Goal: Transaction & Acquisition: Purchase product/service

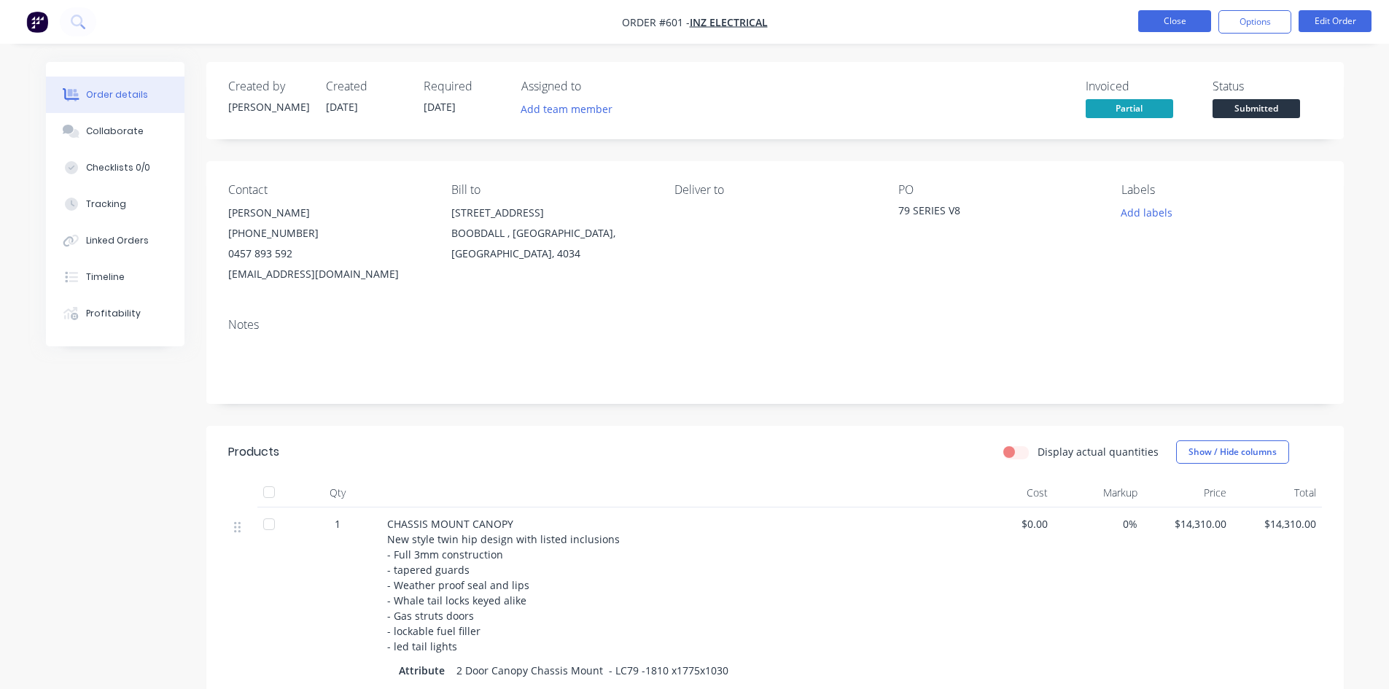
click at [1176, 18] on button "Close" at bounding box center [1174, 21] width 73 height 22
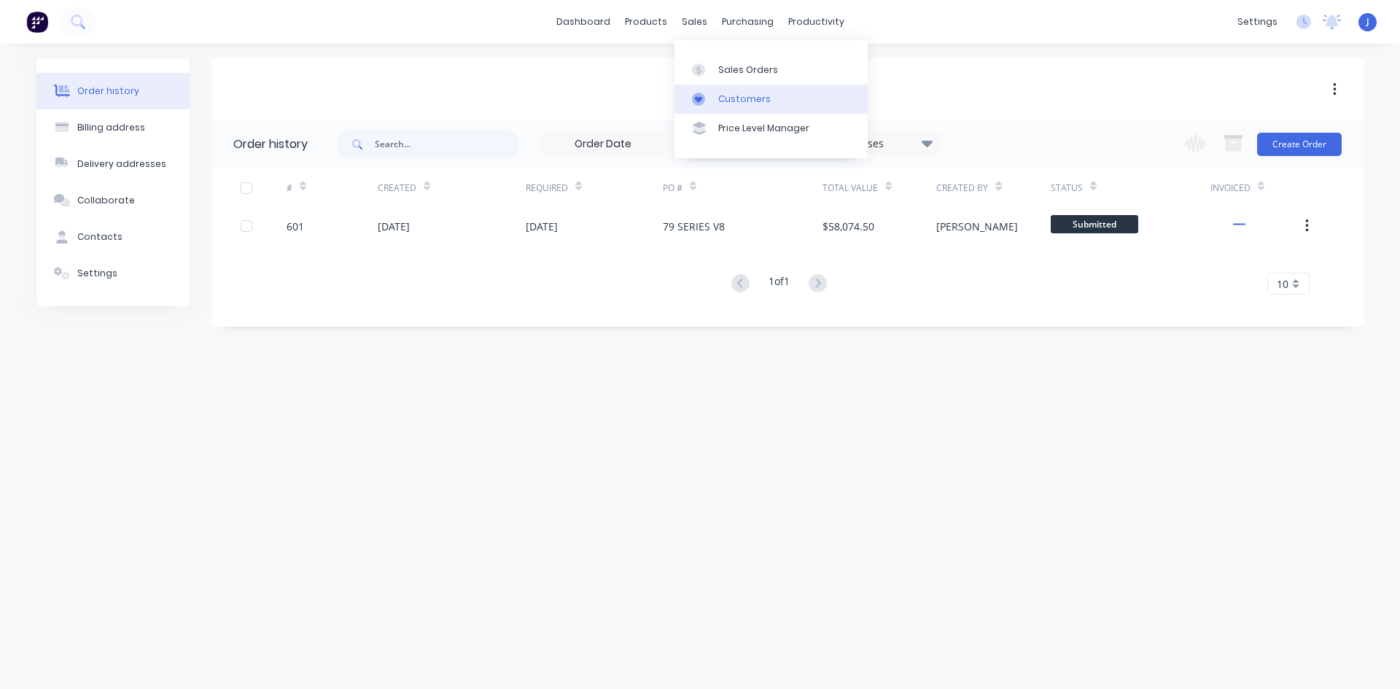
click at [746, 98] on div "Customers" at bounding box center [744, 99] width 53 height 13
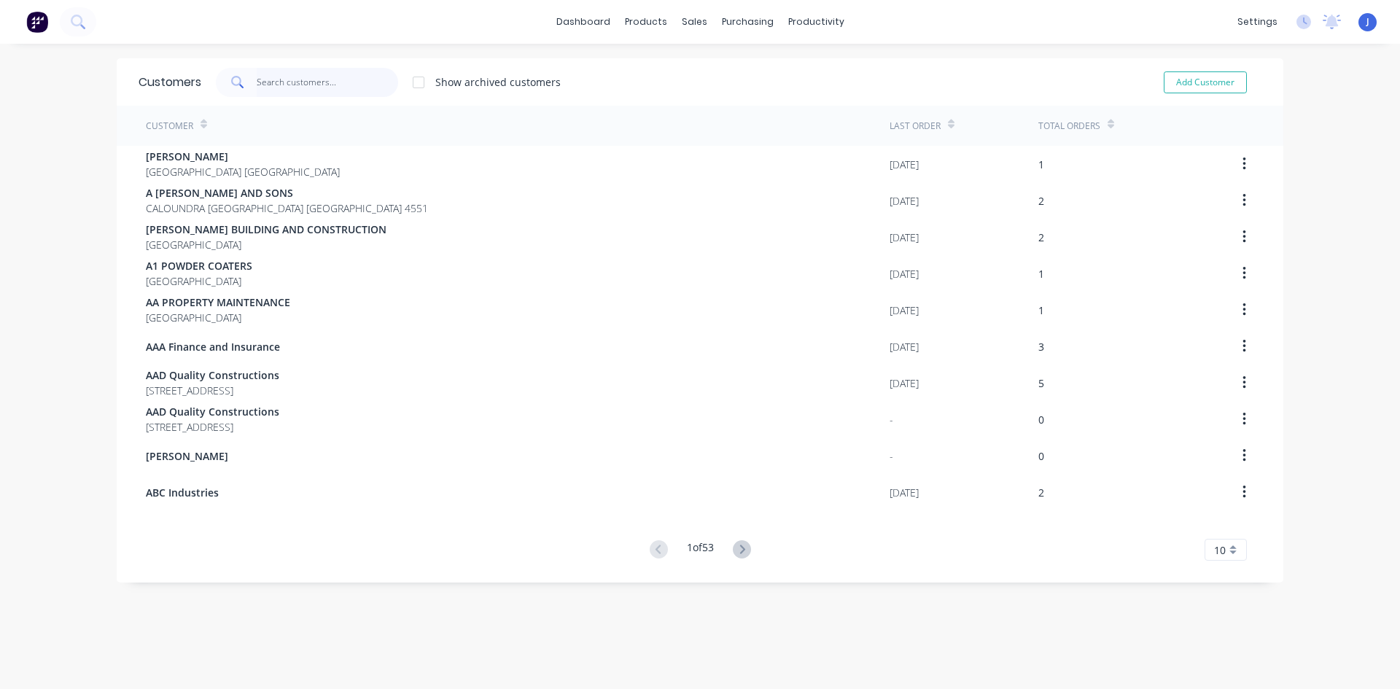
click at [258, 90] on input "text" at bounding box center [328, 82] width 142 height 29
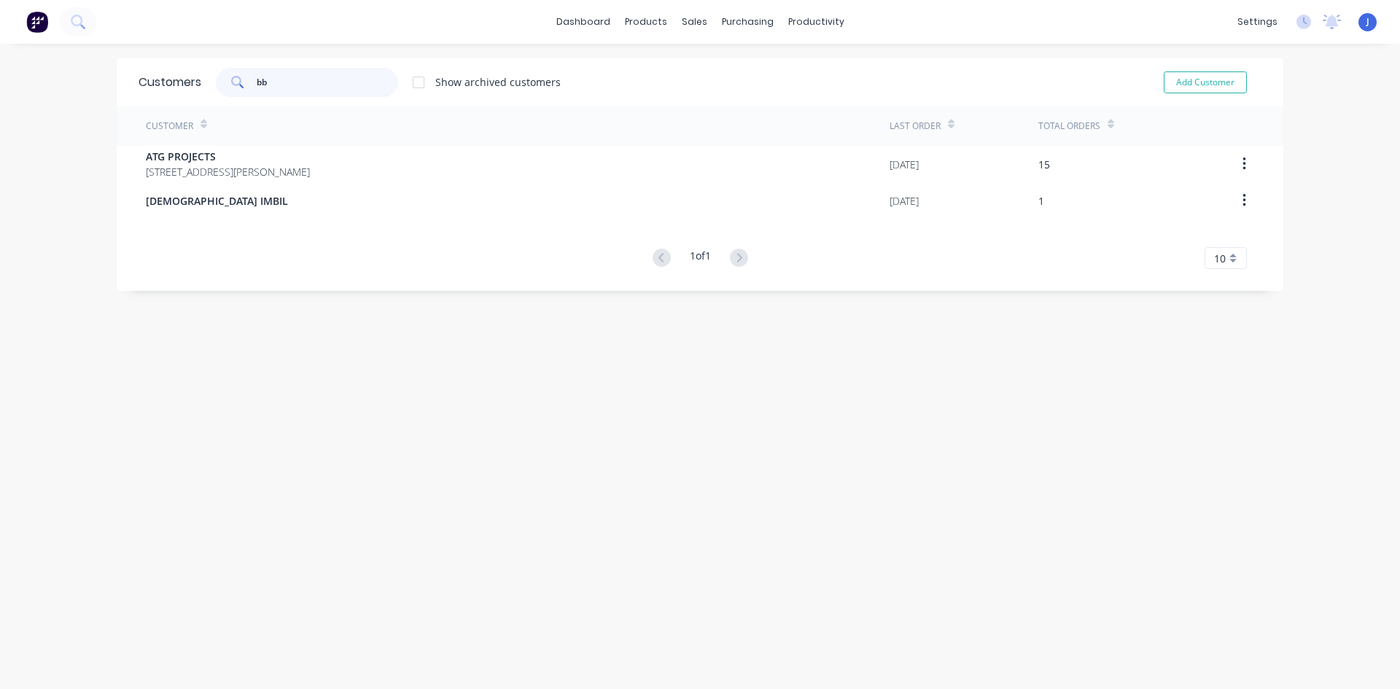
type input "b"
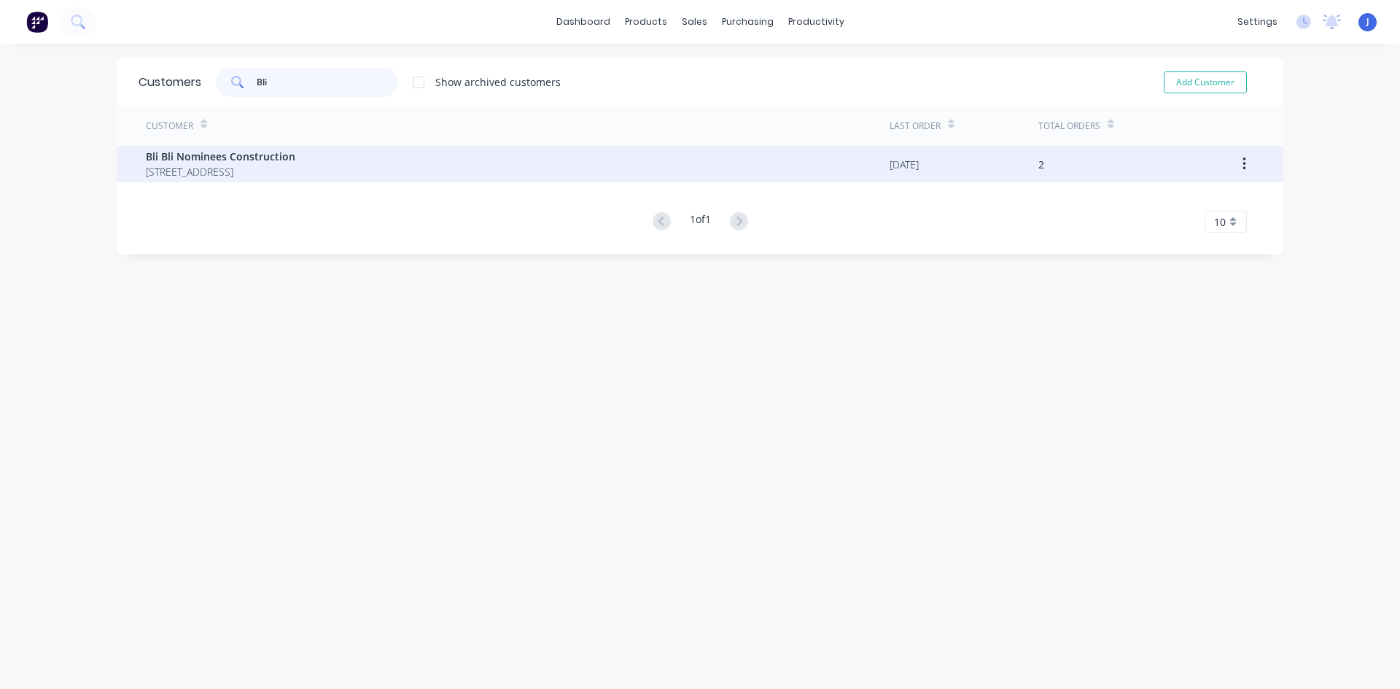
type input "Bli"
click at [258, 152] on span "Bli Bli Nominees Construction" at bounding box center [220, 156] width 149 height 15
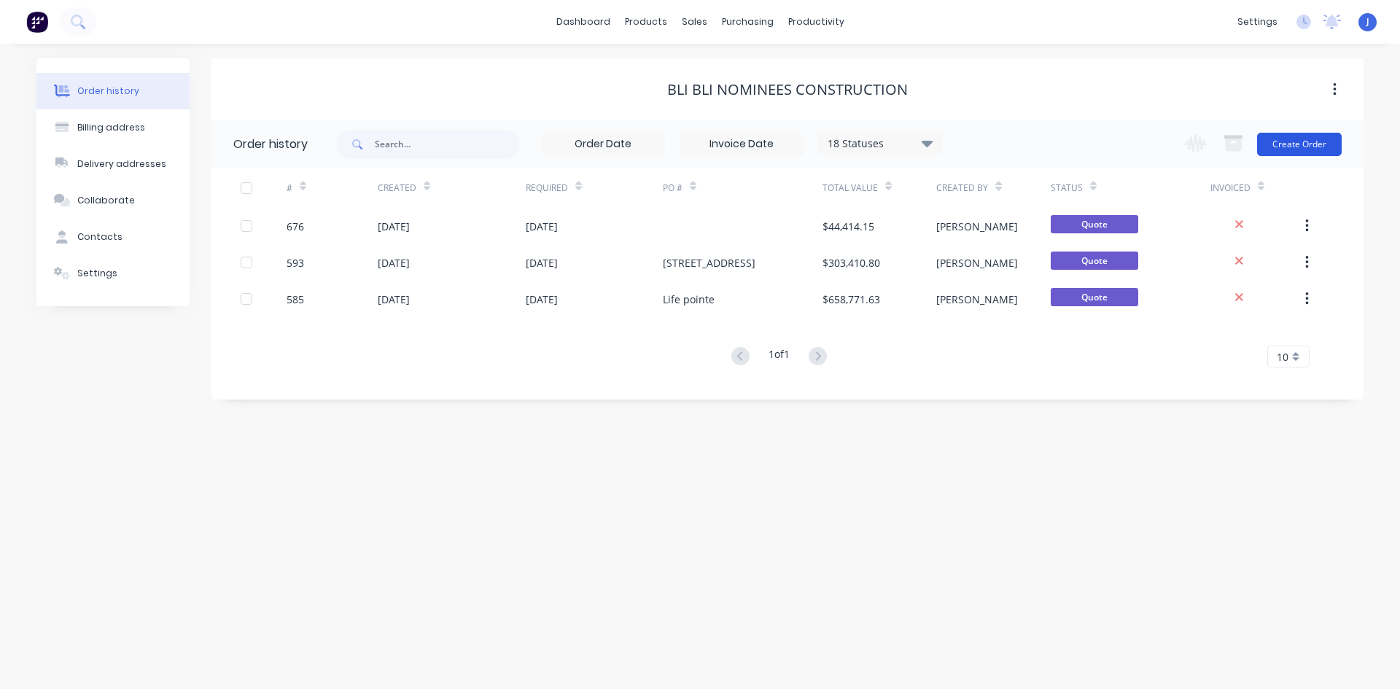
click at [1308, 149] on button "Create Order" at bounding box center [1299, 144] width 85 height 23
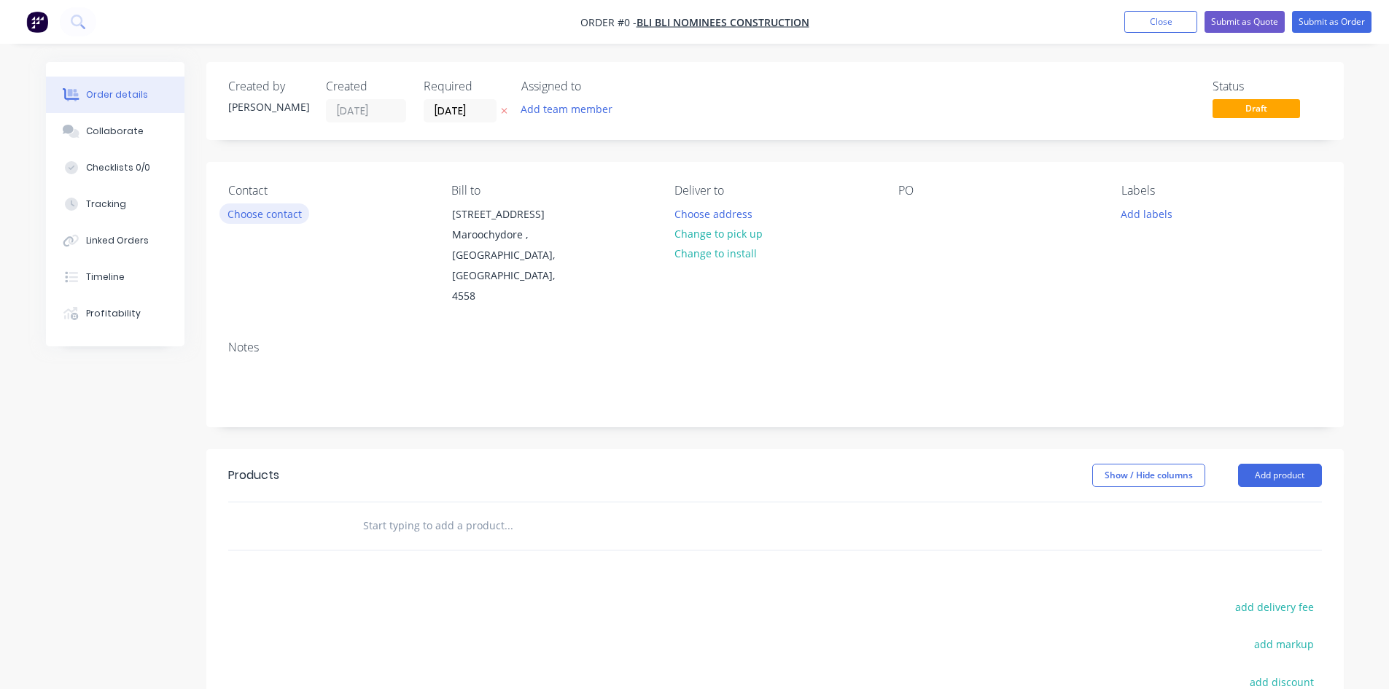
click at [252, 213] on button "Choose contact" at bounding box center [265, 213] width 90 height 20
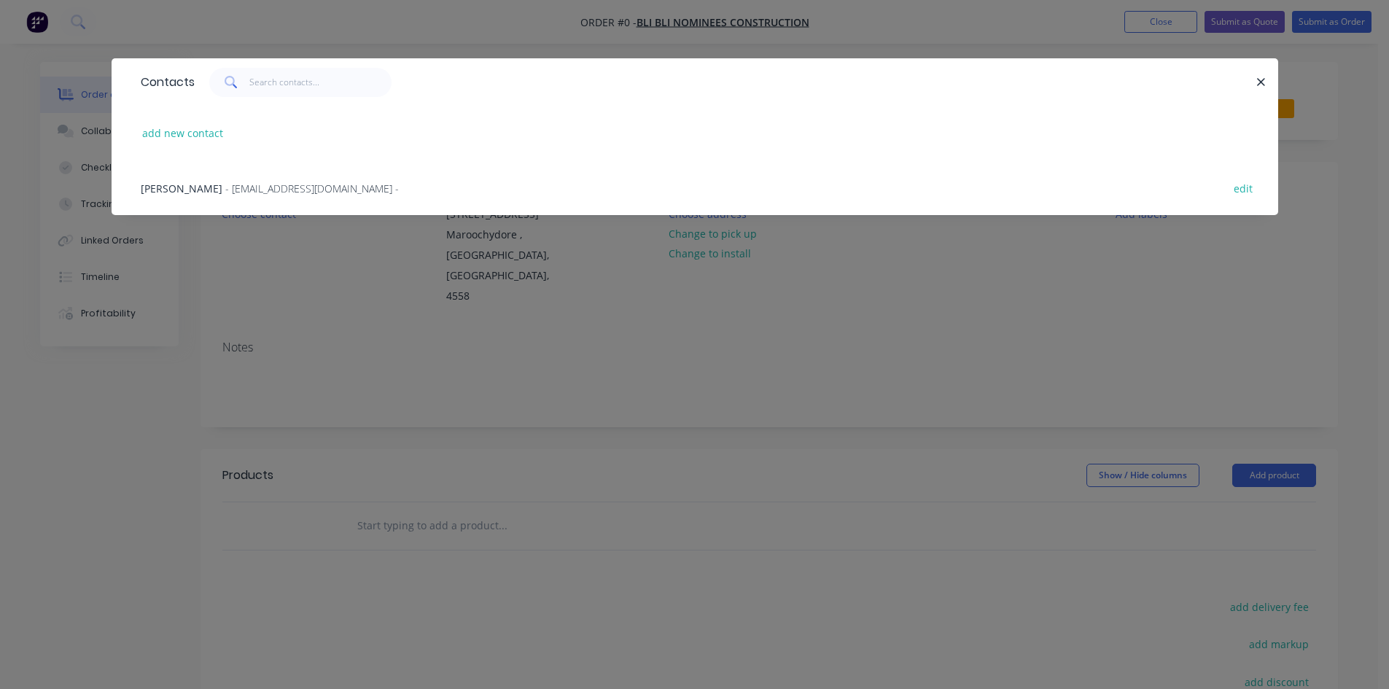
click at [193, 191] on span "[PERSON_NAME]" at bounding box center [182, 189] width 82 height 14
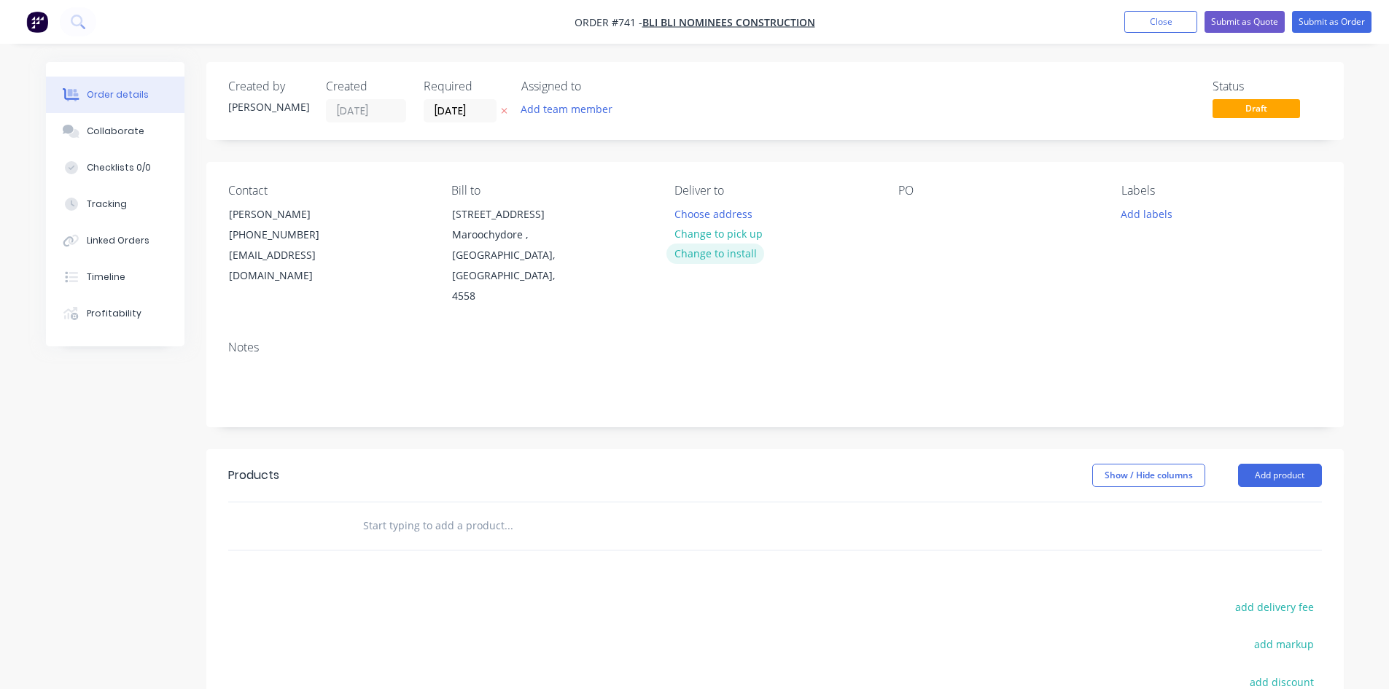
click at [716, 255] on button "Change to install" at bounding box center [716, 254] width 98 height 20
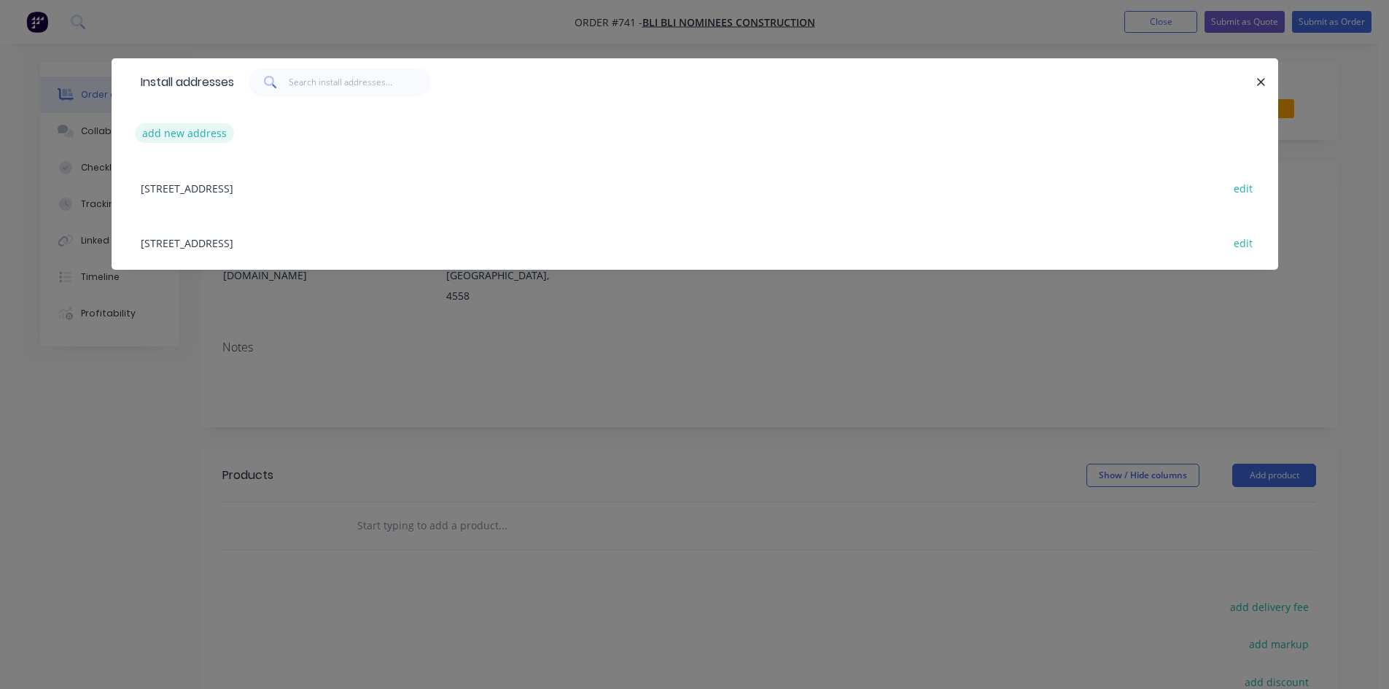
click at [149, 139] on button "add new address" at bounding box center [185, 133] width 100 height 20
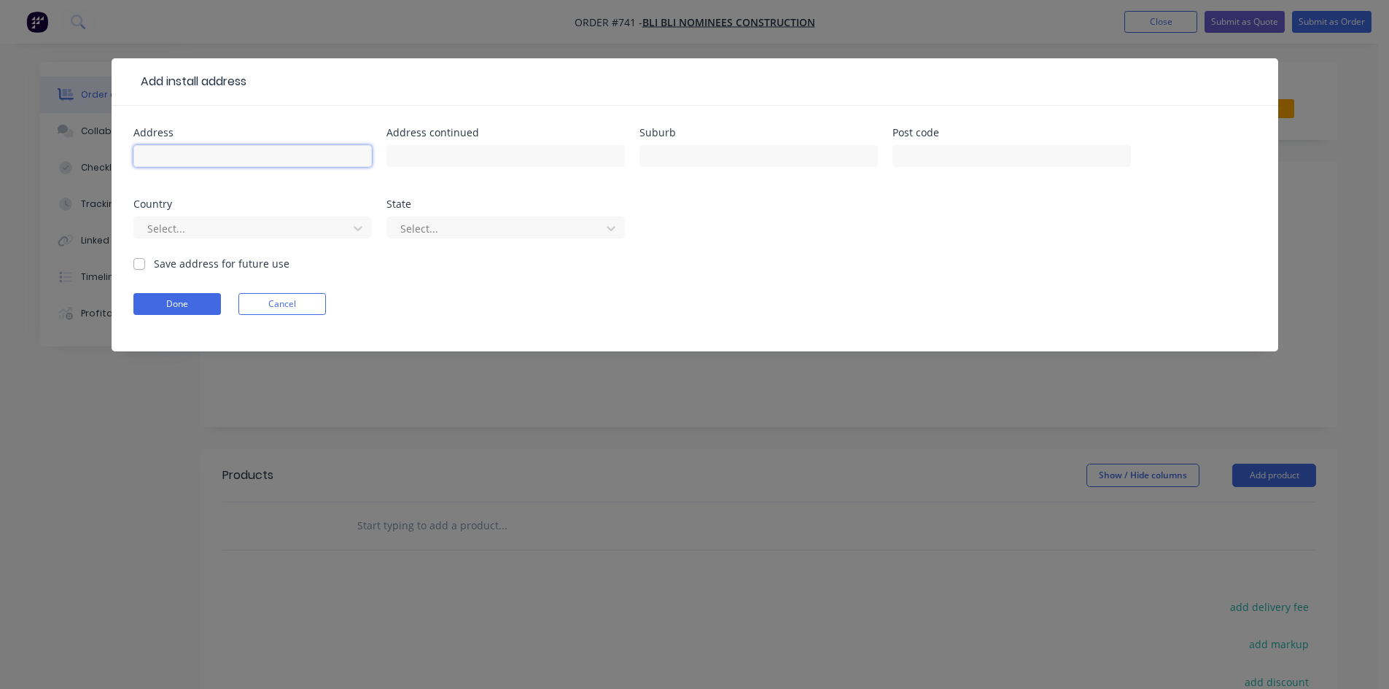
click at [240, 160] on input "text" at bounding box center [252, 156] width 238 height 22
click at [206, 157] on input "3 [PERSON_NAME] treet" at bounding box center [252, 156] width 238 height 22
type input "[STREET_ADDRESS][PERSON_NAME]"
click at [692, 152] on input "text" at bounding box center [759, 156] width 238 height 22
type input "[GEOGRAPHIC_DATA]"
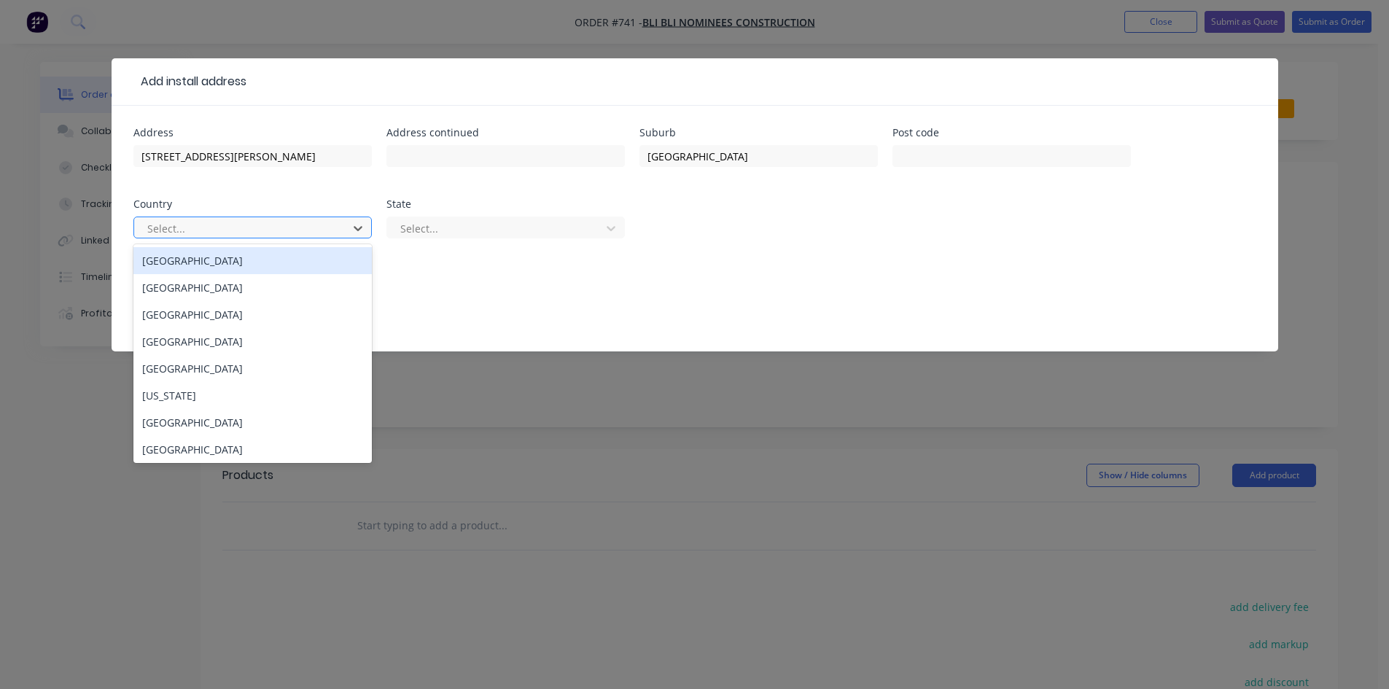
click at [229, 266] on div "[GEOGRAPHIC_DATA]" at bounding box center [252, 260] width 238 height 27
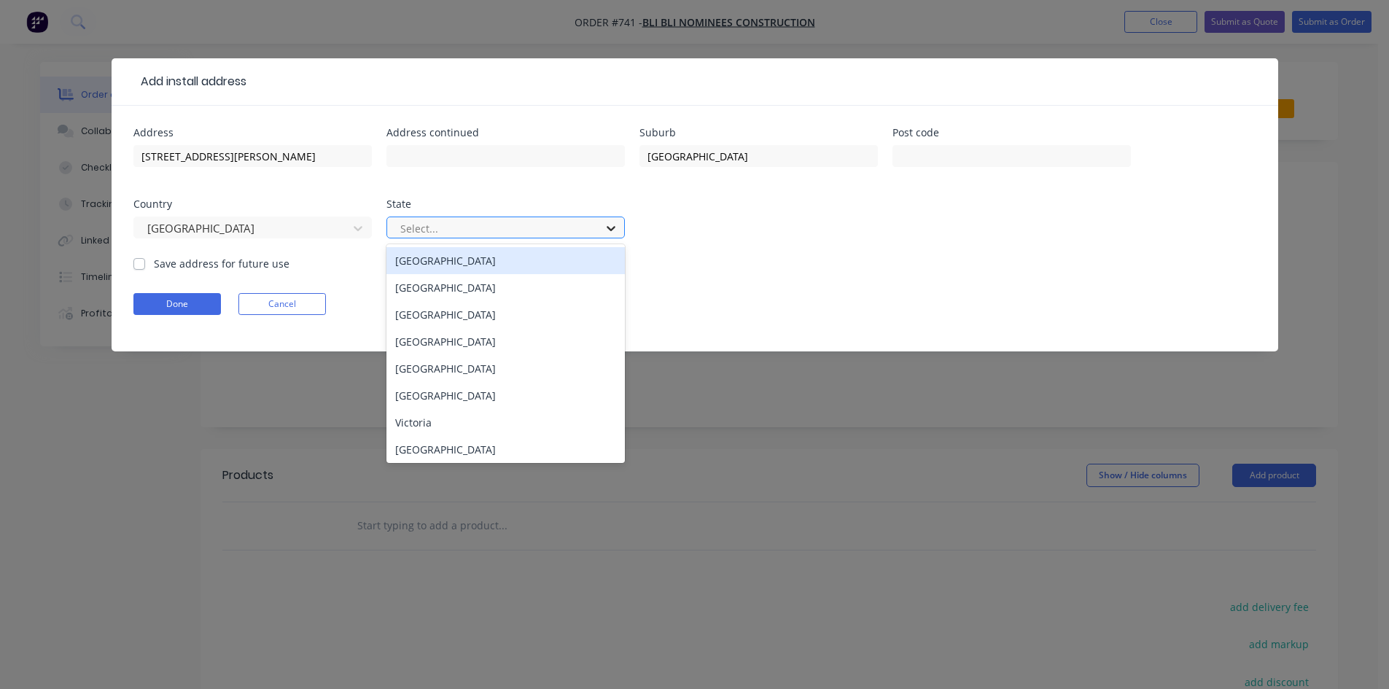
click at [615, 228] on icon at bounding box center [611, 228] width 15 height 15
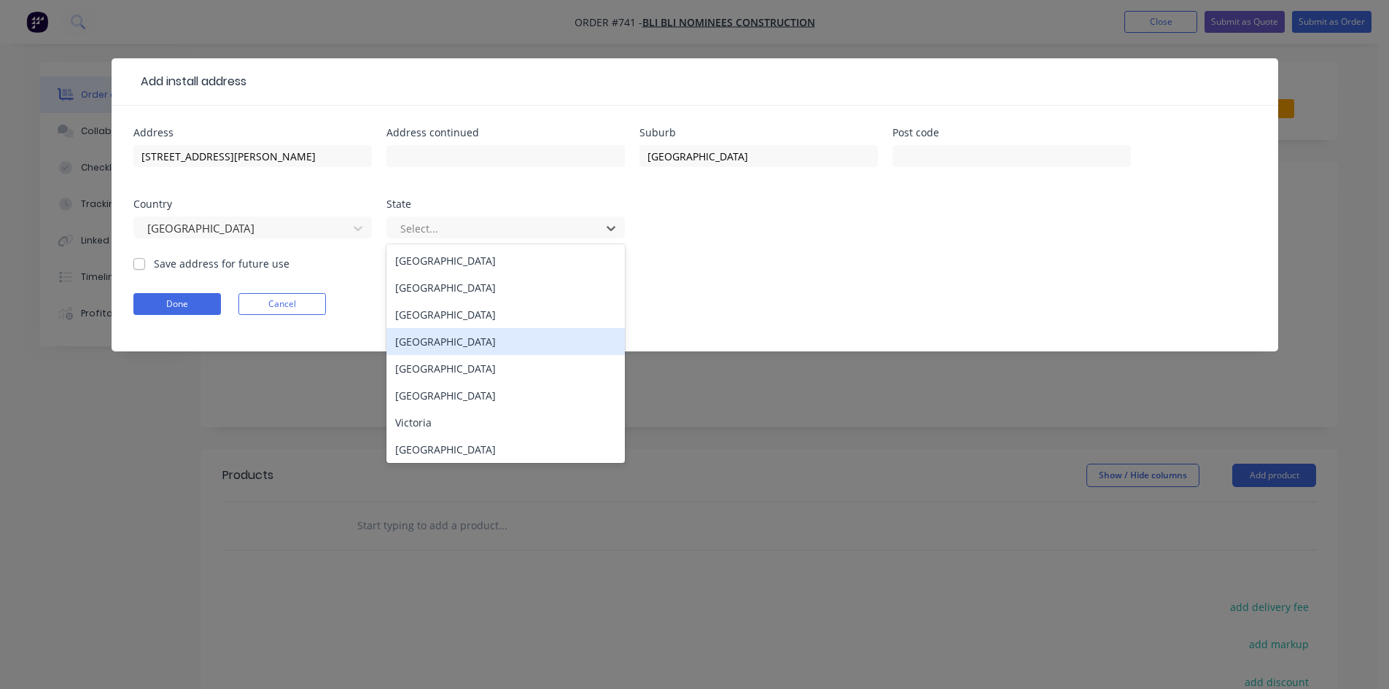
click at [484, 344] on div "[GEOGRAPHIC_DATA]" at bounding box center [506, 341] width 238 height 27
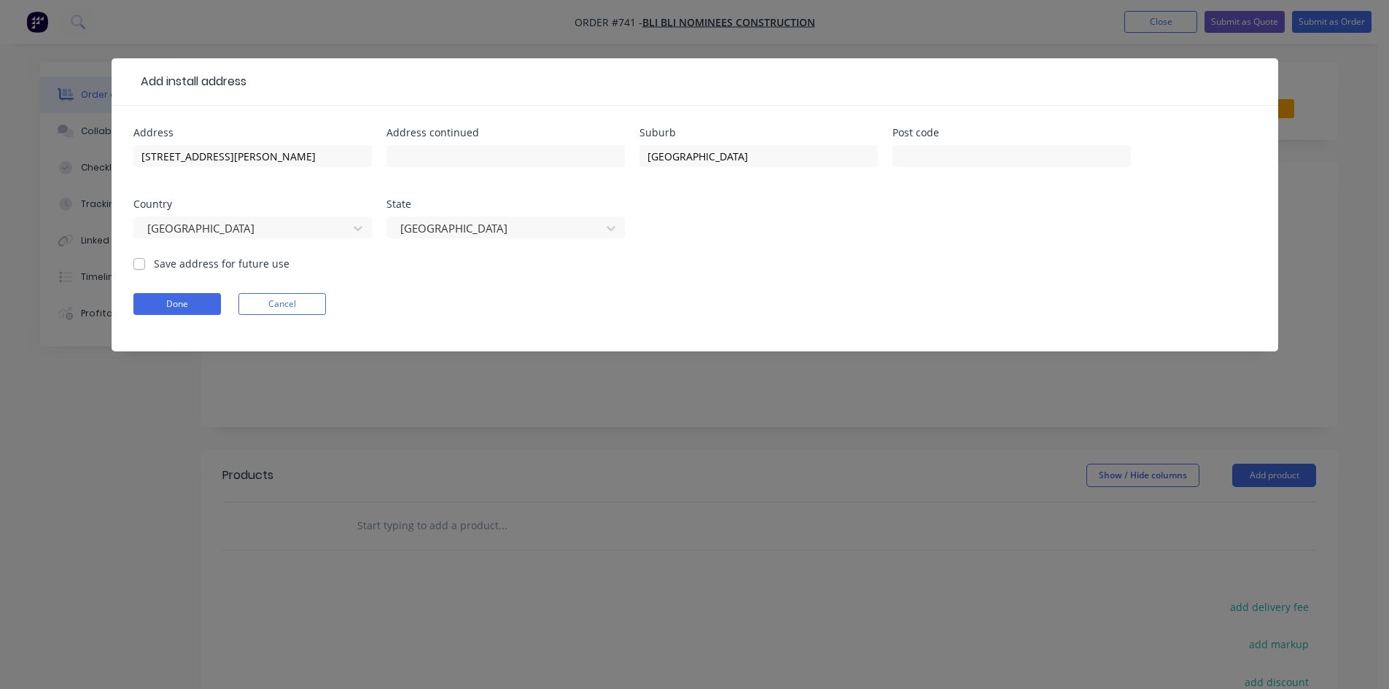
click at [154, 265] on label "Save address for future use" at bounding box center [222, 263] width 136 height 15
click at [141, 265] on input "Save address for future use" at bounding box center [139, 263] width 12 height 14
checkbox input "true"
click at [182, 303] on button "Done" at bounding box center [177, 304] width 88 height 22
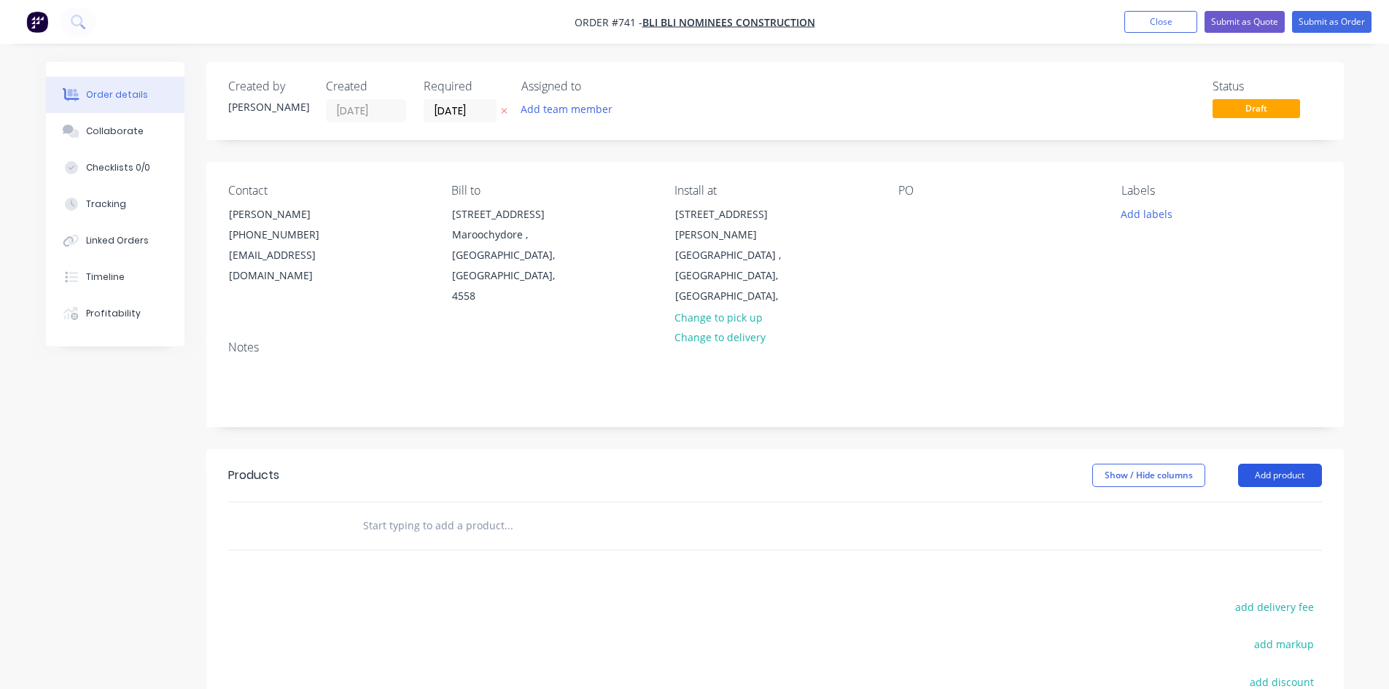
click at [1261, 464] on button "Add product" at bounding box center [1280, 475] width 84 height 23
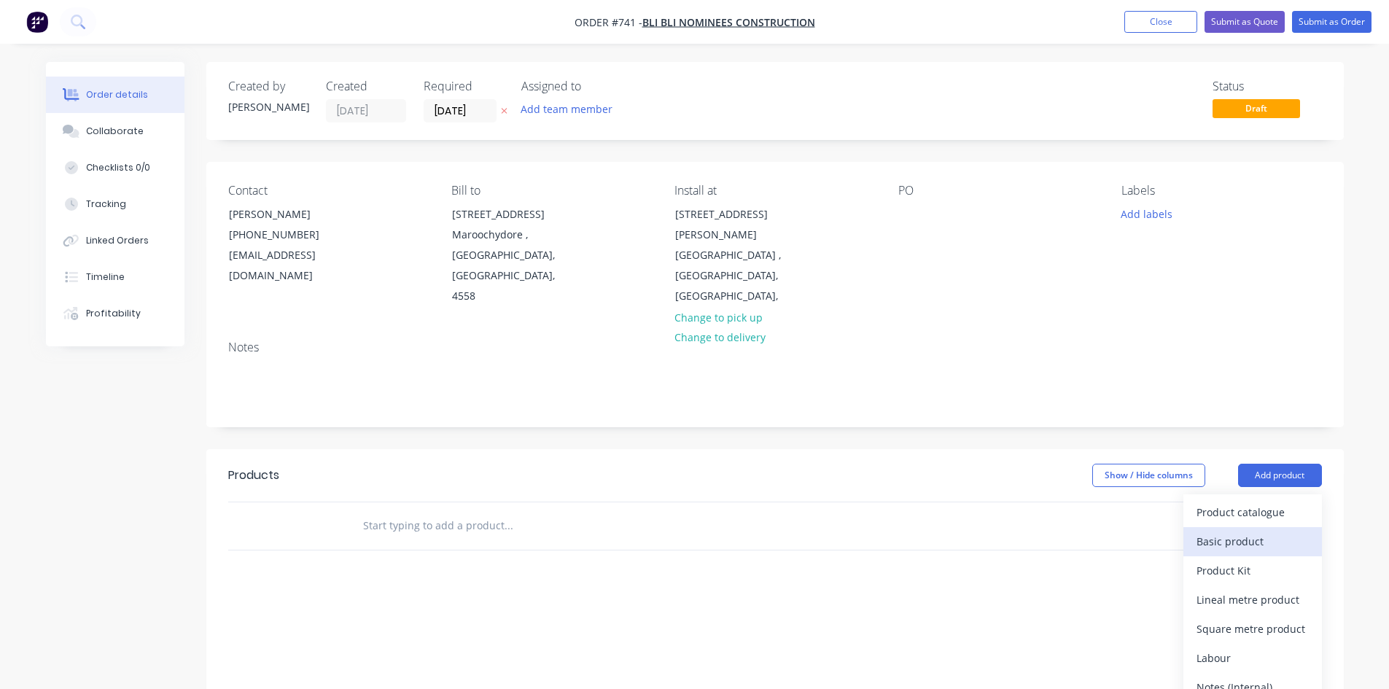
click at [1236, 531] on div "Basic product" at bounding box center [1253, 541] width 112 height 21
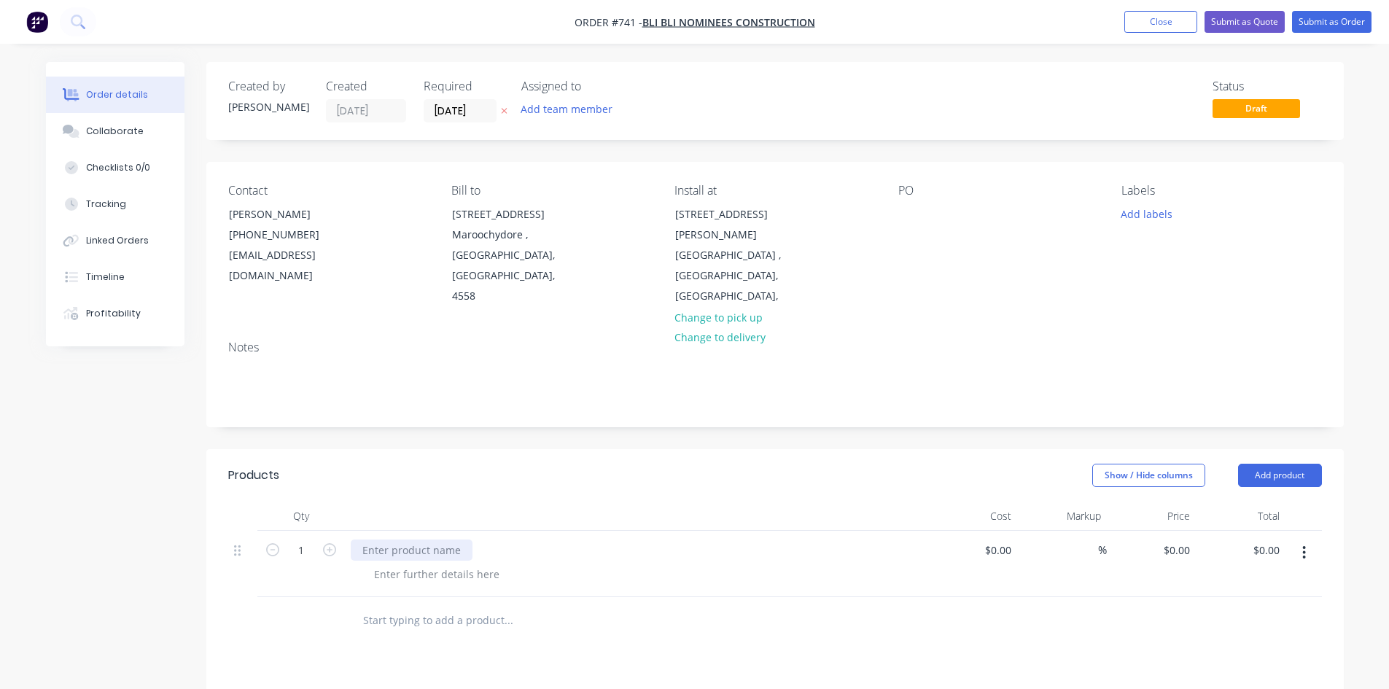
click at [384, 540] on div at bounding box center [412, 550] width 122 height 21
click at [381, 564] on div at bounding box center [436, 574] width 149 height 21
click at [412, 564] on div at bounding box center [436, 574] width 149 height 21
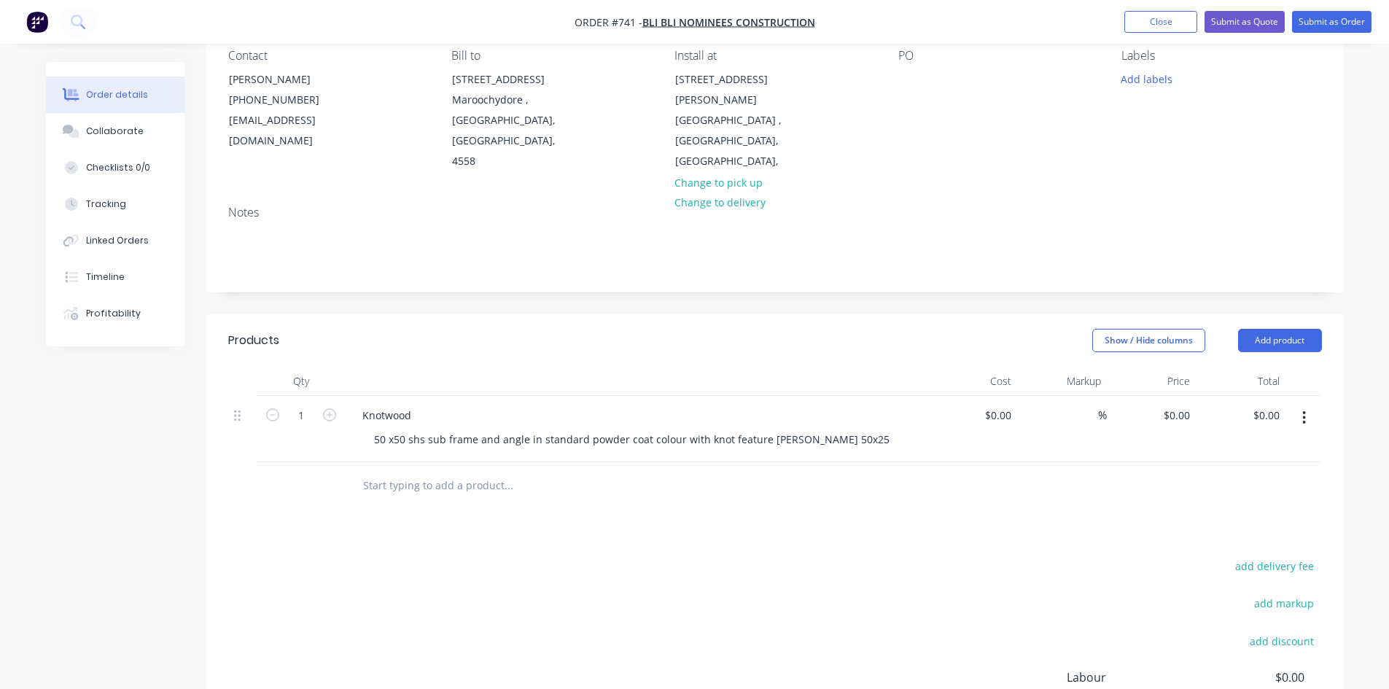
scroll to position [146, 0]
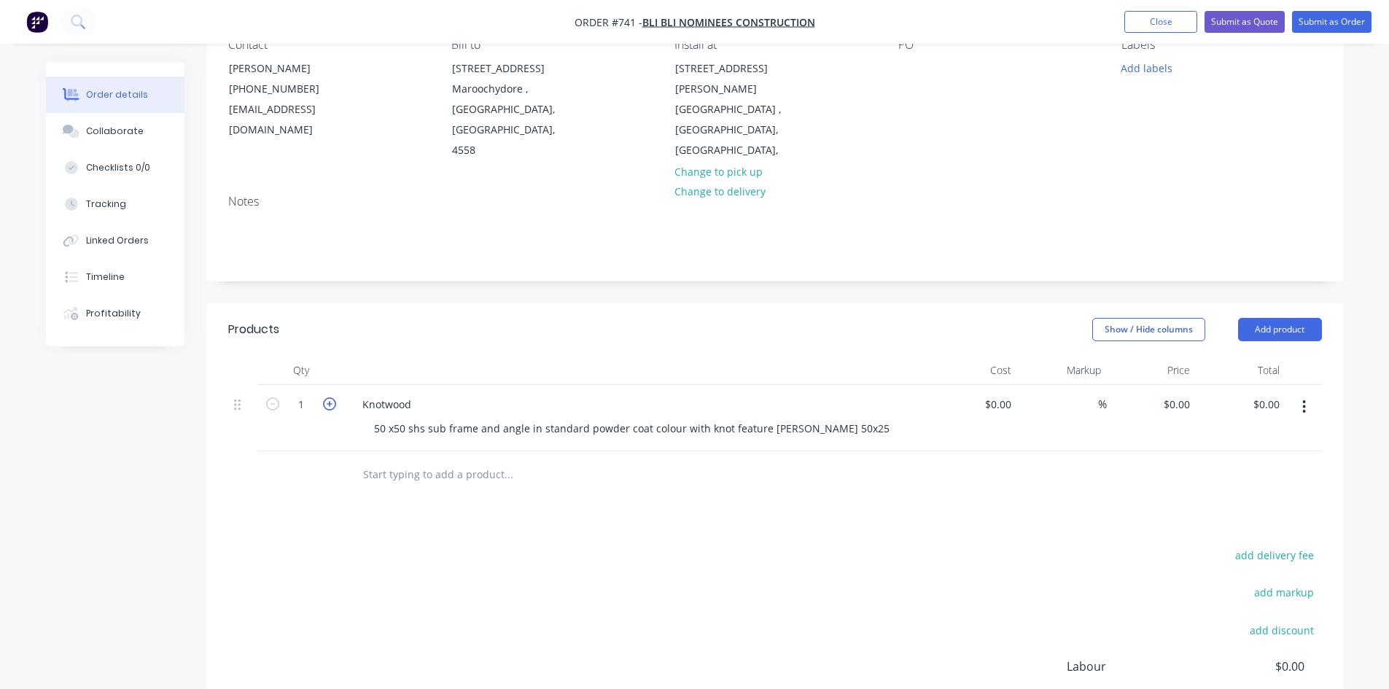
click at [327, 397] on icon "button" at bounding box center [329, 403] width 13 height 13
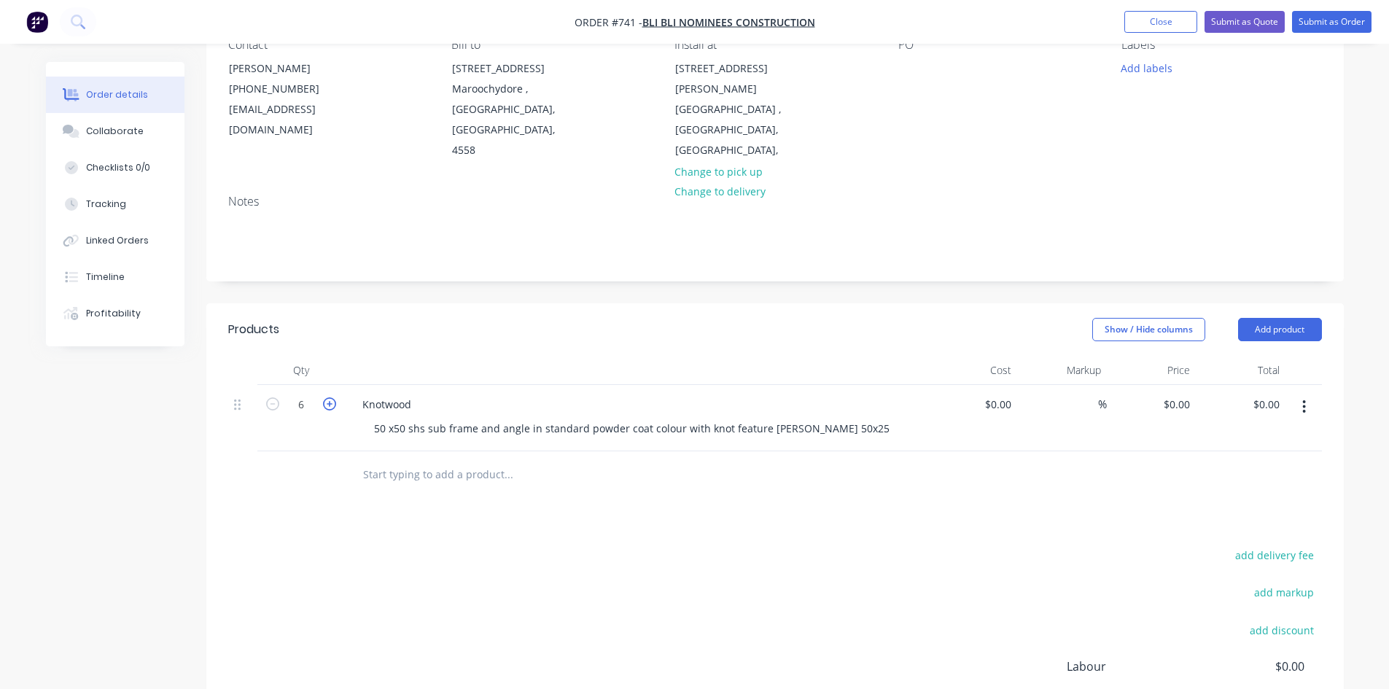
click at [327, 397] on icon "button" at bounding box center [329, 403] width 13 height 13
click at [273, 397] on icon "button" at bounding box center [272, 403] width 13 height 13
type input "6"
click at [426, 394] on div "Knotwood" at bounding box center [637, 404] width 572 height 21
click at [418, 394] on div "Knotwood" at bounding box center [387, 404] width 72 height 21
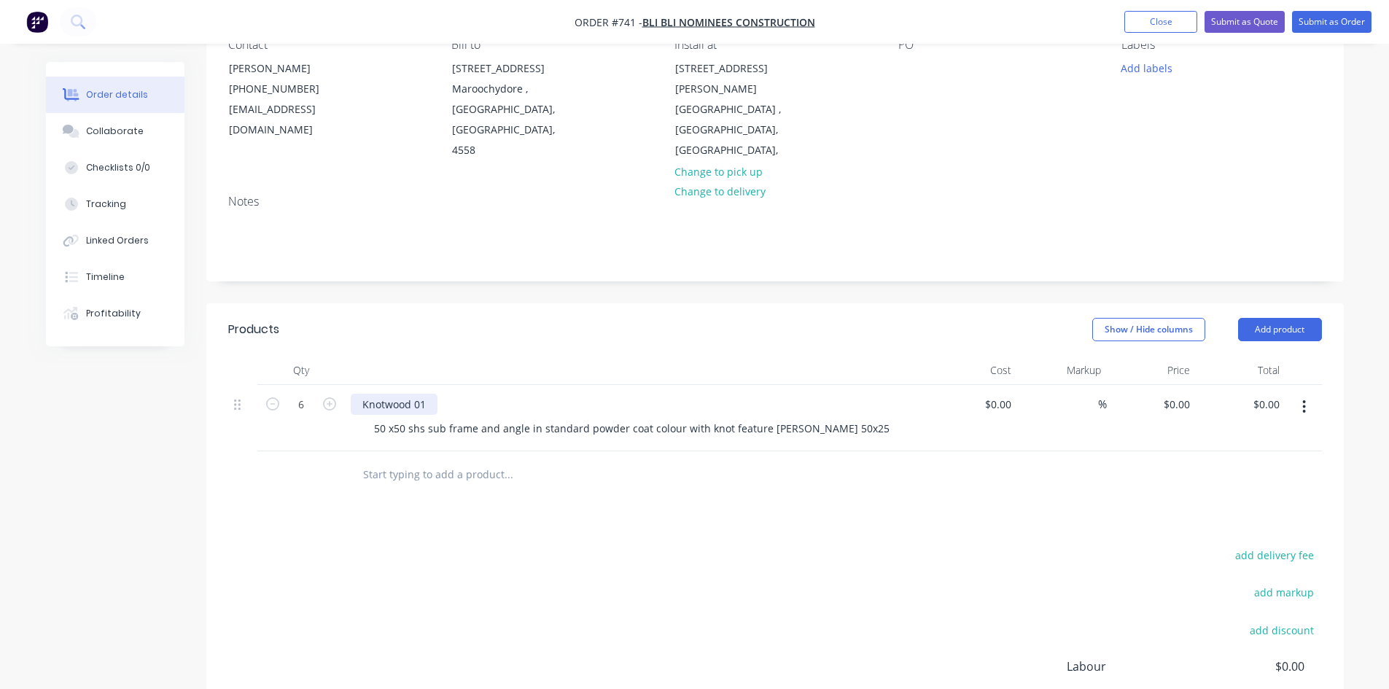
click at [409, 394] on div "Knotwood 01" at bounding box center [394, 404] width 87 height 21
click at [1248, 318] on button "Add product" at bounding box center [1280, 329] width 84 height 23
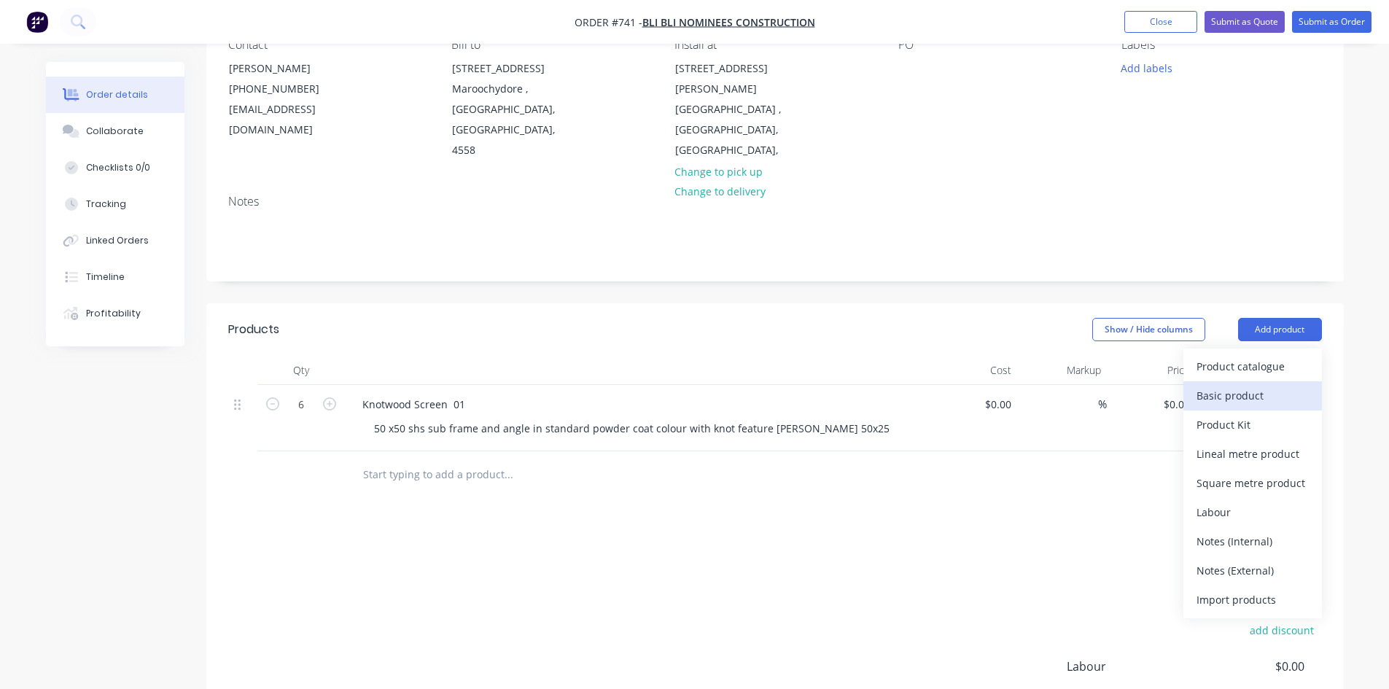
click at [1242, 385] on div "Basic product" at bounding box center [1253, 395] width 112 height 21
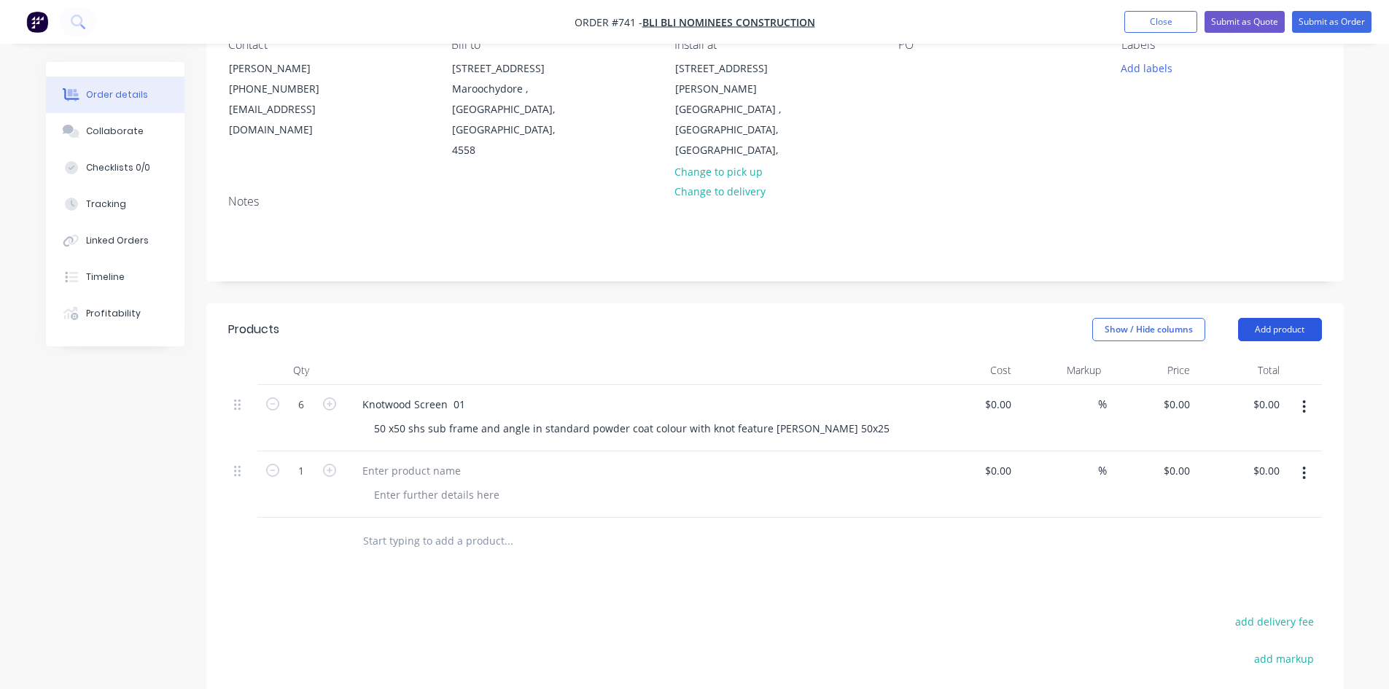
click at [1257, 319] on button "Add product" at bounding box center [1280, 329] width 84 height 23
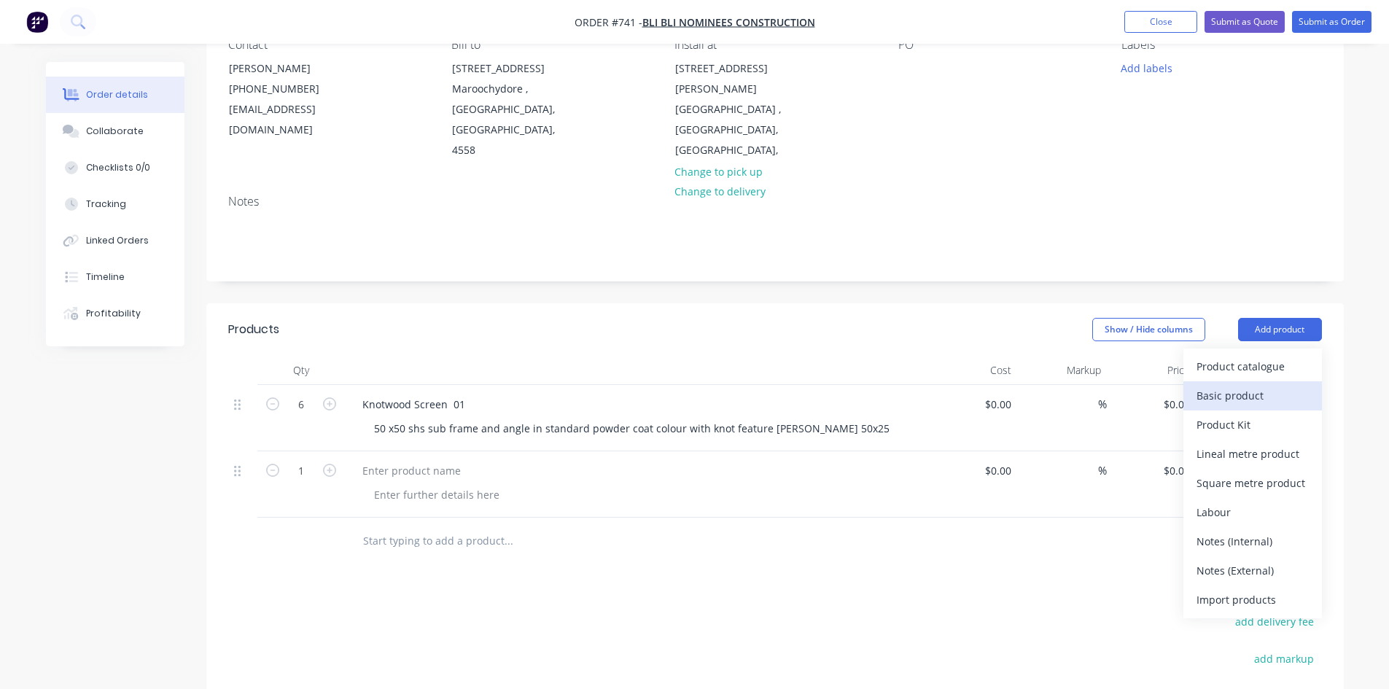
click at [1246, 385] on div "Basic product" at bounding box center [1253, 395] width 112 height 21
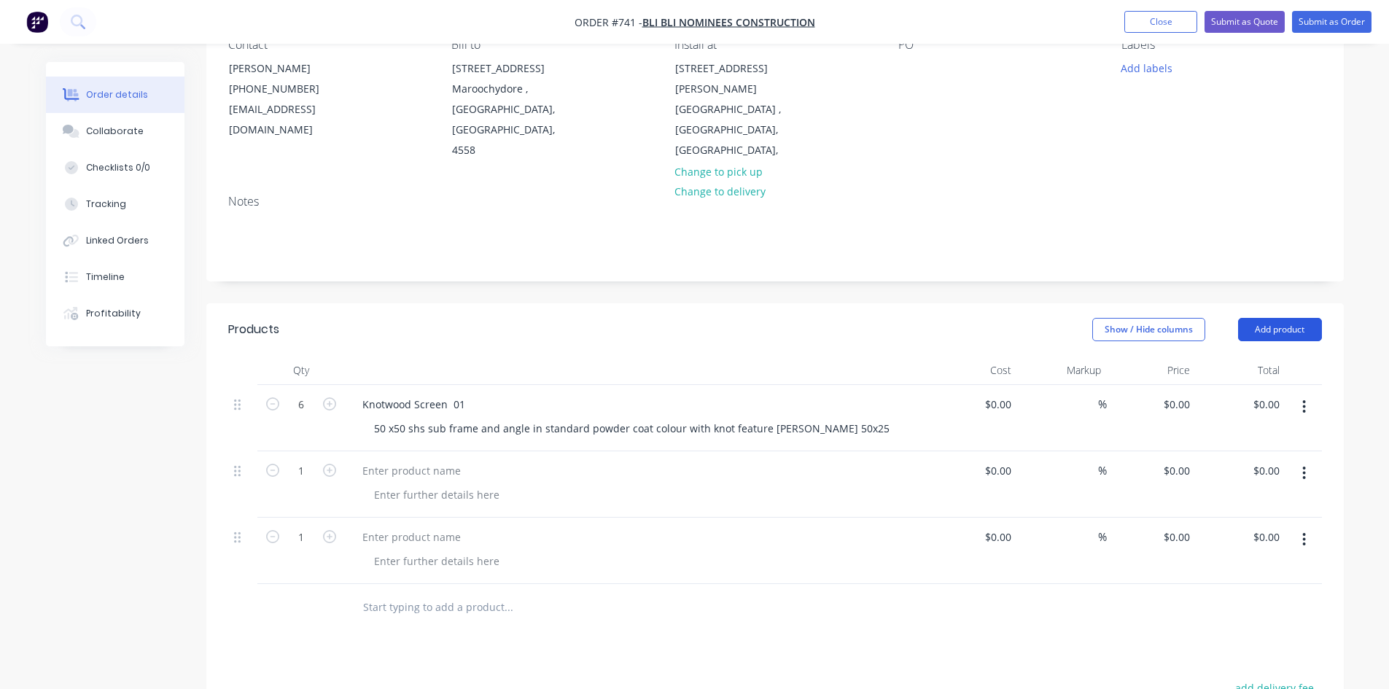
click at [1257, 318] on button "Add product" at bounding box center [1280, 329] width 84 height 23
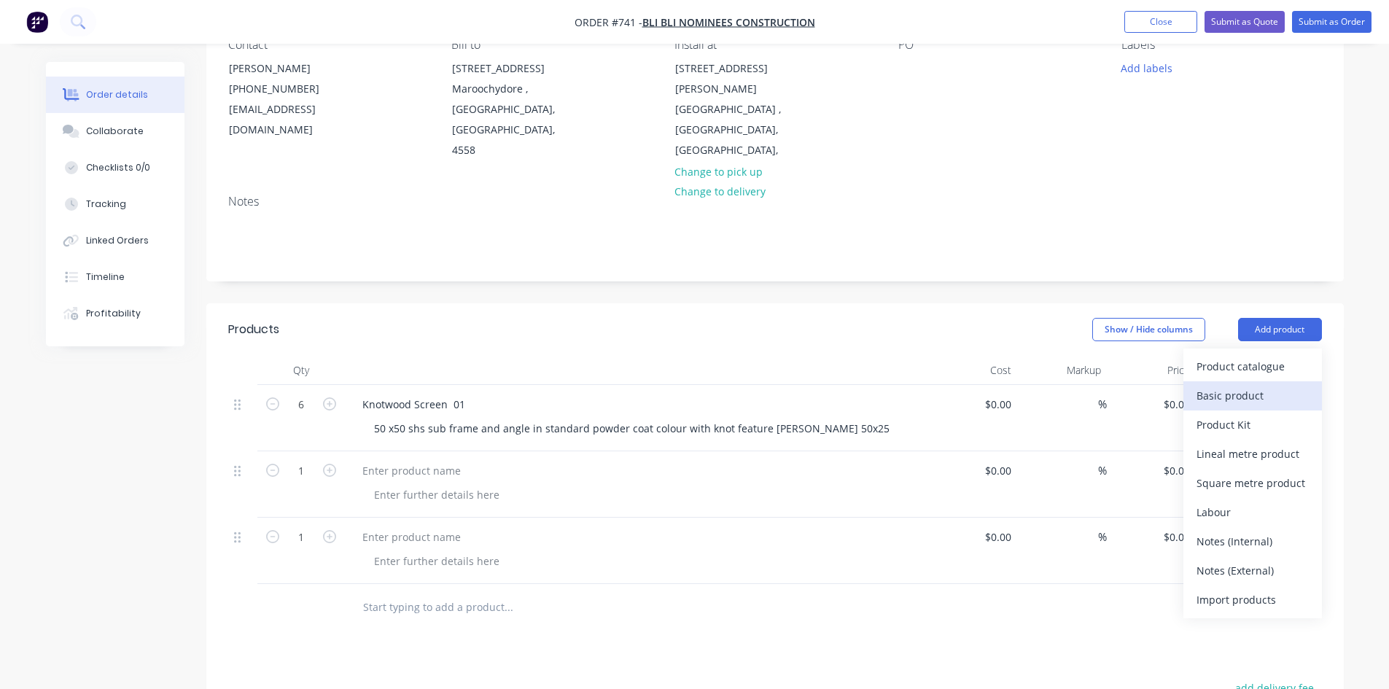
click at [1249, 385] on div "Basic product" at bounding box center [1253, 395] width 112 height 21
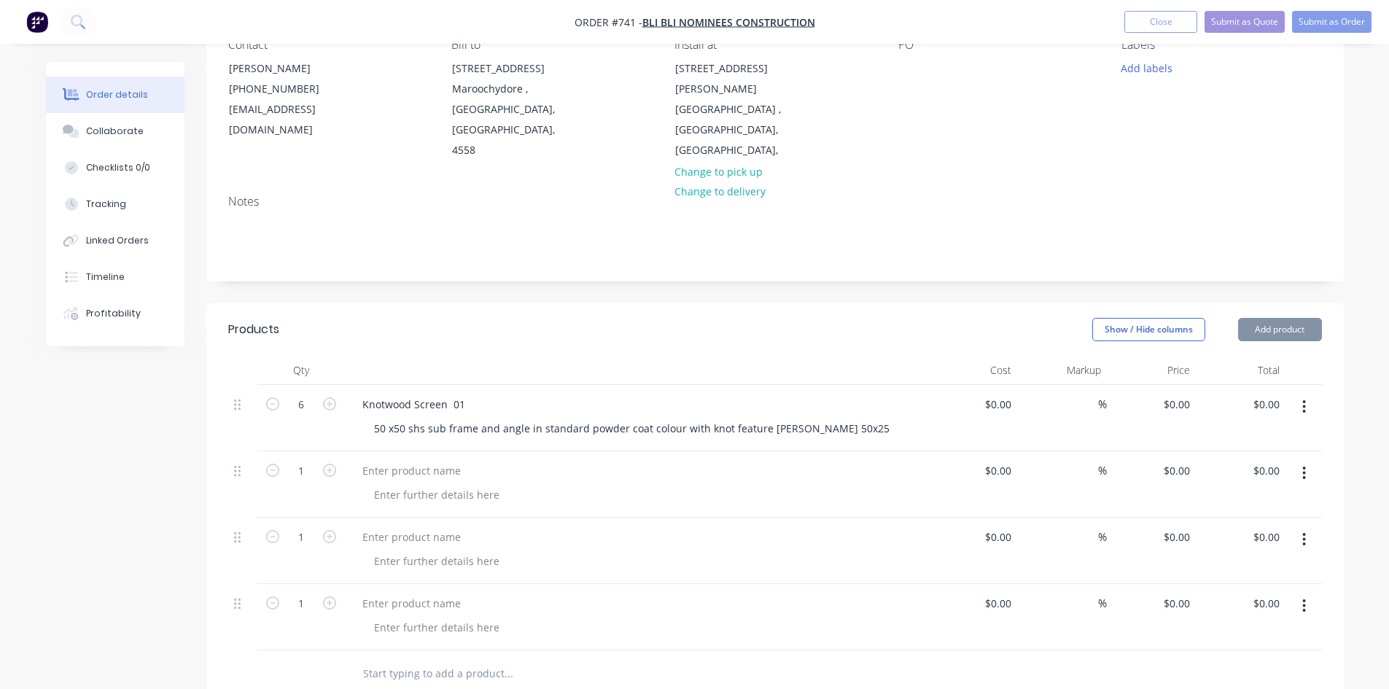
click at [1262, 318] on button "Add product" at bounding box center [1280, 329] width 84 height 23
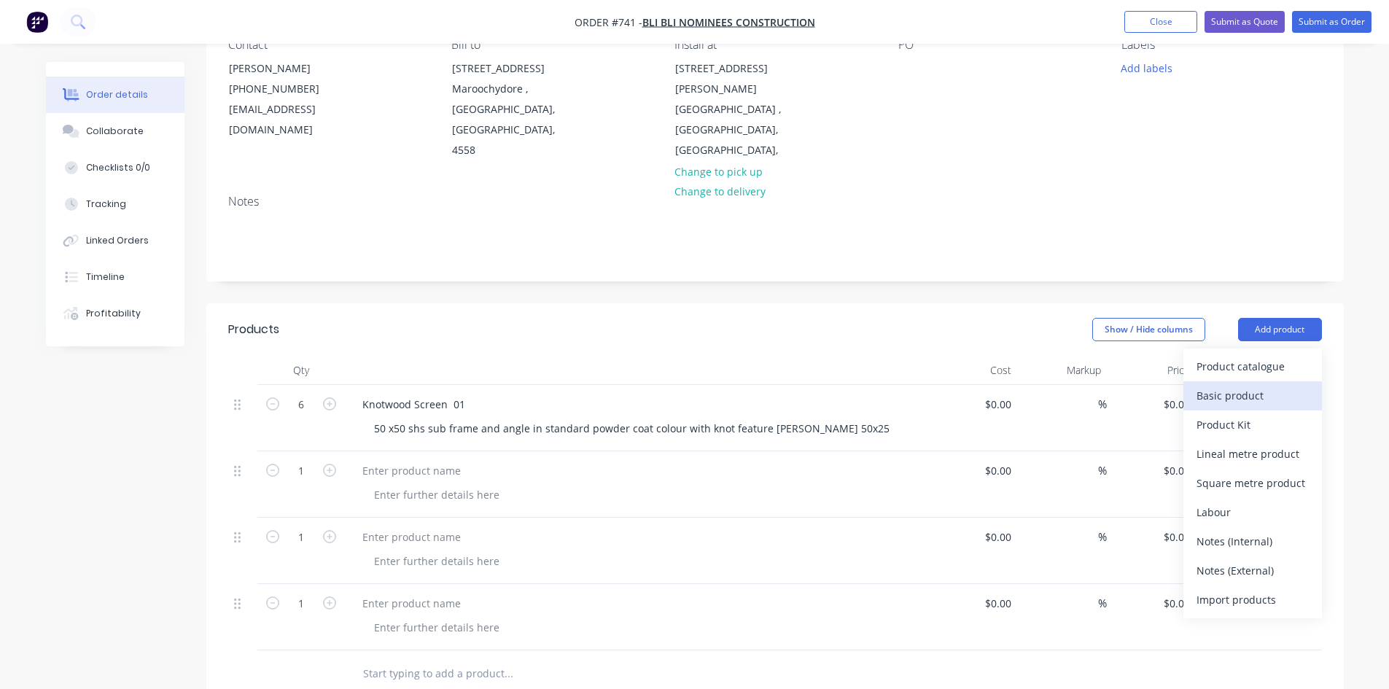
click at [1248, 385] on div "Basic product" at bounding box center [1253, 395] width 112 height 21
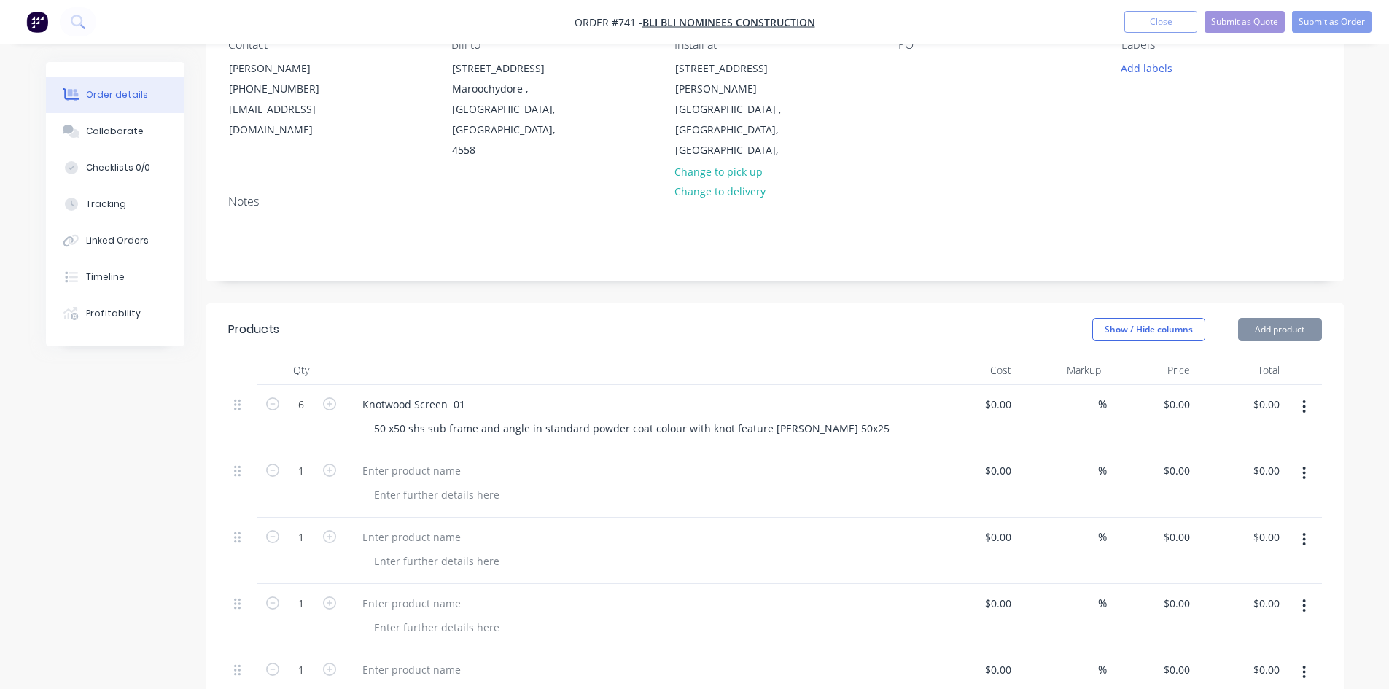
click at [1265, 318] on button "Add product" at bounding box center [1280, 329] width 84 height 23
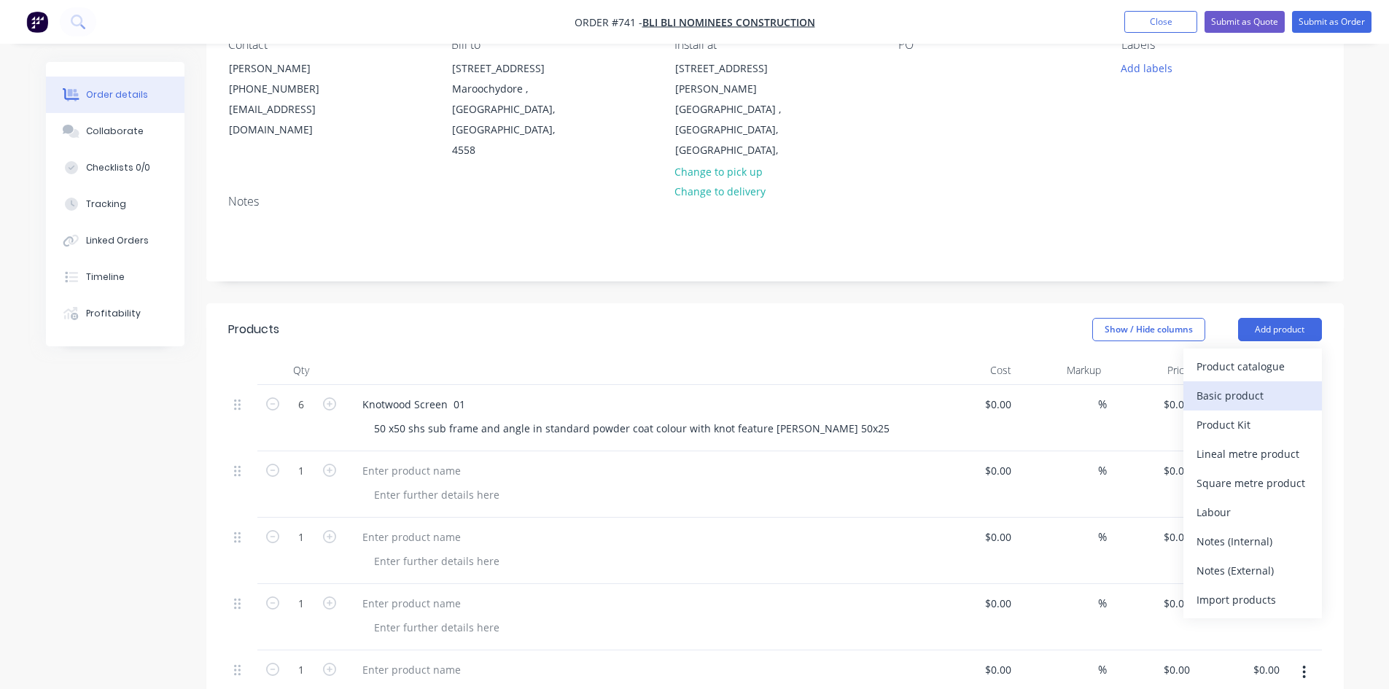
click at [1248, 385] on div "Basic product" at bounding box center [1253, 395] width 112 height 21
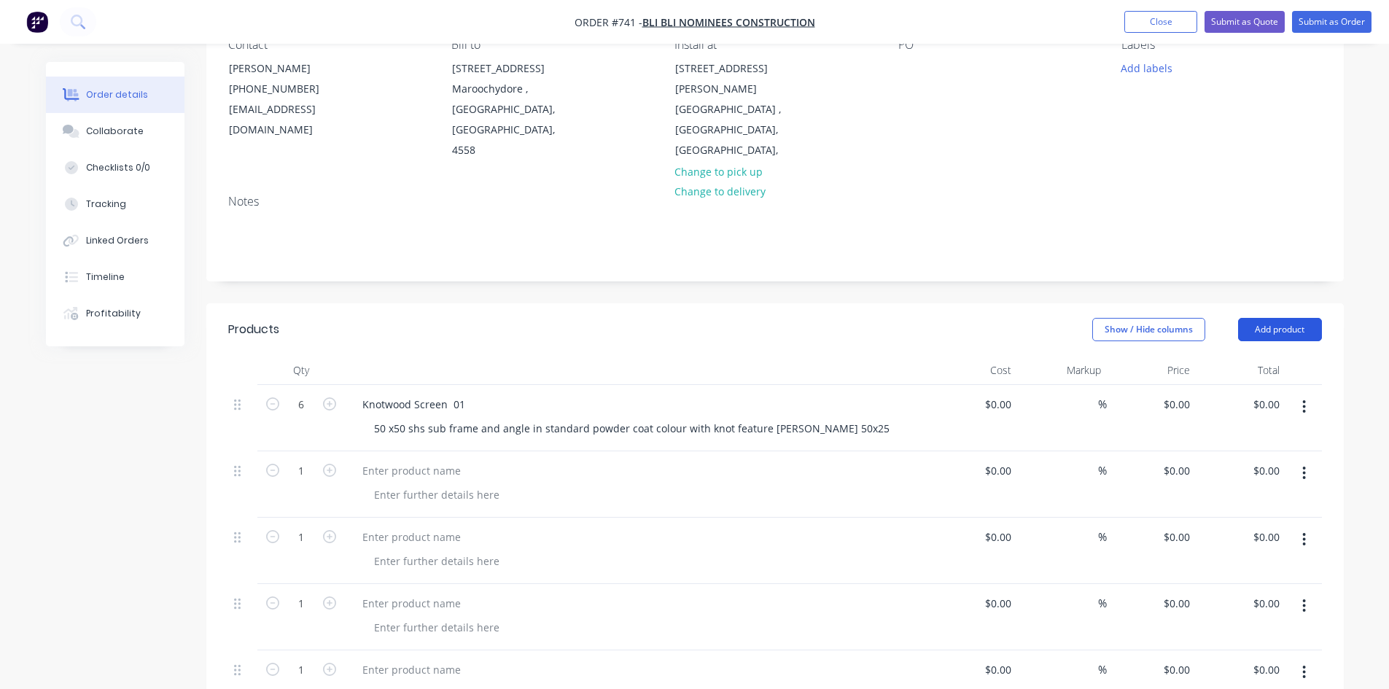
click at [1260, 319] on button "Add product" at bounding box center [1280, 329] width 84 height 23
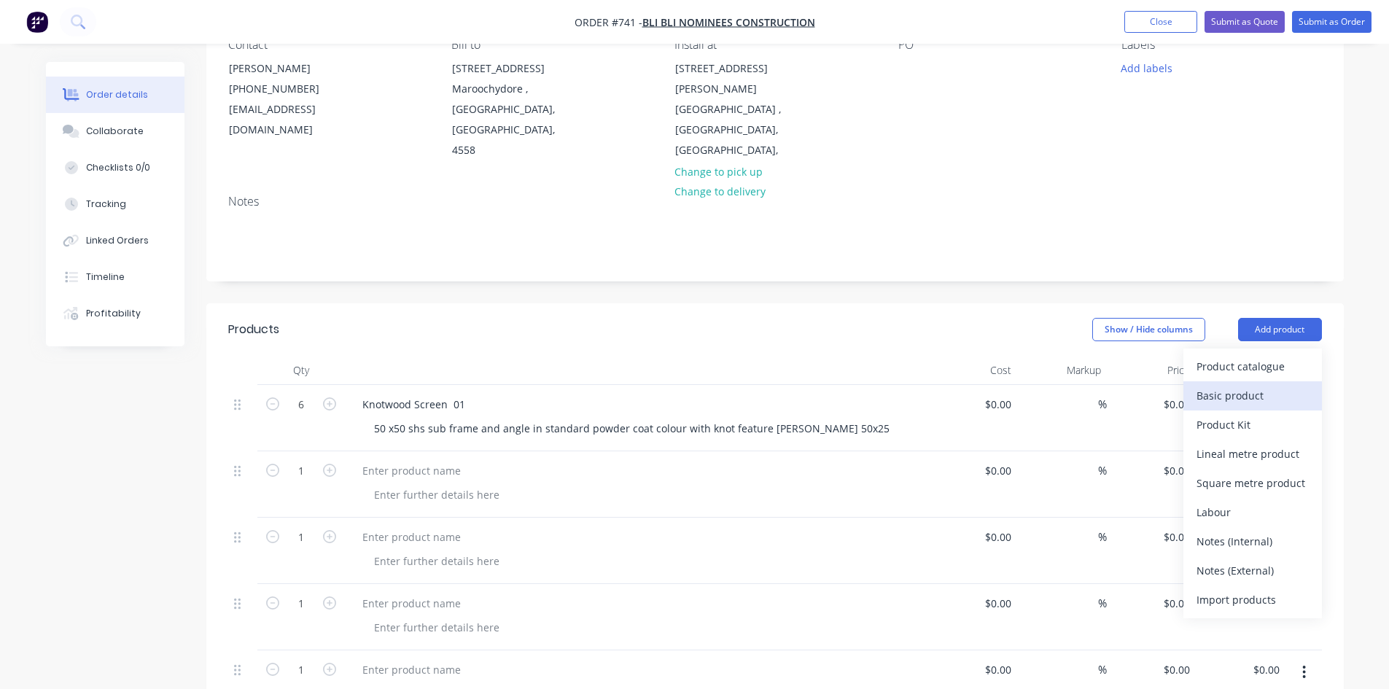
click at [1248, 385] on div "Basic product" at bounding box center [1253, 395] width 112 height 21
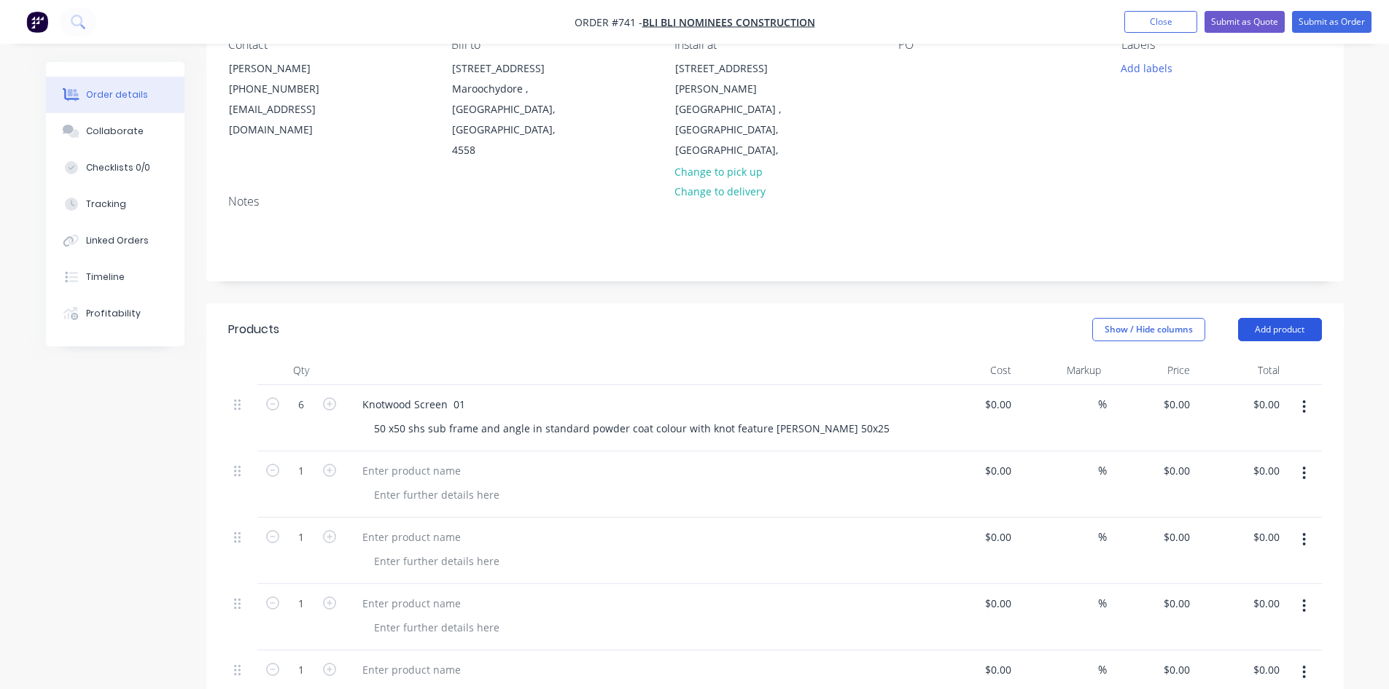
click at [1258, 318] on button "Add product" at bounding box center [1280, 329] width 84 height 23
click at [1243, 385] on div "Basic product" at bounding box center [1253, 395] width 112 height 21
click at [1254, 318] on button "Add product" at bounding box center [1280, 329] width 84 height 23
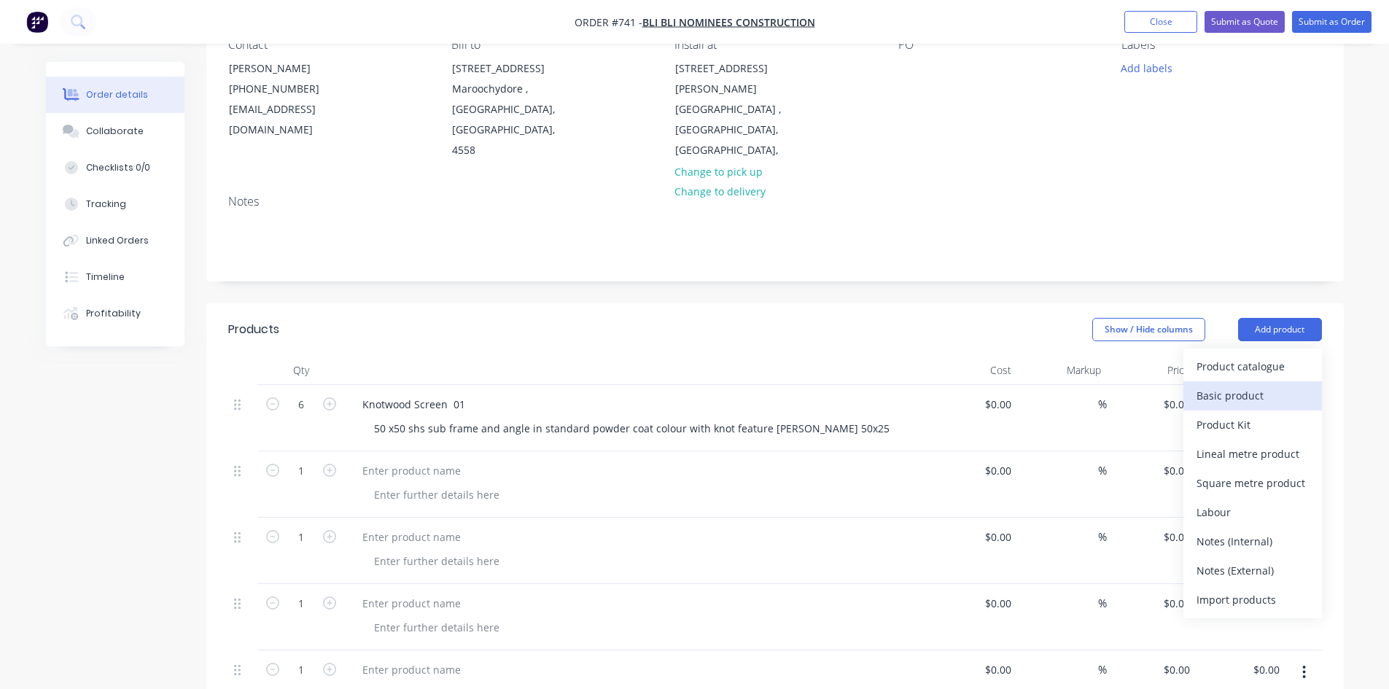
click at [1243, 385] on div "Basic product" at bounding box center [1253, 395] width 112 height 21
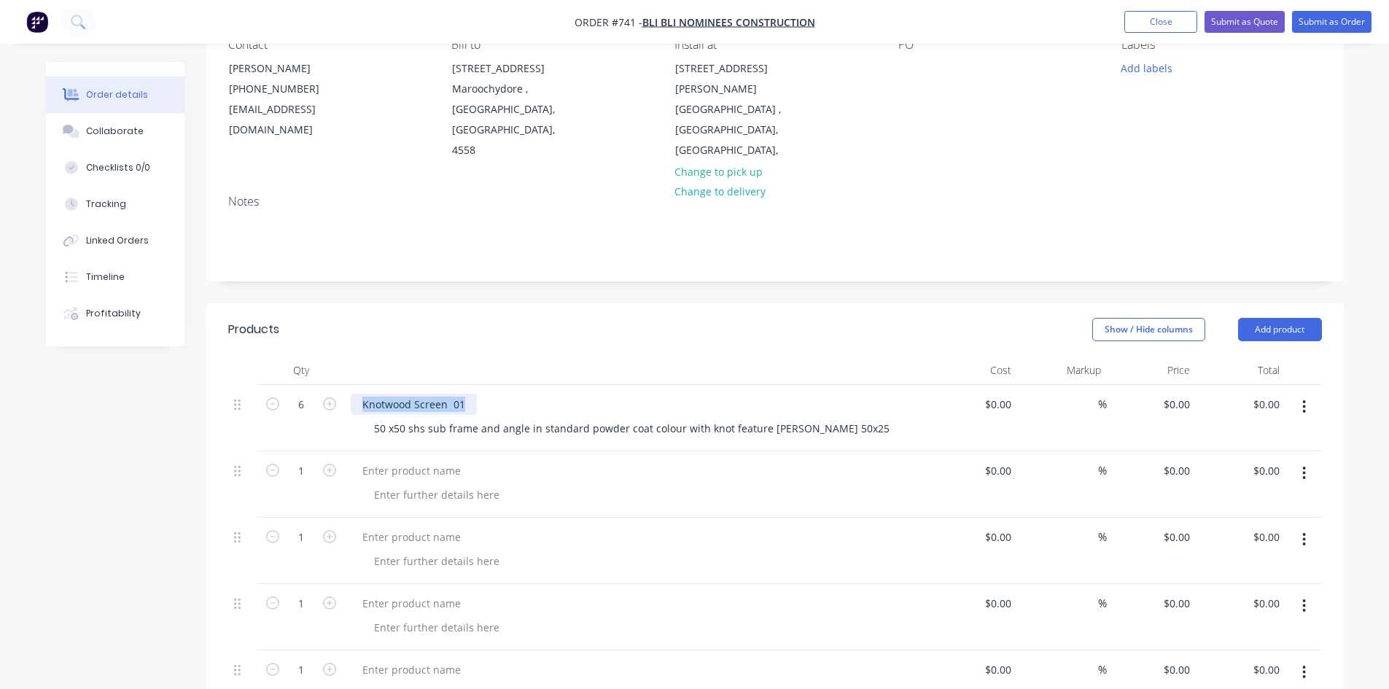
drag, startPoint x: 354, startPoint y: 387, endPoint x: 472, endPoint y: 385, distance: 118.1
click at [472, 394] on div "Knotwood Screen 01" at bounding box center [414, 404] width 126 height 21
drag, startPoint x: 456, startPoint y: 385, endPoint x: 473, endPoint y: 391, distance: 18.4
click at [477, 394] on div "Knotwood Screen 01" at bounding box center [637, 404] width 572 height 21
drag, startPoint x: 360, startPoint y: 382, endPoint x: 445, endPoint y: 381, distance: 85.3
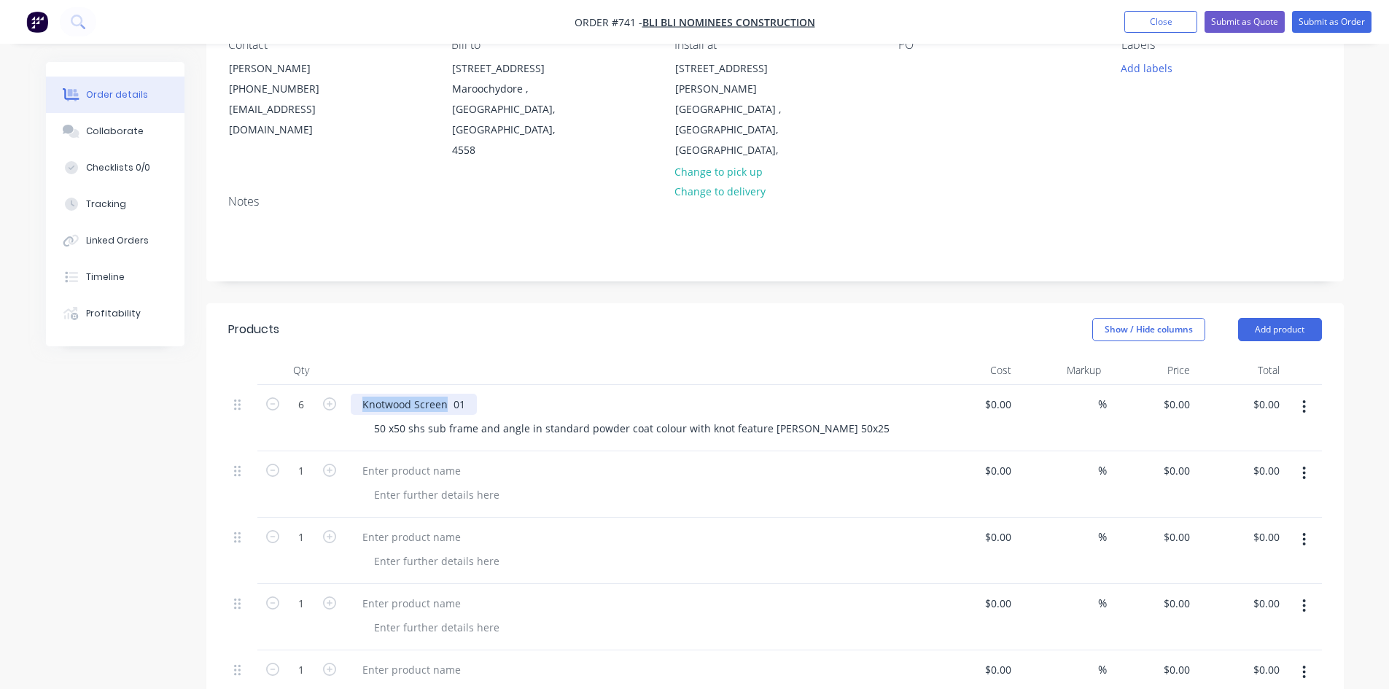
click at [445, 394] on div "Knotwood Screen 01" at bounding box center [414, 404] width 126 height 21
copy div "Knotwood Screen"
click at [385, 460] on div at bounding box center [412, 470] width 122 height 21
paste div
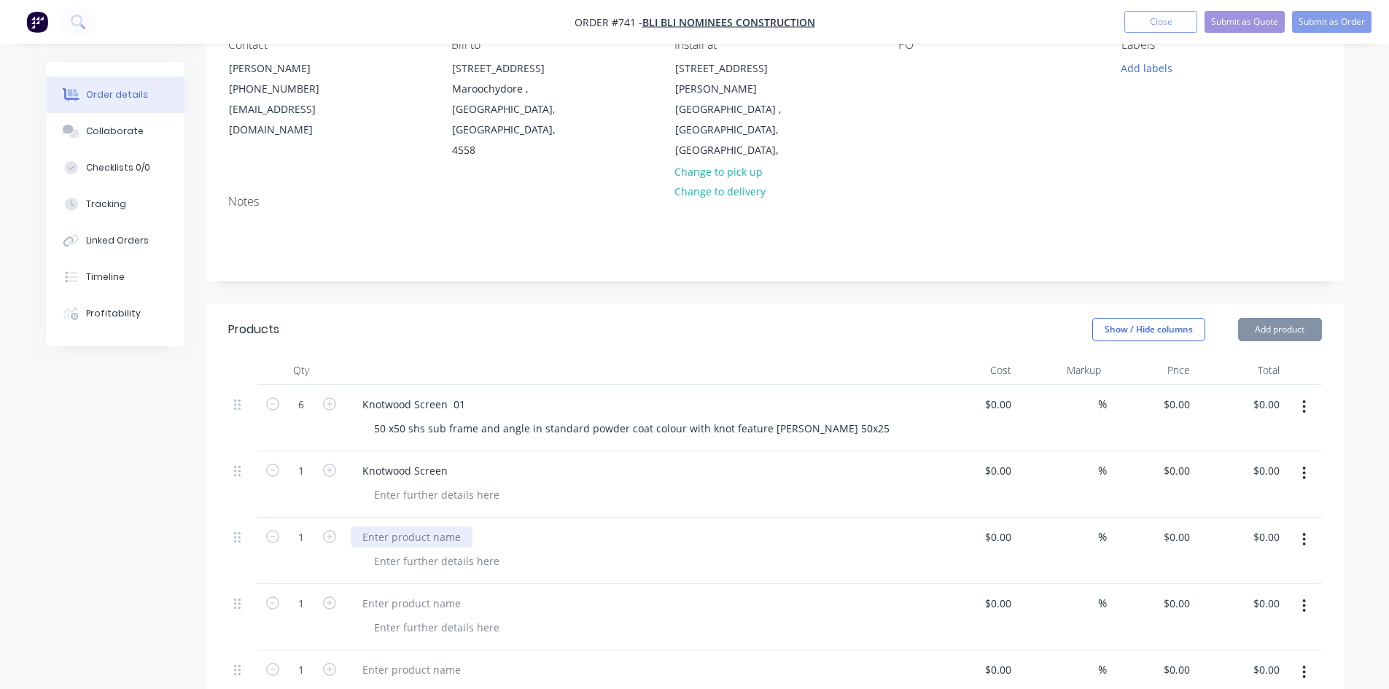
click at [376, 527] on div at bounding box center [412, 537] width 122 height 21
paste div
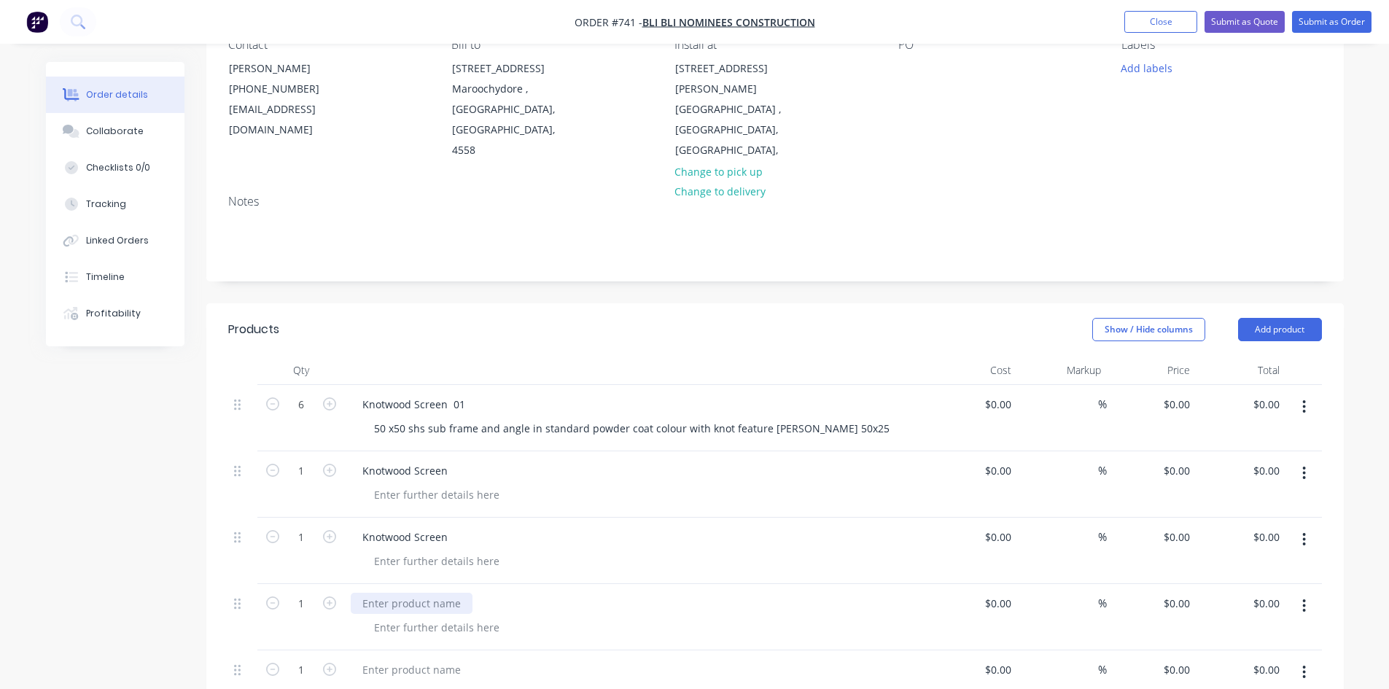
click at [383, 593] on div at bounding box center [412, 603] width 122 height 21
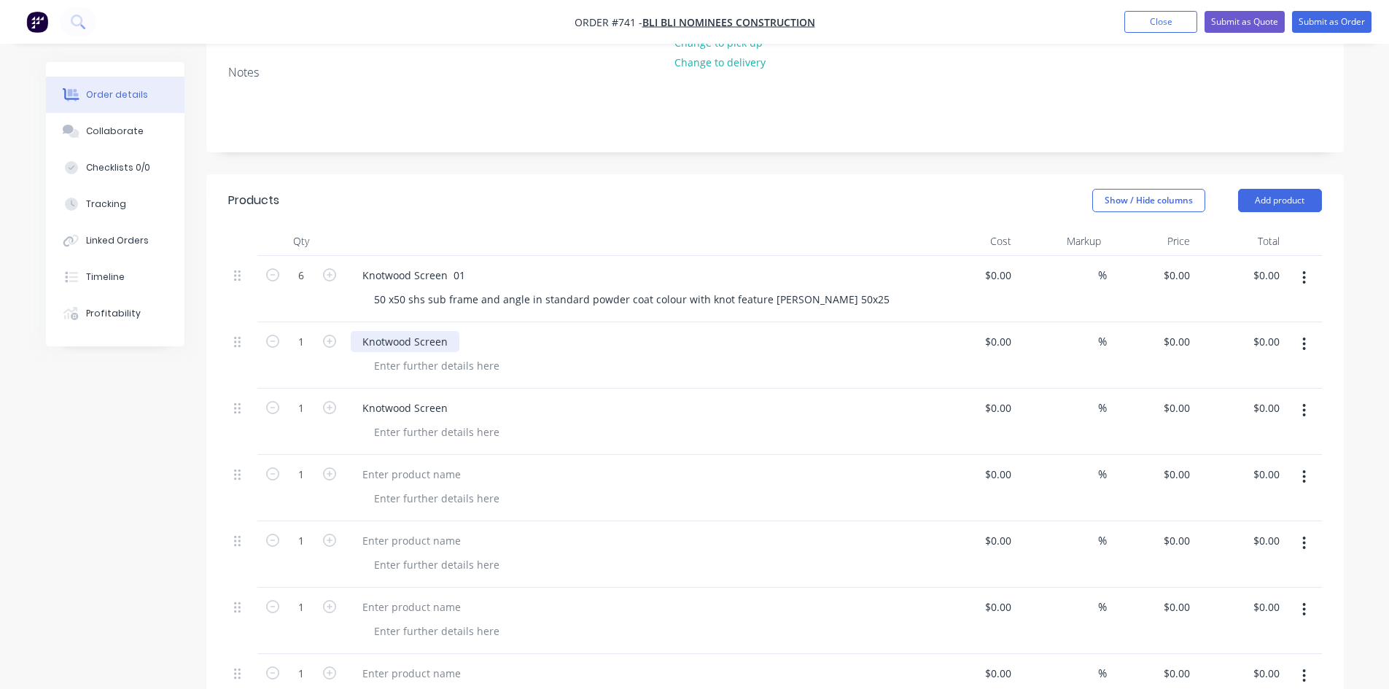
scroll to position [292, 0]
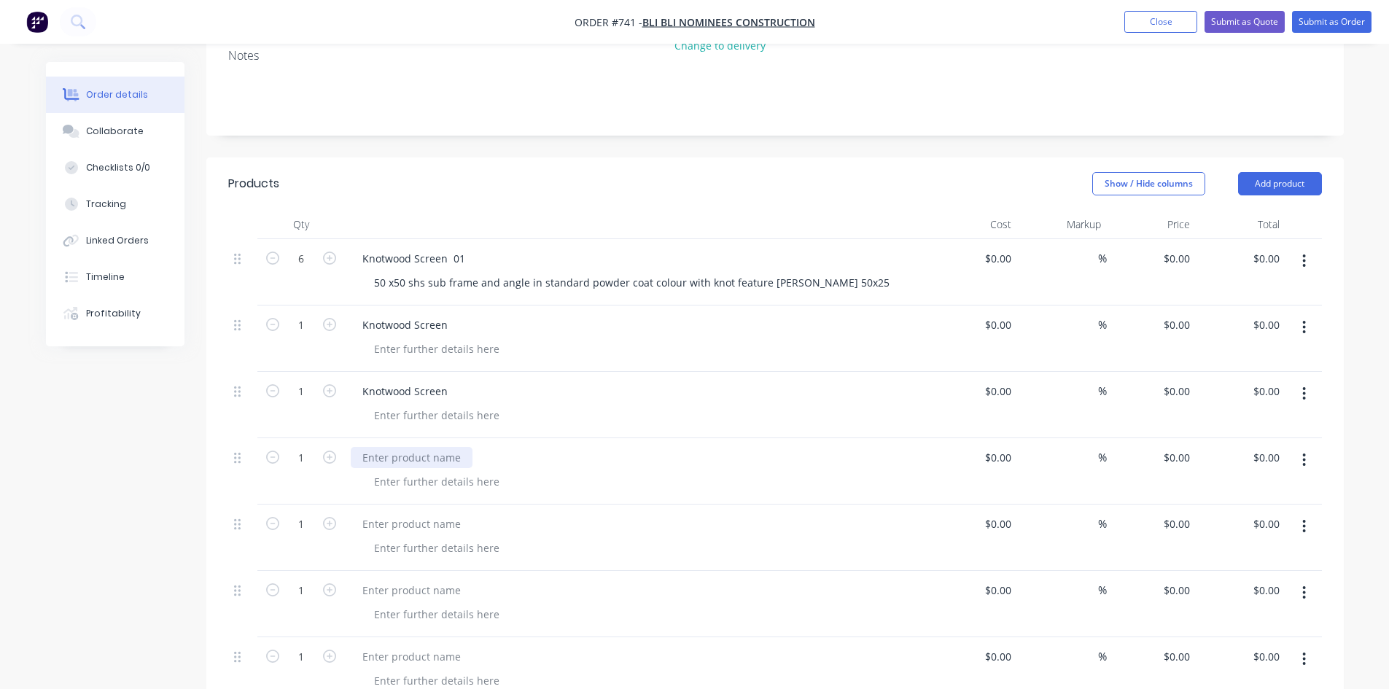
click at [388, 447] on div at bounding box center [412, 457] width 122 height 21
paste div
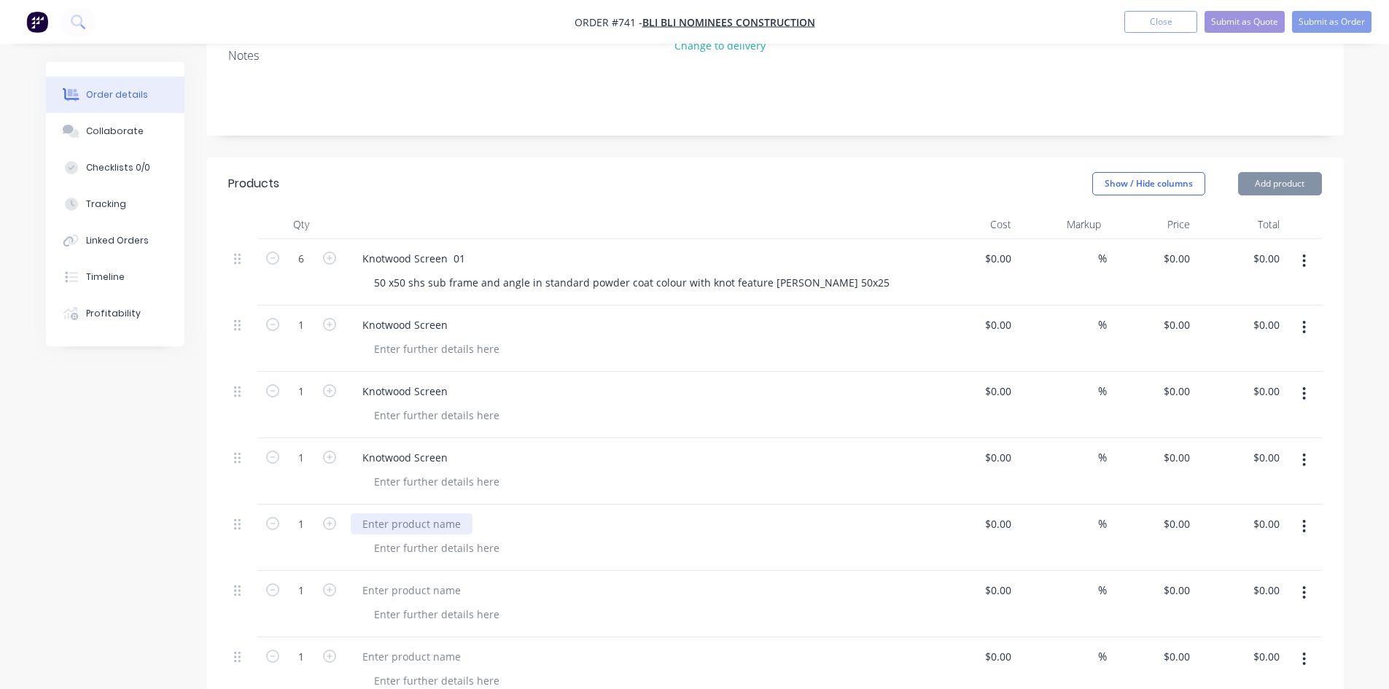
click at [388, 513] on div at bounding box center [412, 523] width 122 height 21
click at [381, 513] on div at bounding box center [412, 523] width 122 height 21
paste div
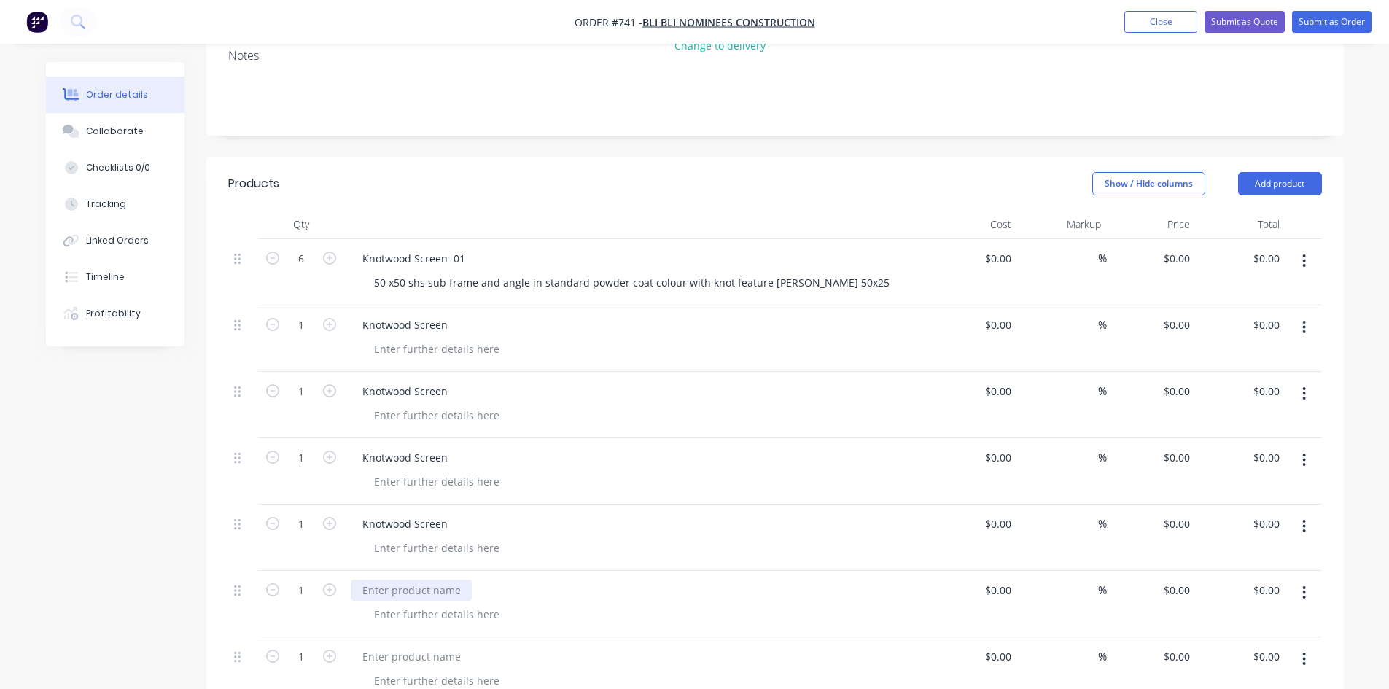
click at [388, 580] on div at bounding box center [412, 590] width 122 height 21
drag, startPoint x: 388, startPoint y: 570, endPoint x: 732, endPoint y: 580, distance: 344.4
click at [732, 580] on div at bounding box center [637, 590] width 572 height 21
click at [365, 580] on div at bounding box center [412, 590] width 122 height 21
paste div
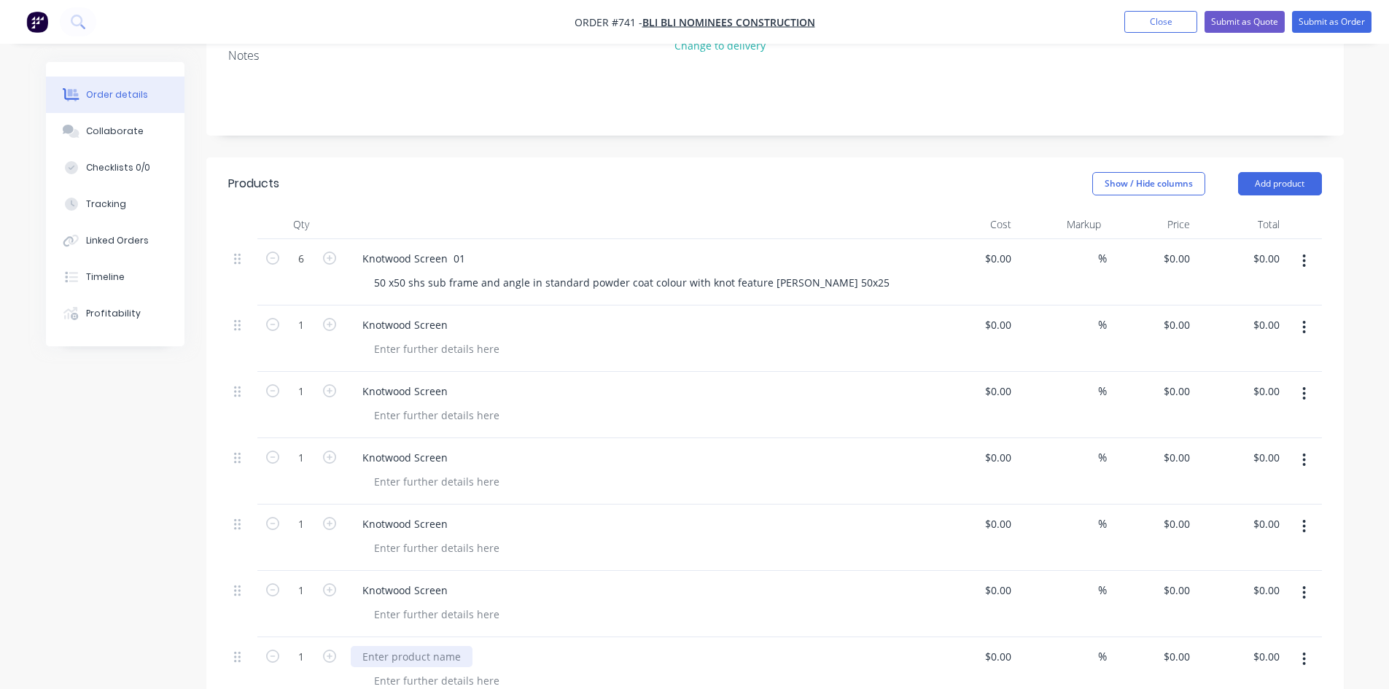
click at [387, 646] on div at bounding box center [412, 656] width 122 height 21
paste div
click at [456, 314] on div "Knotwood Screen" at bounding box center [405, 324] width 109 height 21
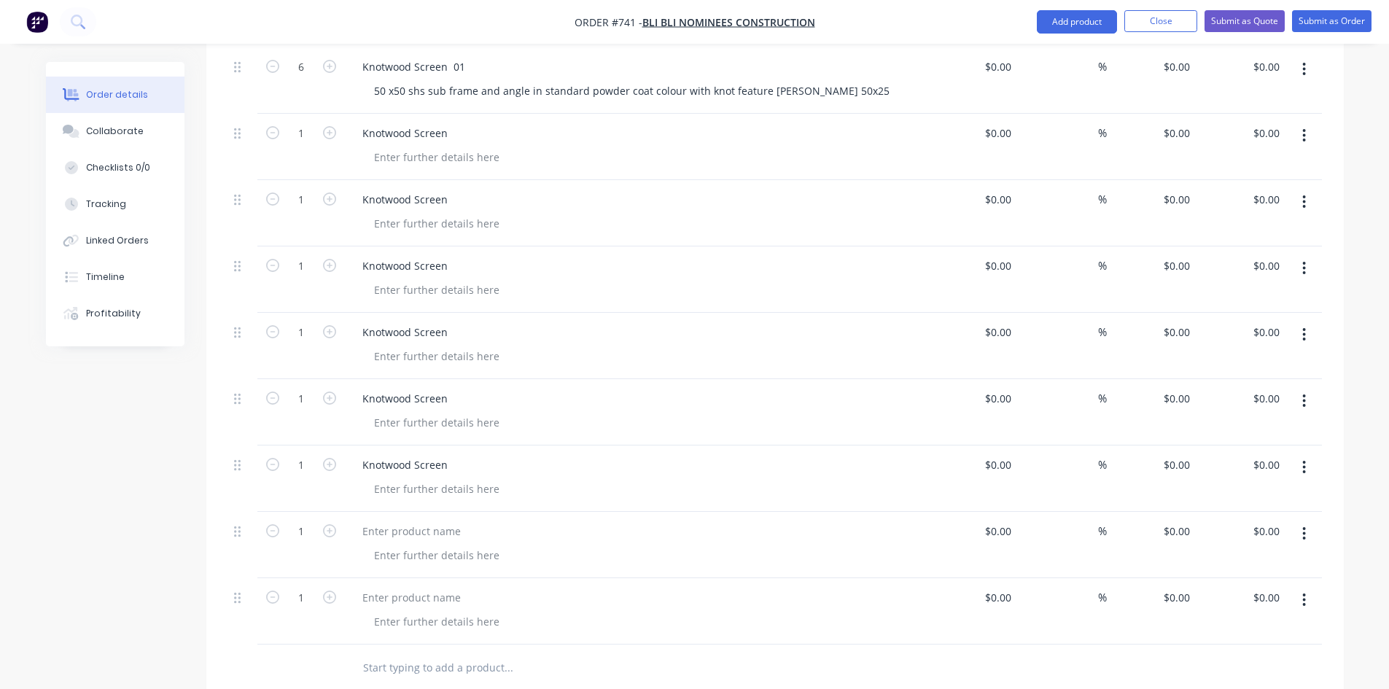
scroll to position [473, 0]
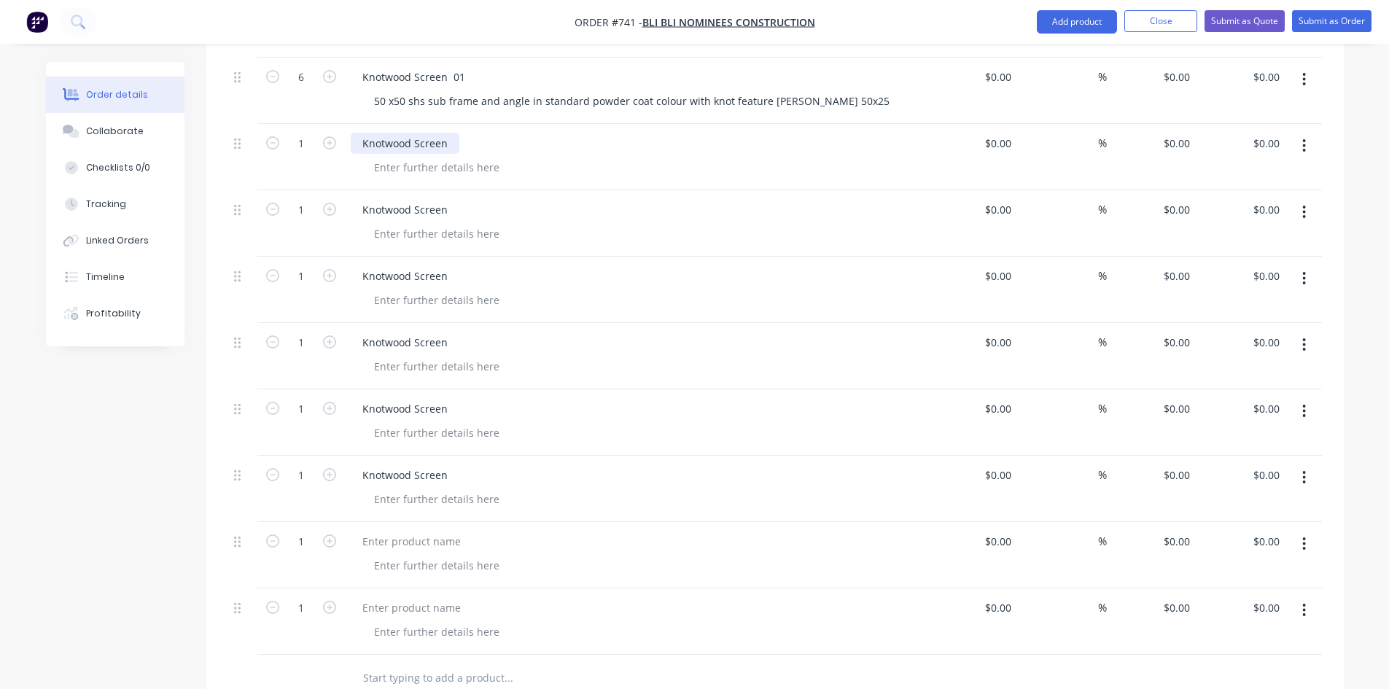
click at [443, 133] on div "Knotwood Screen" at bounding box center [405, 143] width 109 height 21
click at [448, 133] on div "Knotwood Screen" at bounding box center [405, 143] width 109 height 21
click at [454, 199] on div "Knotwood Screen" at bounding box center [405, 209] width 109 height 21
click at [448, 199] on div "Knotwood Screen" at bounding box center [405, 209] width 109 height 21
click at [451, 265] on div "Knotwood Screen" at bounding box center [405, 275] width 109 height 21
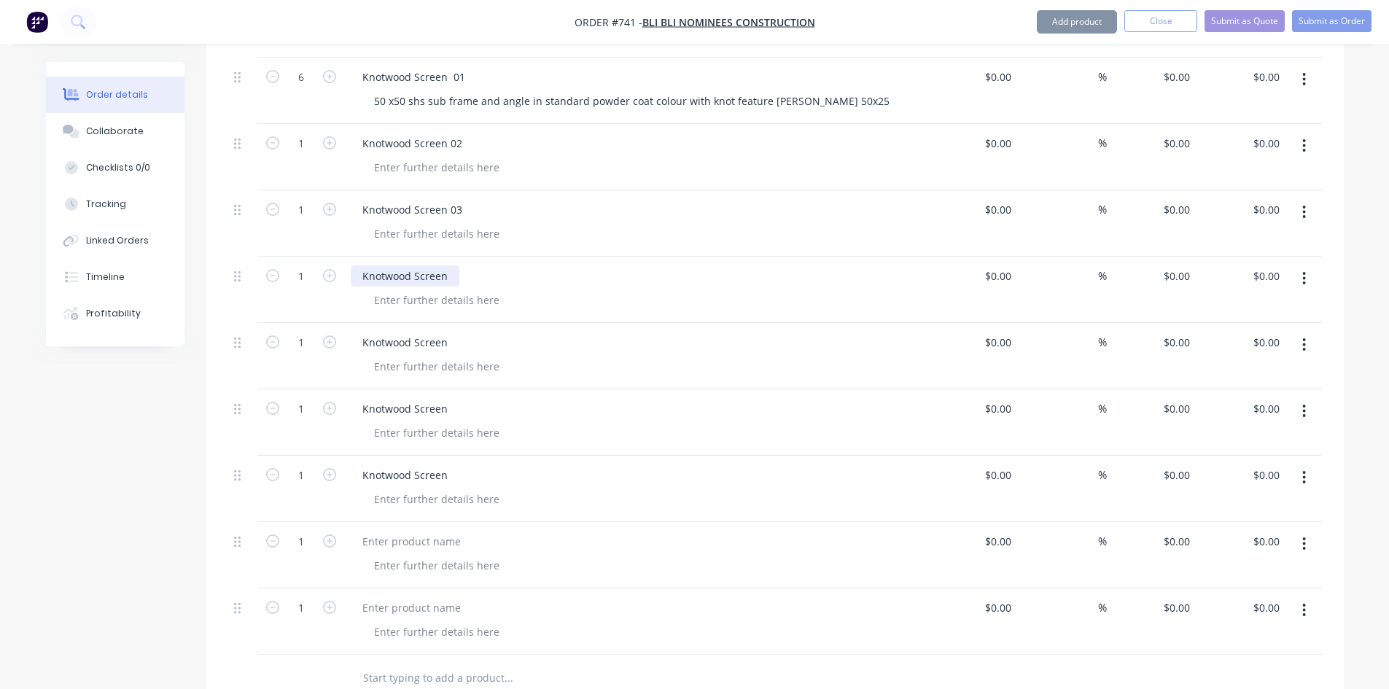
click at [451, 265] on div "Knotwood Screen" at bounding box center [405, 275] width 109 height 21
click at [448, 265] on div "Knotwood Screen" at bounding box center [405, 275] width 109 height 21
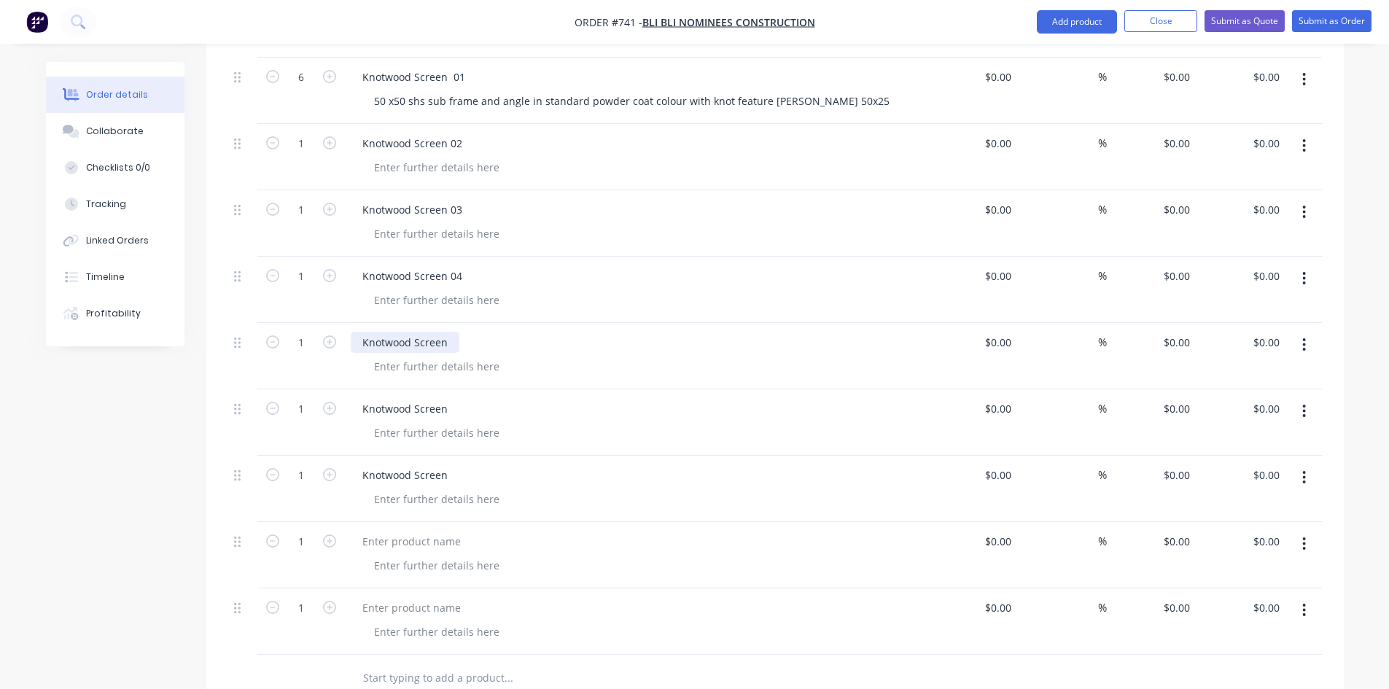
click at [451, 332] on div "Knotwood Screen" at bounding box center [405, 342] width 109 height 21
click at [411, 398] on div "Knotwood Screen" at bounding box center [405, 408] width 109 height 21
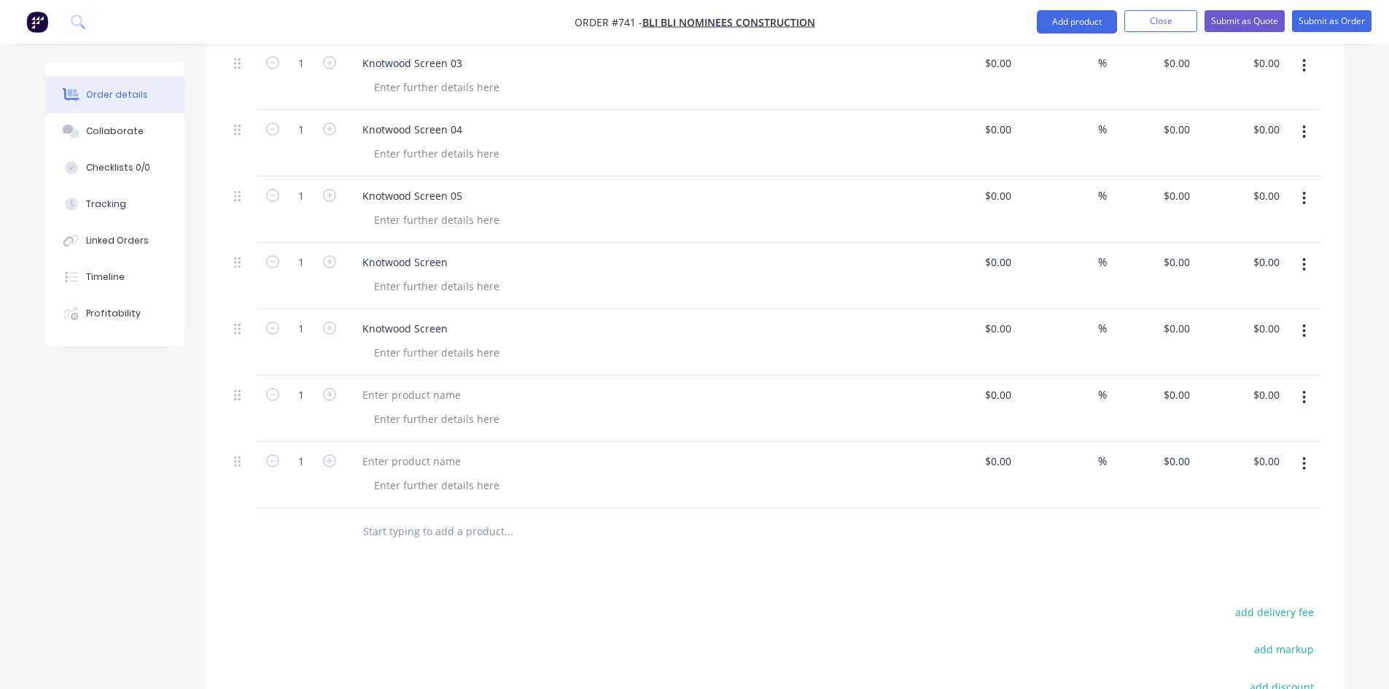
scroll to position [619, 0]
click at [416, 252] on div "Knotwood Screen" at bounding box center [405, 262] width 109 height 21
click at [478, 252] on div "Knotwood Gate Screen" at bounding box center [419, 262] width 137 height 21
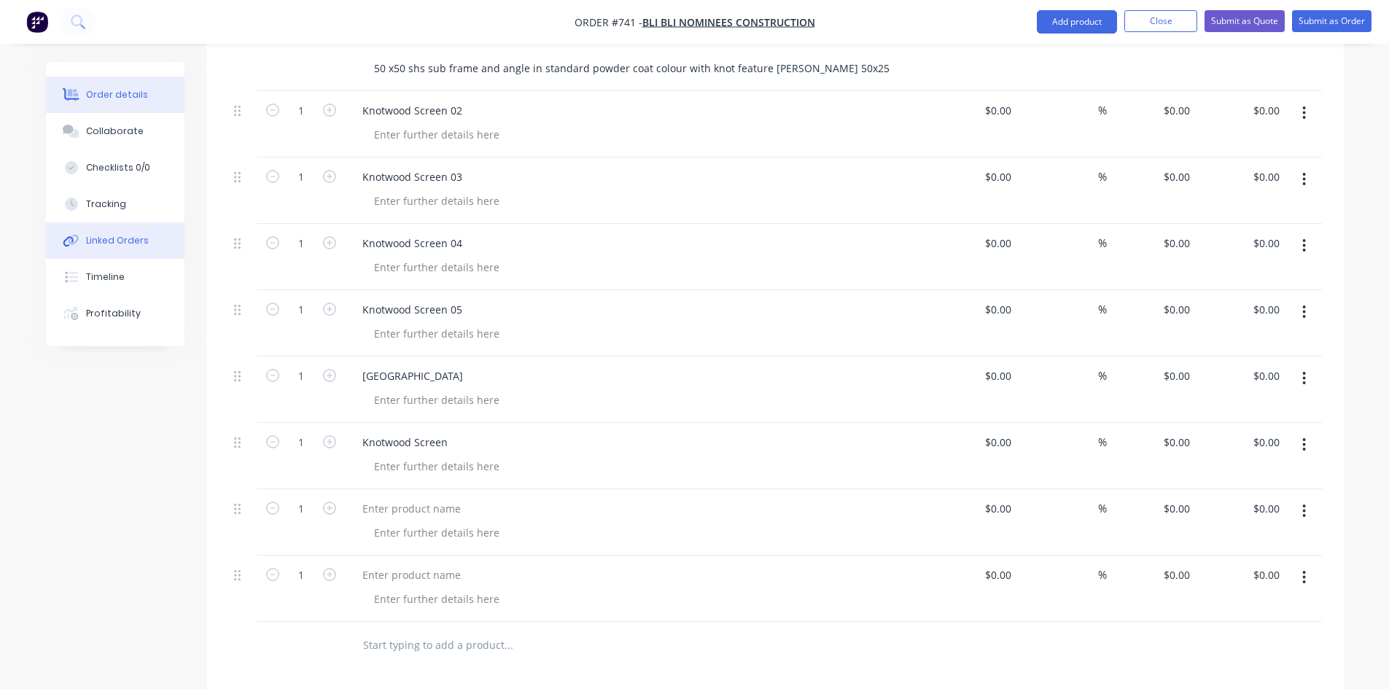
scroll to position [400, 0]
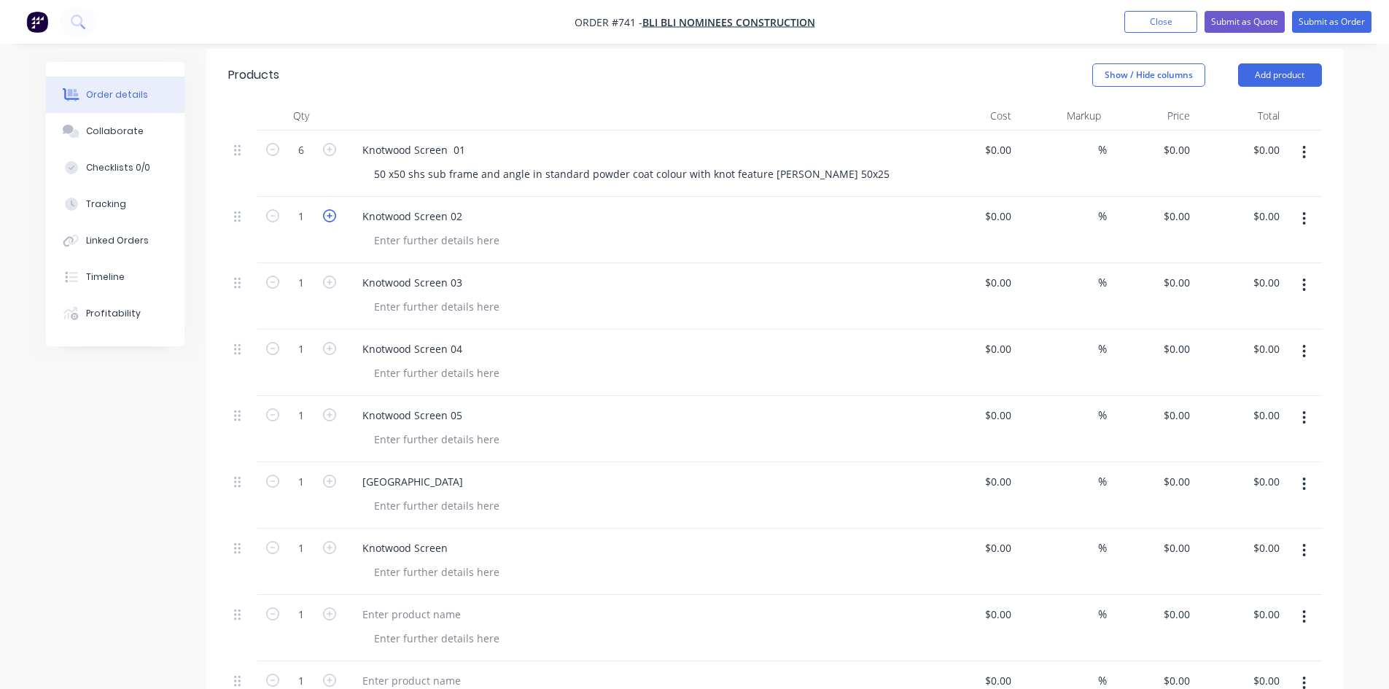
click at [330, 209] on icon "button" at bounding box center [329, 215] width 13 height 13
click at [273, 209] on icon "button" at bounding box center [272, 215] width 13 height 13
type input "3"
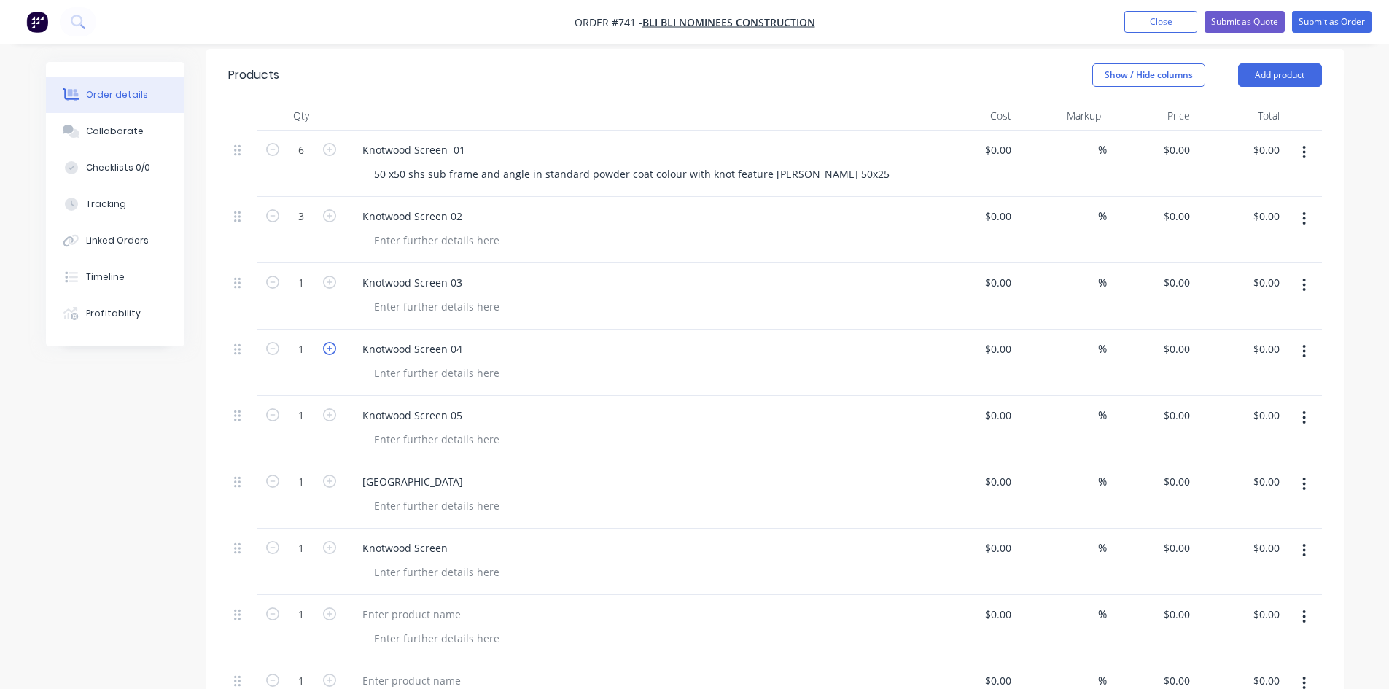
click at [333, 342] on icon "button" at bounding box center [329, 348] width 13 height 13
type input "3"
click at [328, 408] on icon "button" at bounding box center [329, 414] width 13 height 13
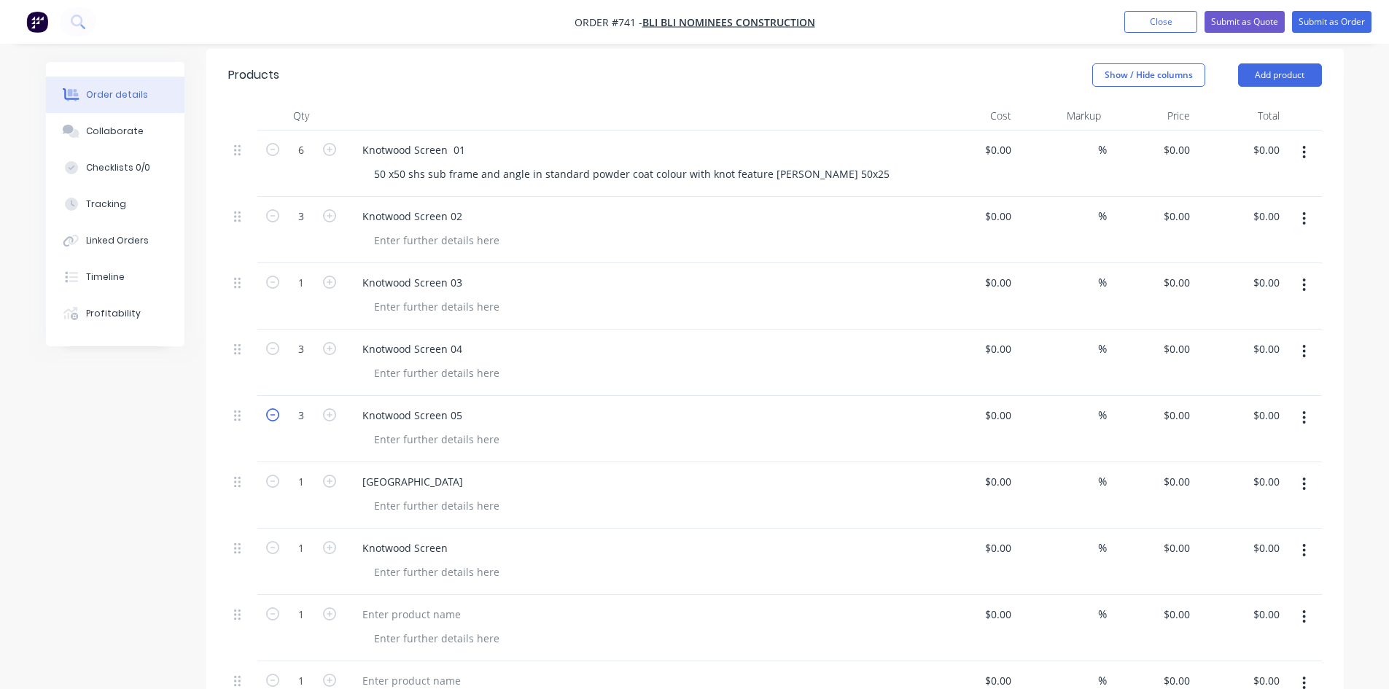
drag, startPoint x: 273, startPoint y: 397, endPoint x: 334, endPoint y: 475, distance: 98.8
click at [273, 408] on icon "button" at bounding box center [272, 414] width 13 height 13
type input "2"
click at [331, 475] on icon "button" at bounding box center [329, 481] width 13 height 13
type input "2"
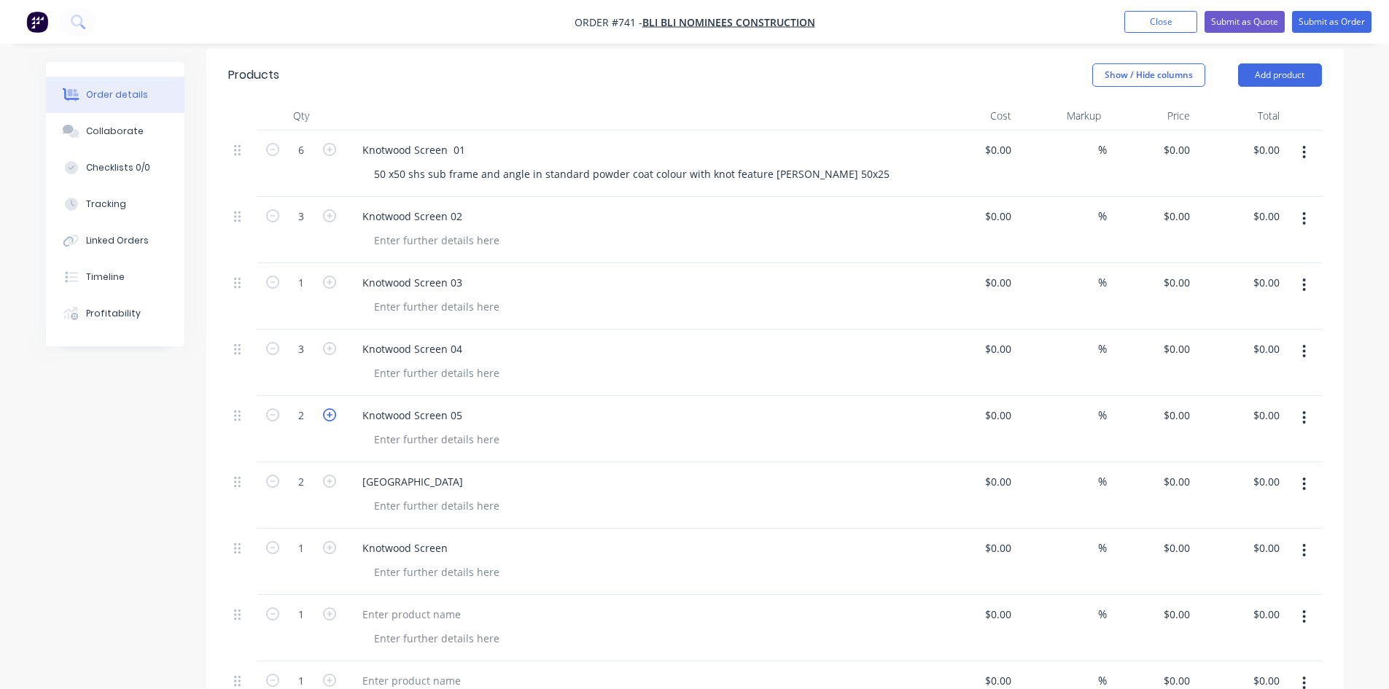
click at [323, 408] on icon "button" at bounding box center [329, 414] width 13 height 13
type input "3"
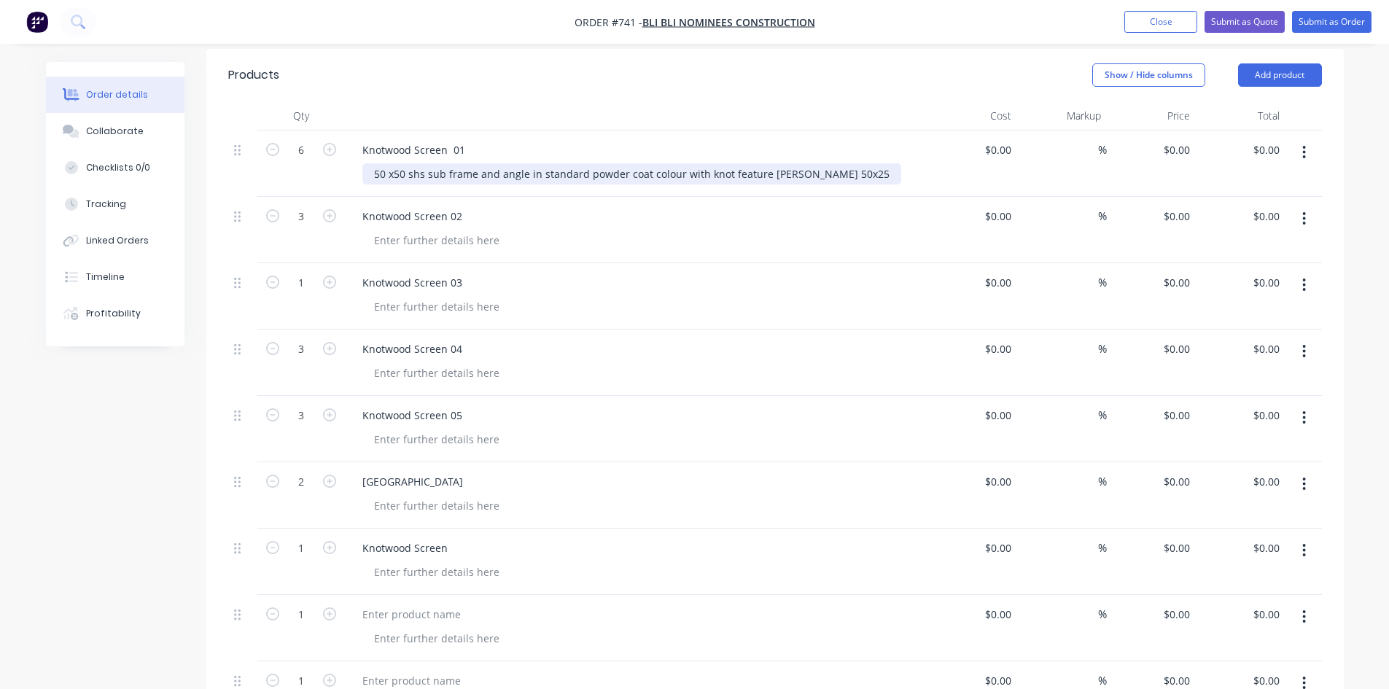
click at [426, 163] on div "50 x50 shs sub frame and angle in standard powder coat colour with knot feature…" at bounding box center [631, 173] width 539 height 21
click at [371, 163] on div "50 x50 shs sub frame and angle in standard powder coat colour with knot feature…" at bounding box center [631, 173] width 539 height 21
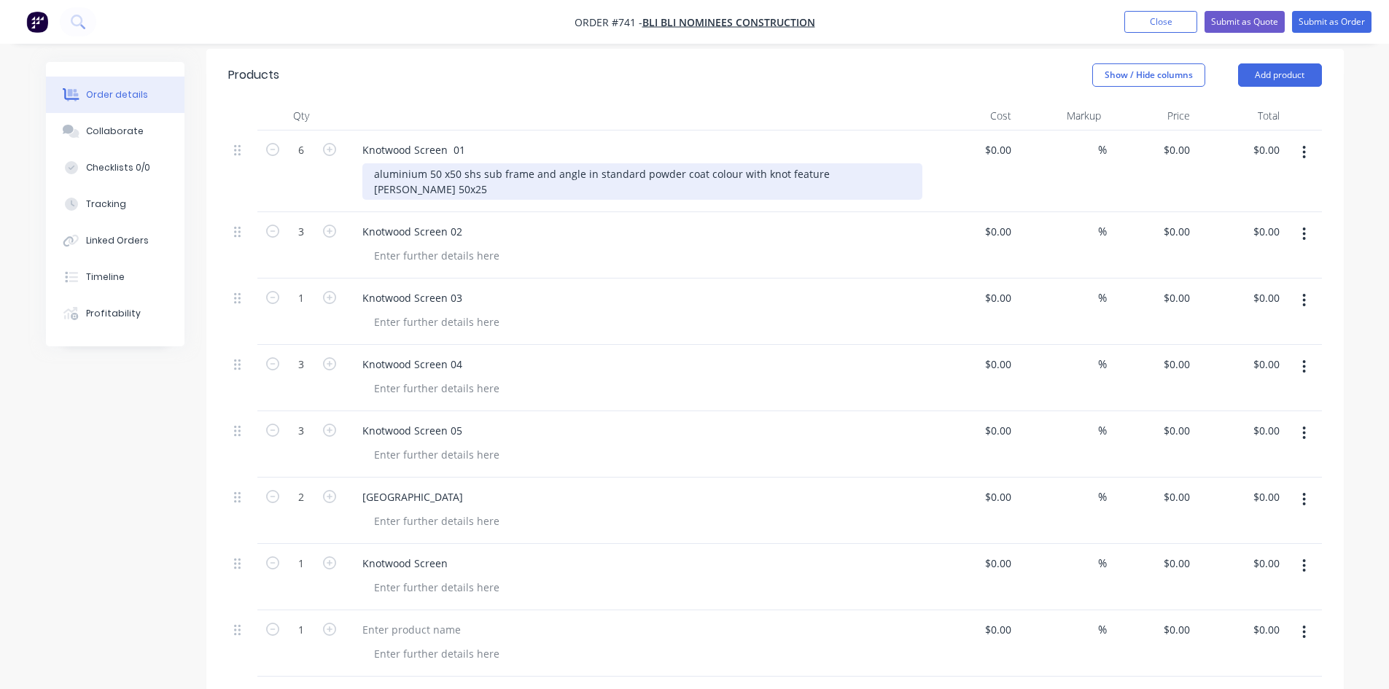
click at [777, 163] on div "aluminium 50 x50 shs sub frame and angle in standard powder coat colour with kn…" at bounding box center [642, 181] width 560 height 36
click at [753, 163] on div "aluminium 50 x50 shs sub frame and angle in standard powder coat colour with kn…" at bounding box center [642, 181] width 560 height 36
click at [373, 163] on div "aluminium 50 x50 shs sub frame and angle in standard powder coat colour knotwoo…" at bounding box center [558, 181] width 392 height 36
click at [376, 168] on div "- aluminium 50 x50 shs sub frame and angle in standard powder coat colour knotw…" at bounding box center [561, 181] width 399 height 36
click at [552, 171] on div "- aluminium 50 x50 shs sub frame and angle in standard powder coat colour - kno…" at bounding box center [561, 181] width 399 height 36
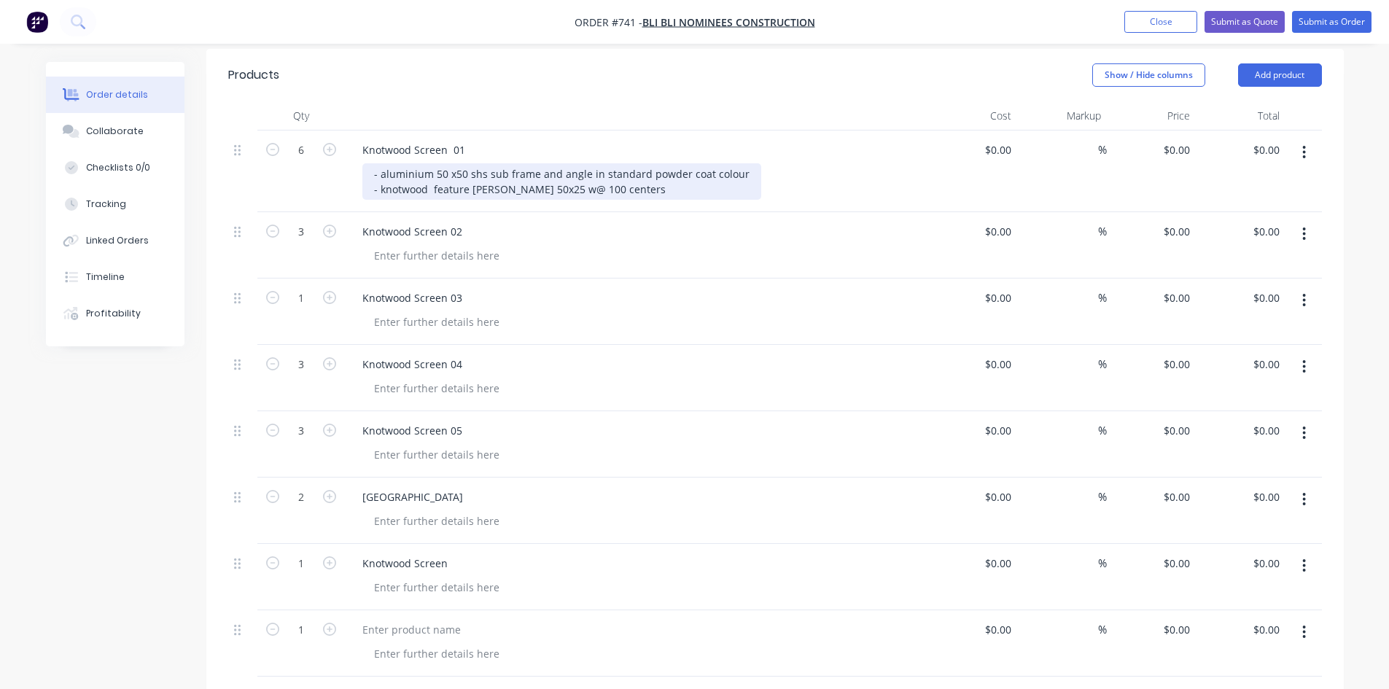
click at [547, 169] on div "- aluminium 50 x50 shs sub frame and angle in standard powder coat colour - kno…" at bounding box center [561, 181] width 399 height 36
click at [623, 174] on div "- aluminium 50 x50 shs sub frame and angle in standard powder coat colour - kno…" at bounding box center [561, 181] width 399 height 36
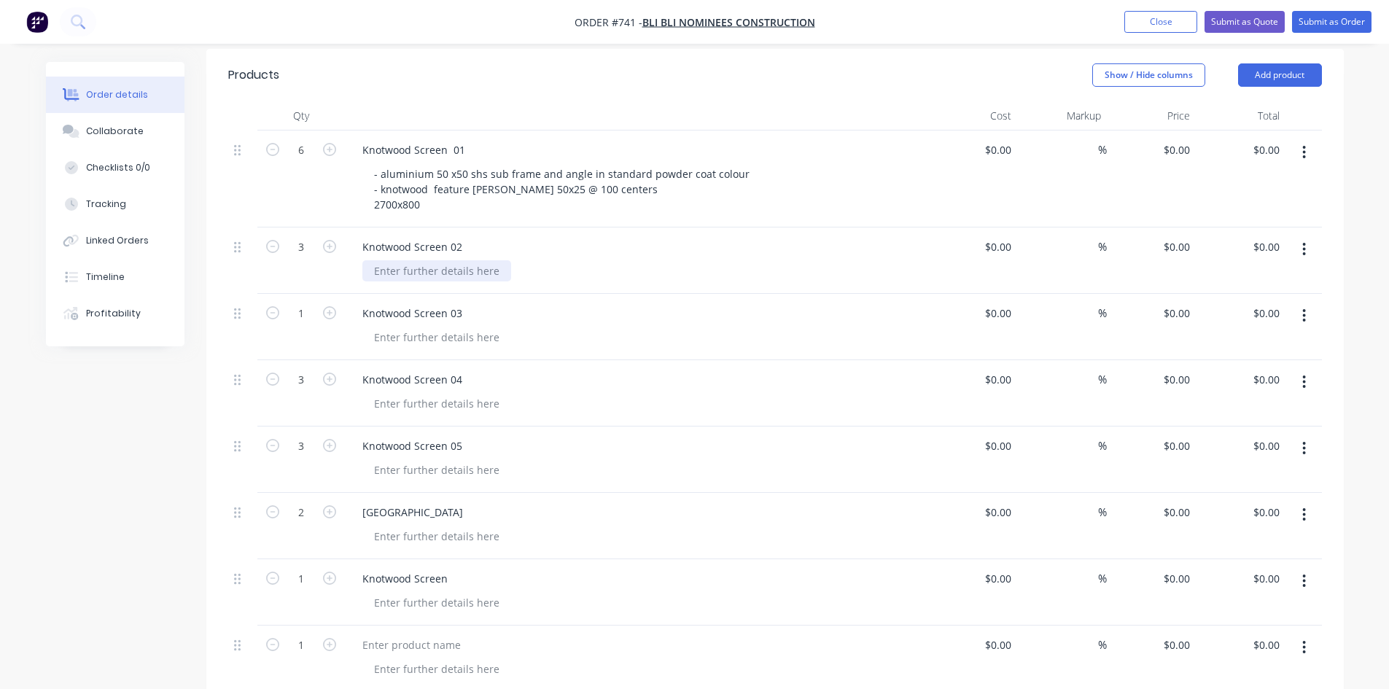
click at [408, 260] on div at bounding box center [436, 270] width 149 height 21
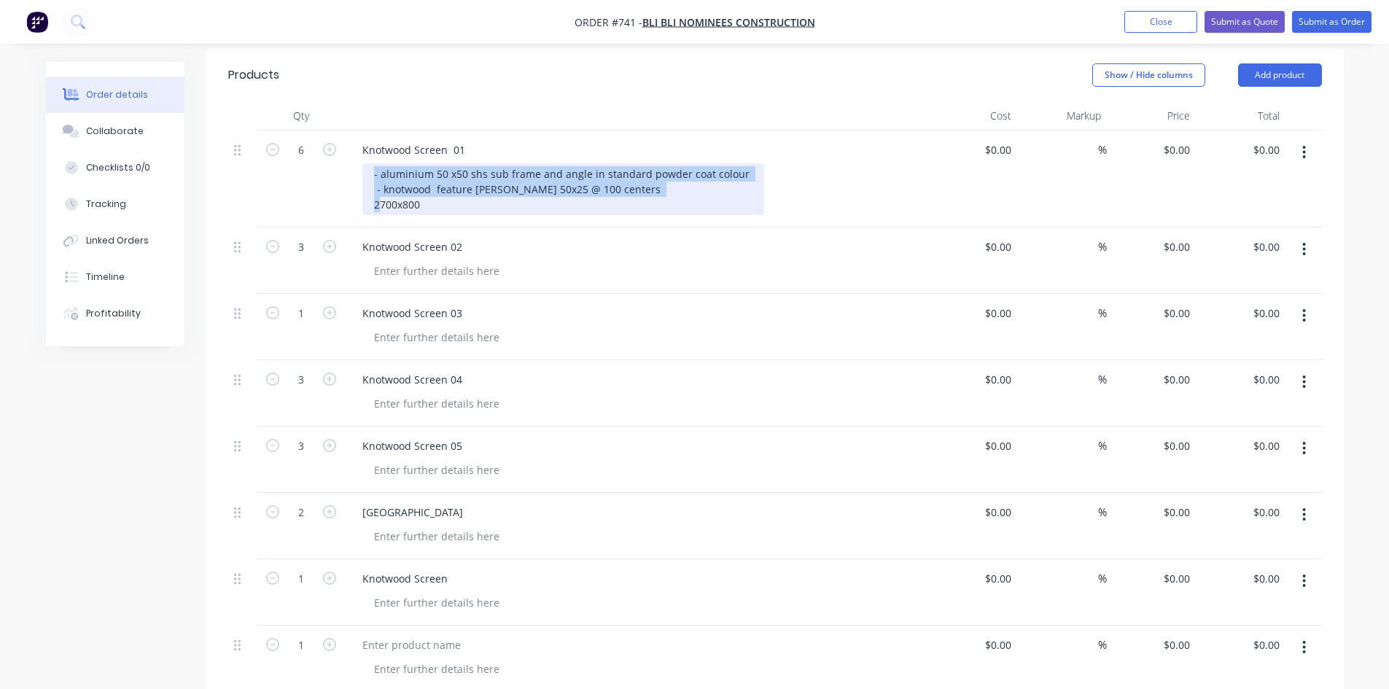
drag, startPoint x: 368, startPoint y: 151, endPoint x: 428, endPoint y: 187, distance: 70.7
click at [428, 187] on div "- aluminium 50 x50 shs sub frame and angle in standard powder coat colour - kno…" at bounding box center [563, 189] width 402 height 52
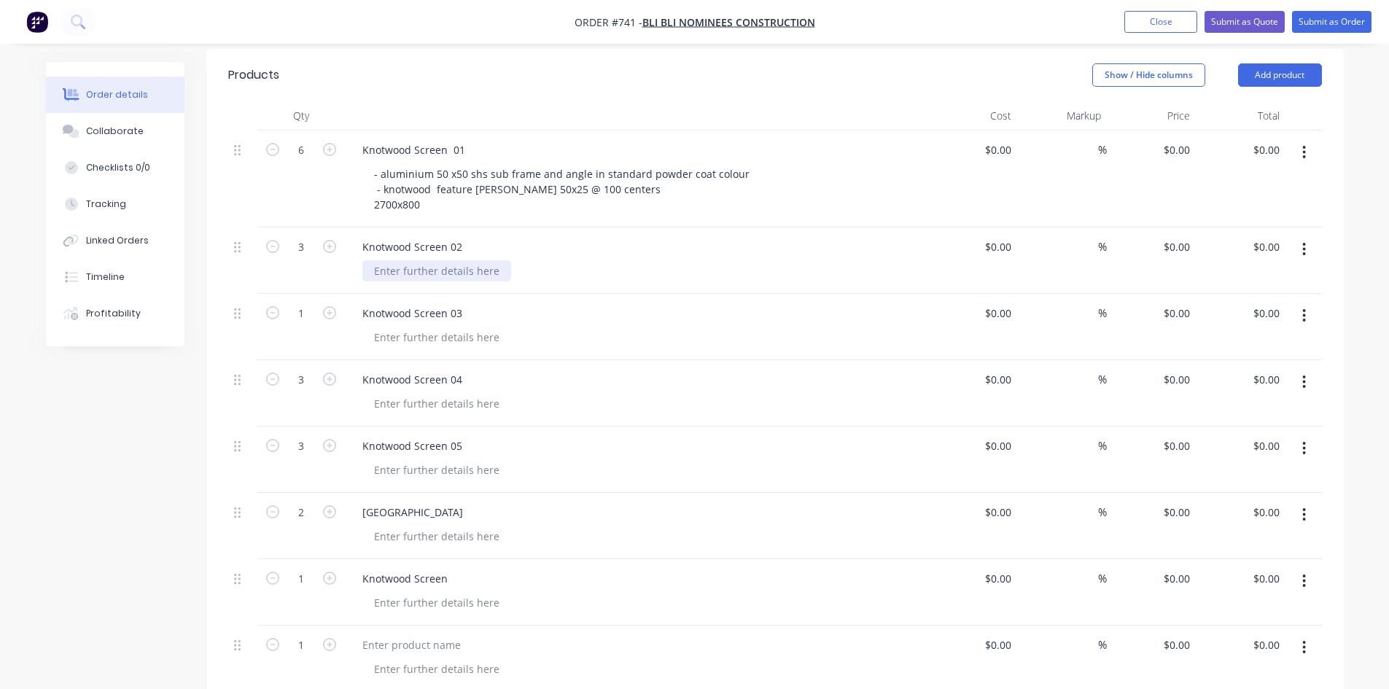
click at [390, 260] on div at bounding box center [436, 270] width 149 height 21
paste div
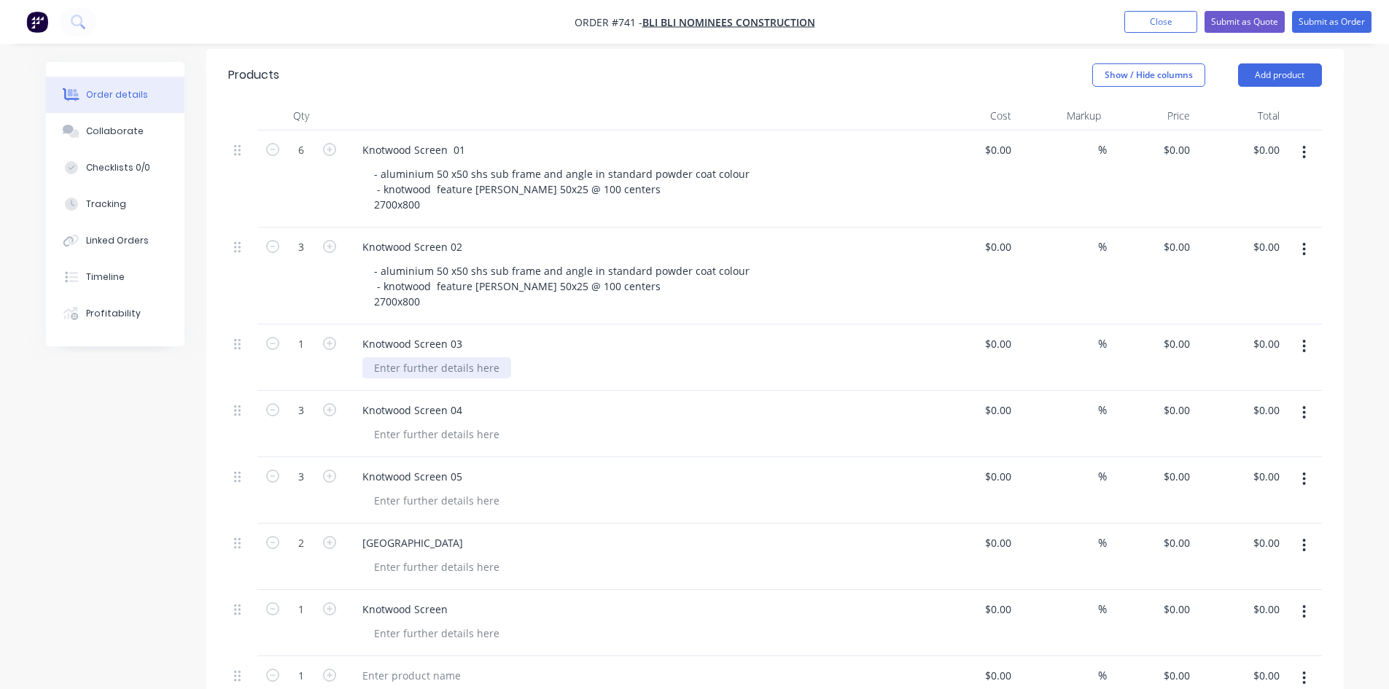
click at [407, 357] on div at bounding box center [436, 367] width 149 height 21
paste div
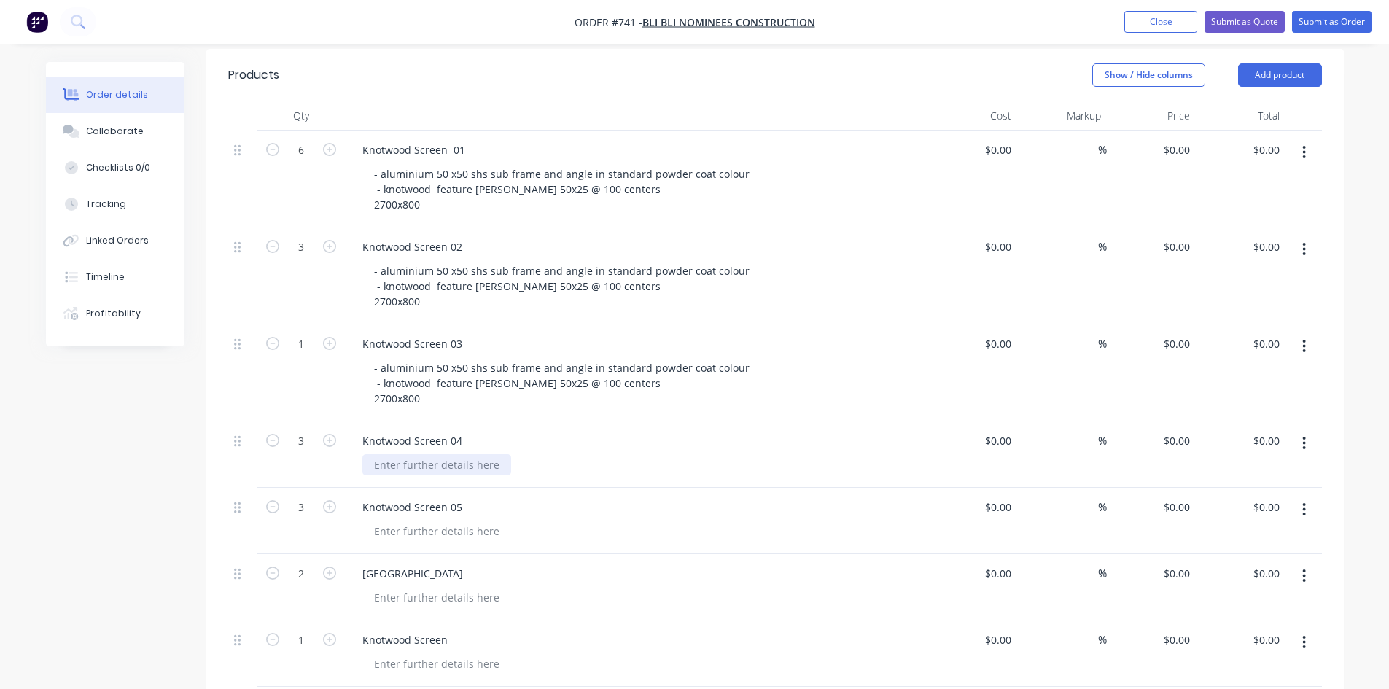
click at [405, 454] on div at bounding box center [436, 464] width 149 height 21
paste div
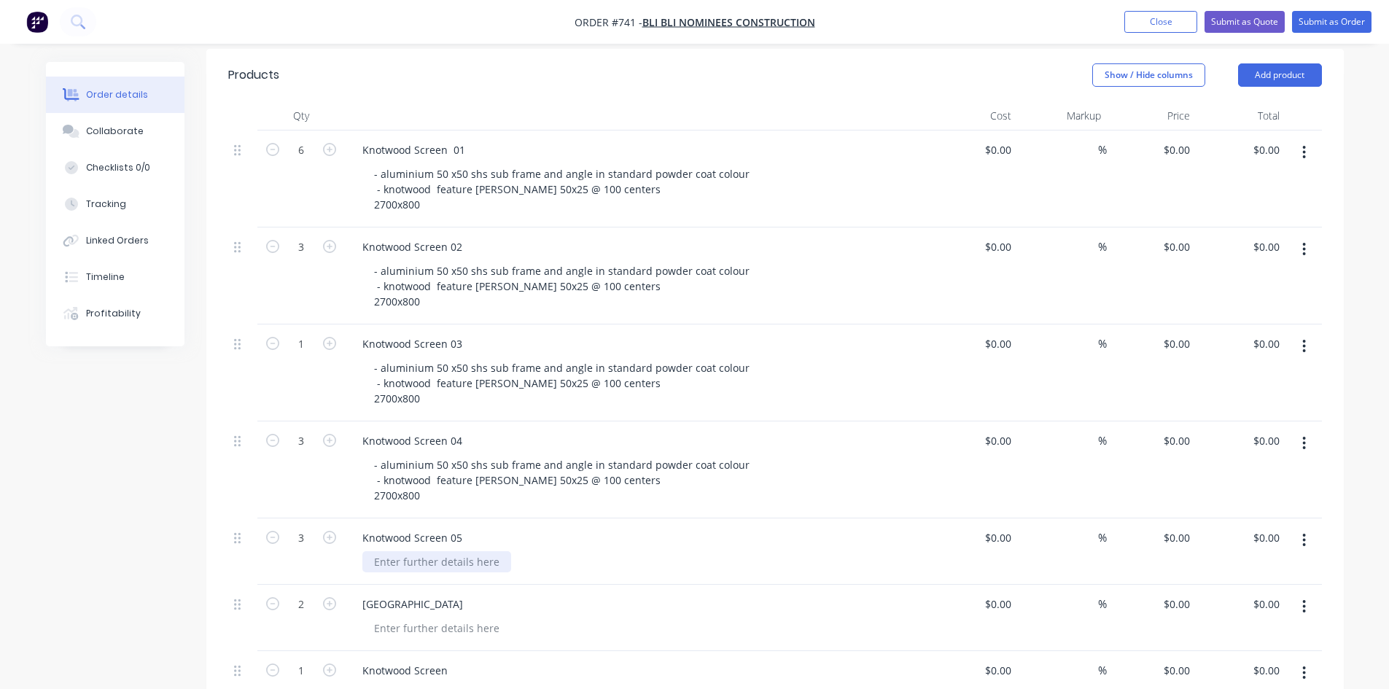
click at [403, 551] on div at bounding box center [436, 561] width 149 height 21
paste div
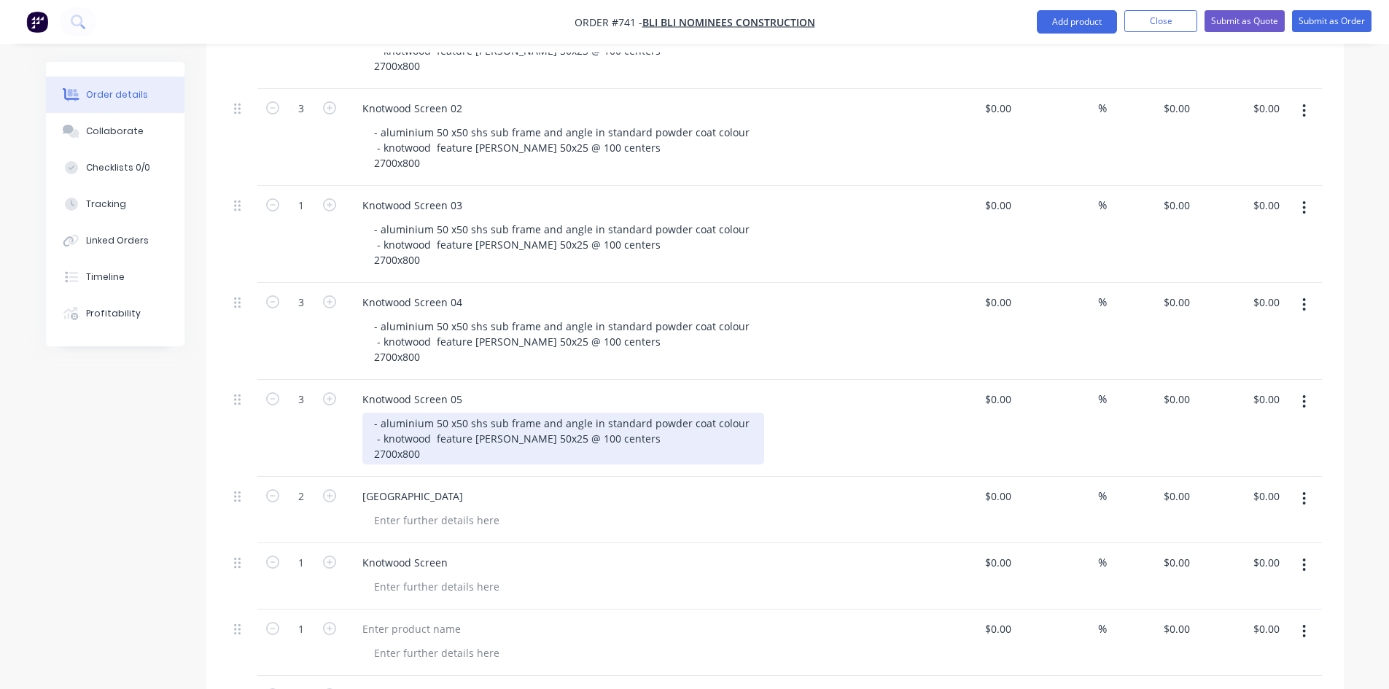
scroll to position [546, 0]
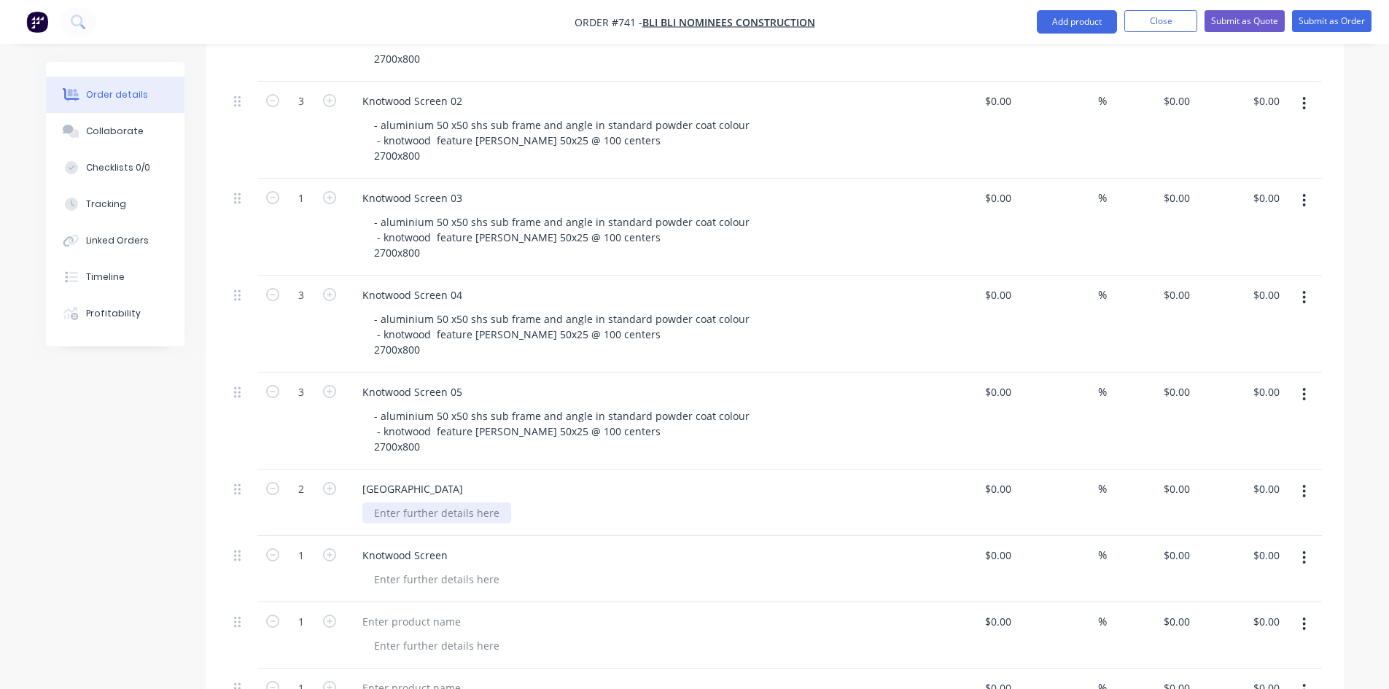
click at [408, 502] on div at bounding box center [436, 512] width 149 height 21
paste div
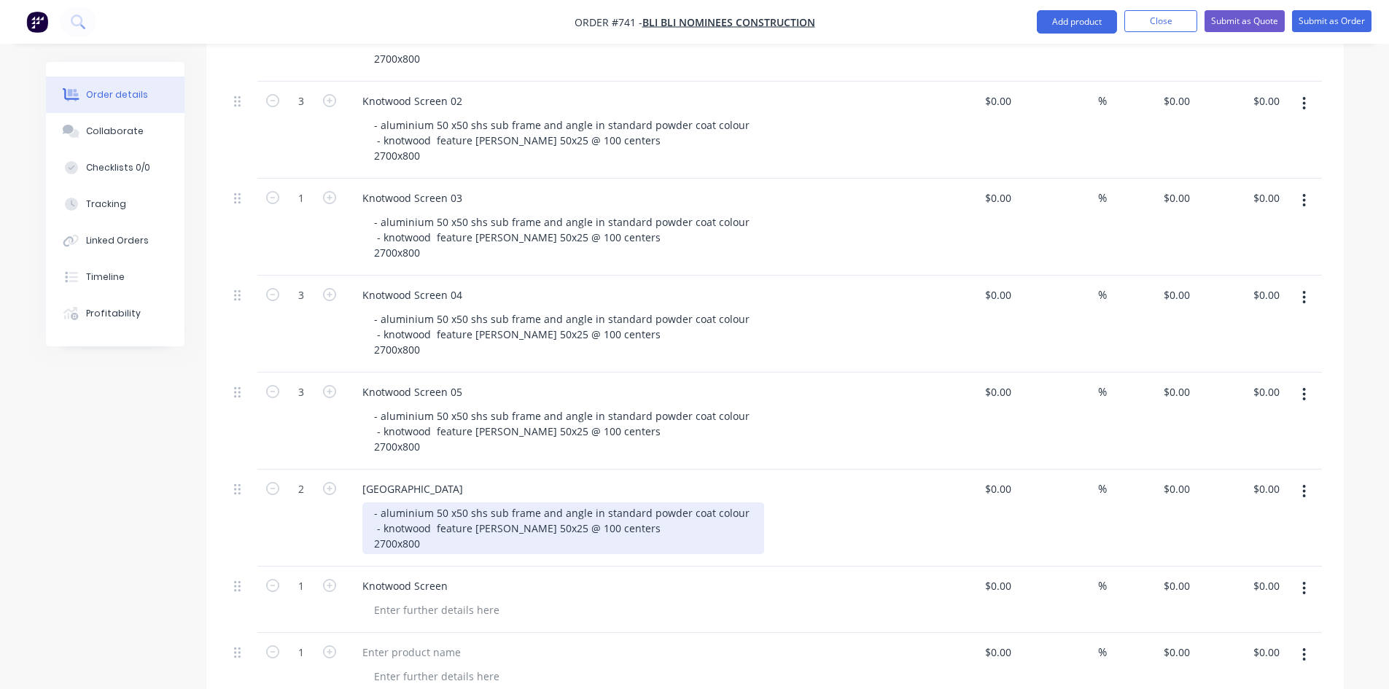
click at [430, 502] on div "- aluminium 50 x50 shs sub frame and angle in standard powder coat colour - kno…" at bounding box center [563, 528] width 402 height 52
click at [734, 502] on div "- stainsteel 50 x50 shs sub frame and angle in standard powder coat colour - kn…" at bounding box center [561, 528] width 399 height 52
click at [422, 522] on div "- stainsteel 50 x50 shs sub frame and but hinges - knotwood feature [PERSON_NAM…" at bounding box center [518, 528] width 313 height 52
click at [532, 502] on div "- stainsteel 50 x50 shs sub frame and but hinges - knotwood feature [PERSON_NAM…" at bounding box center [518, 528] width 313 height 52
click at [395, 525] on div "- stainsteel 50 x50 shs sub frame, posts and but hinges - knotwood feature [PER…" at bounding box center [518, 528] width 313 height 52
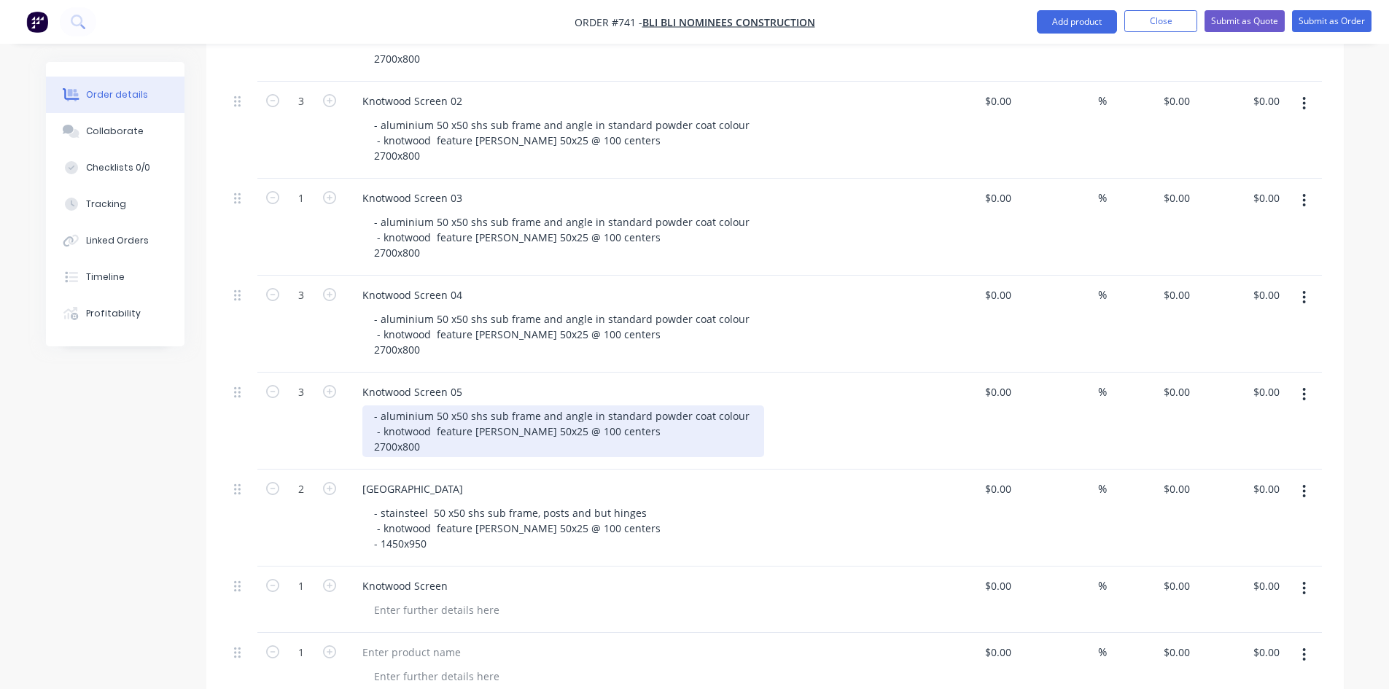
click at [422, 427] on div "- aluminium 50 x50 shs sub frame and angle in standard powder coat colour - kno…" at bounding box center [563, 431] width 402 height 52
click at [397, 426] on div "- aluminium 50 x50 shs sub frame and angle in standard powder coat colour - kno…" at bounding box center [563, 431] width 402 height 52
click at [571, 412] on div "- aluminium 50 x50 shs sub frame and angle in standard powder coat colour - kno…" at bounding box center [563, 431] width 402 height 52
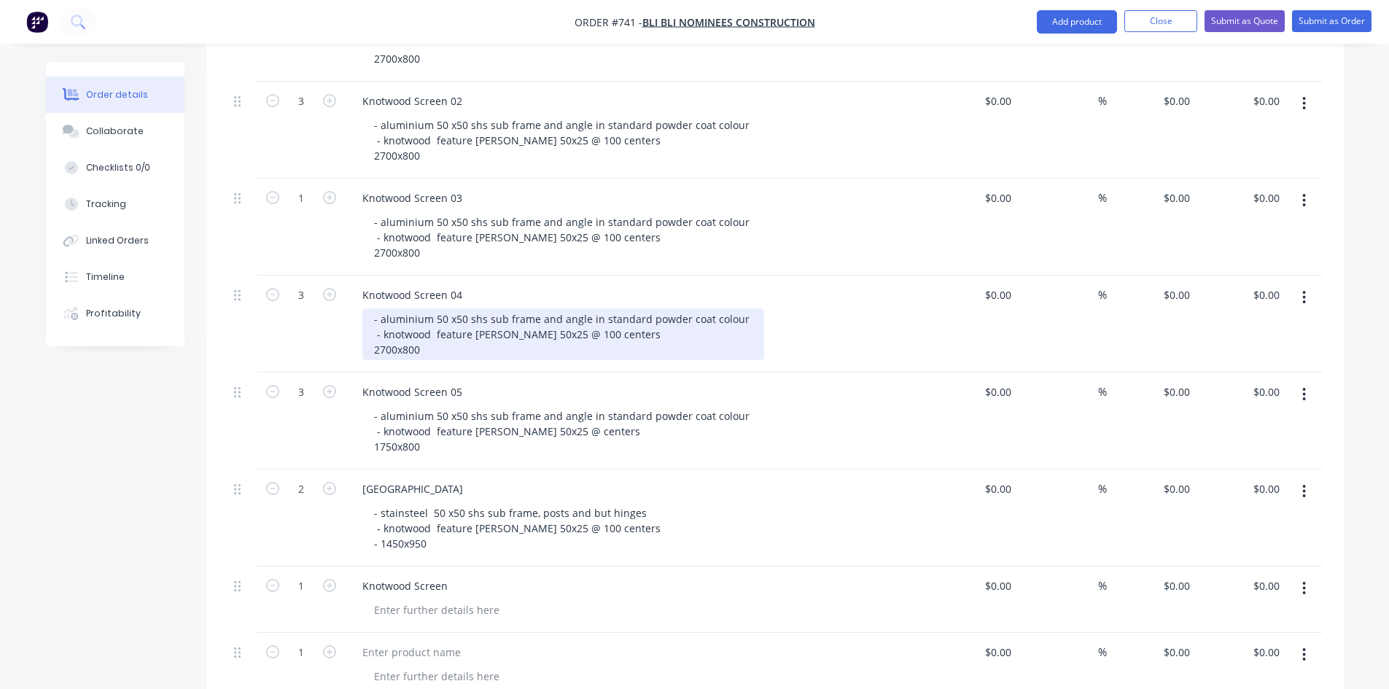
click at [396, 328] on div "- aluminium 50 x50 shs sub frame and angle in standard powder coat colour - kno…" at bounding box center [563, 334] width 402 height 52
click at [373, 330] on div "- aluminium 50 x50 shs sub frame and angle in standard powder coat colour - kno…" at bounding box center [563, 334] width 402 height 52
click at [377, 316] on div "- aluminium 50 x50 shs sub frame and angle in standard powder coat colour - kno…" at bounding box center [563, 334] width 402 height 52
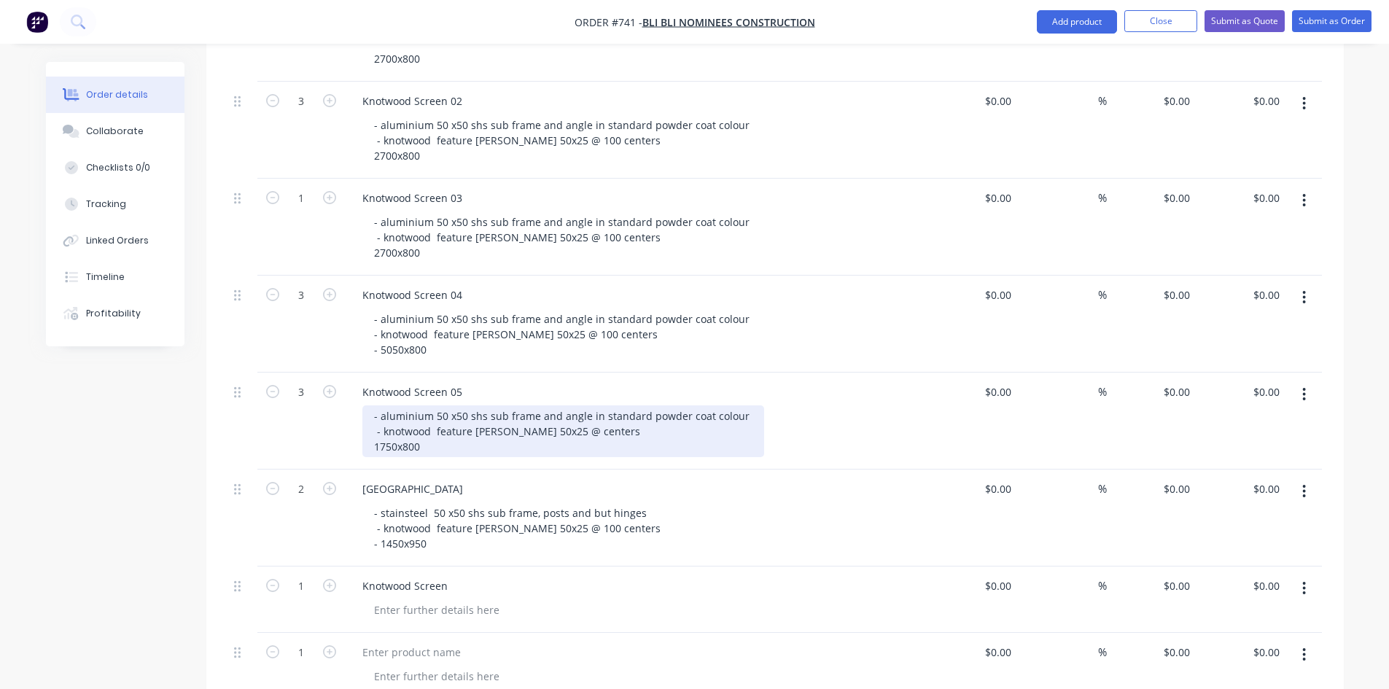
click at [374, 427] on div "- aluminium 50 x50 shs sub frame and angle in standard powder coat colour - kno…" at bounding box center [563, 431] width 402 height 52
click at [375, 410] on div "- aluminium 50 x50 shs sub frame and angle in standard powder coat colour - kno…" at bounding box center [563, 431] width 402 height 52
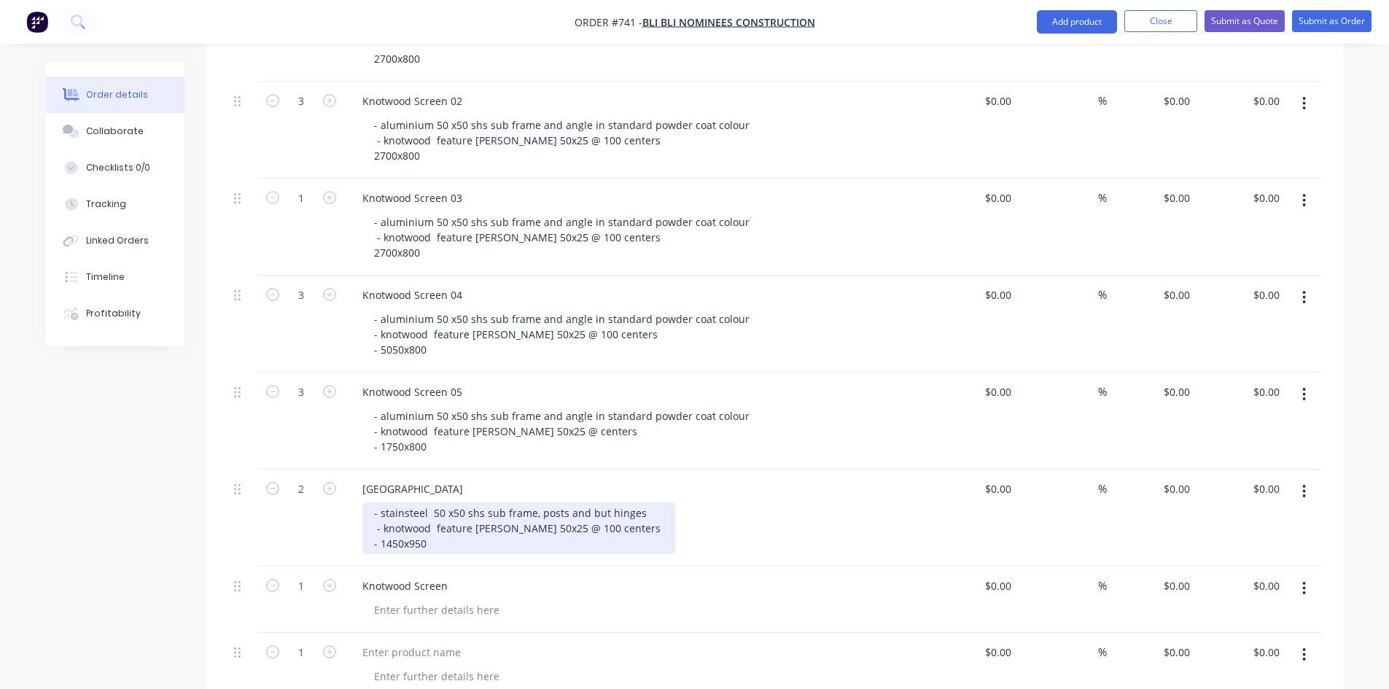
click at [567, 510] on div "- stainsteel 50 x50 shs sub frame, posts and but hinges - knotwood feature [PER…" at bounding box center [518, 528] width 313 height 52
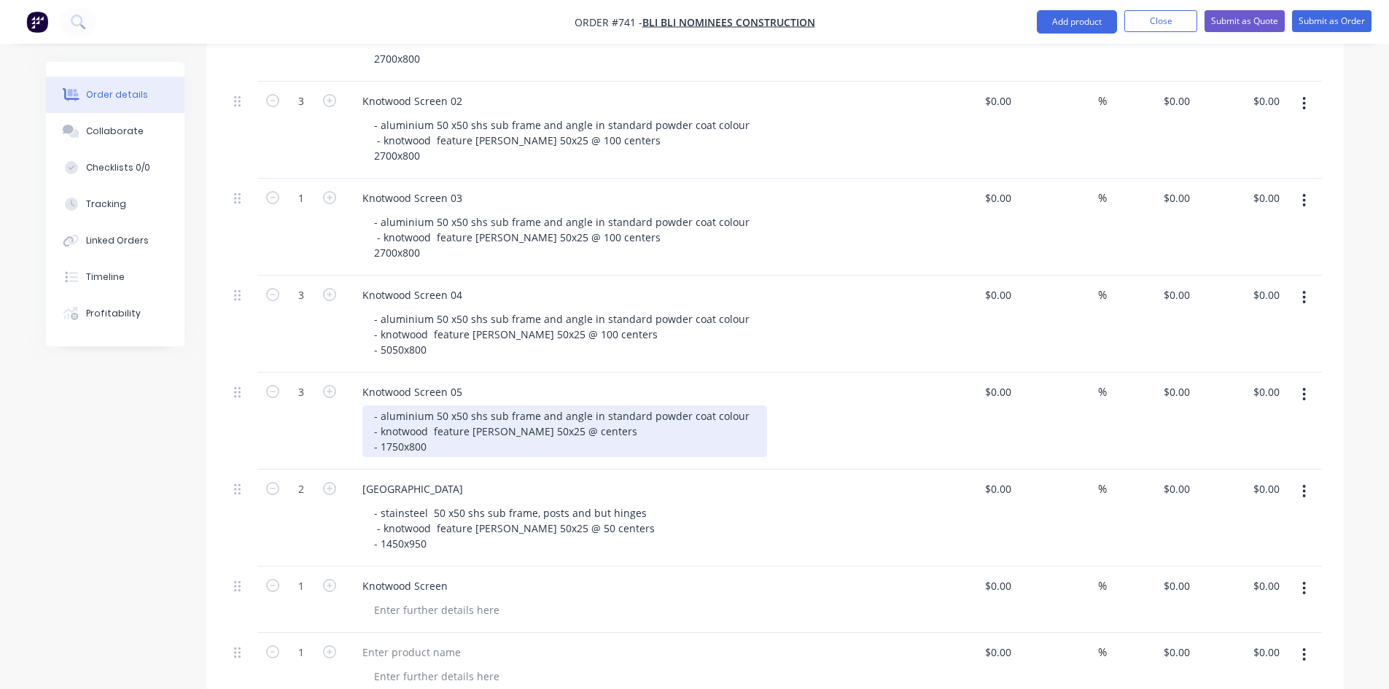
click at [548, 407] on div "- aluminium 50 x50 shs sub frame and angle in standard powder coat colour - kno…" at bounding box center [564, 431] width 405 height 52
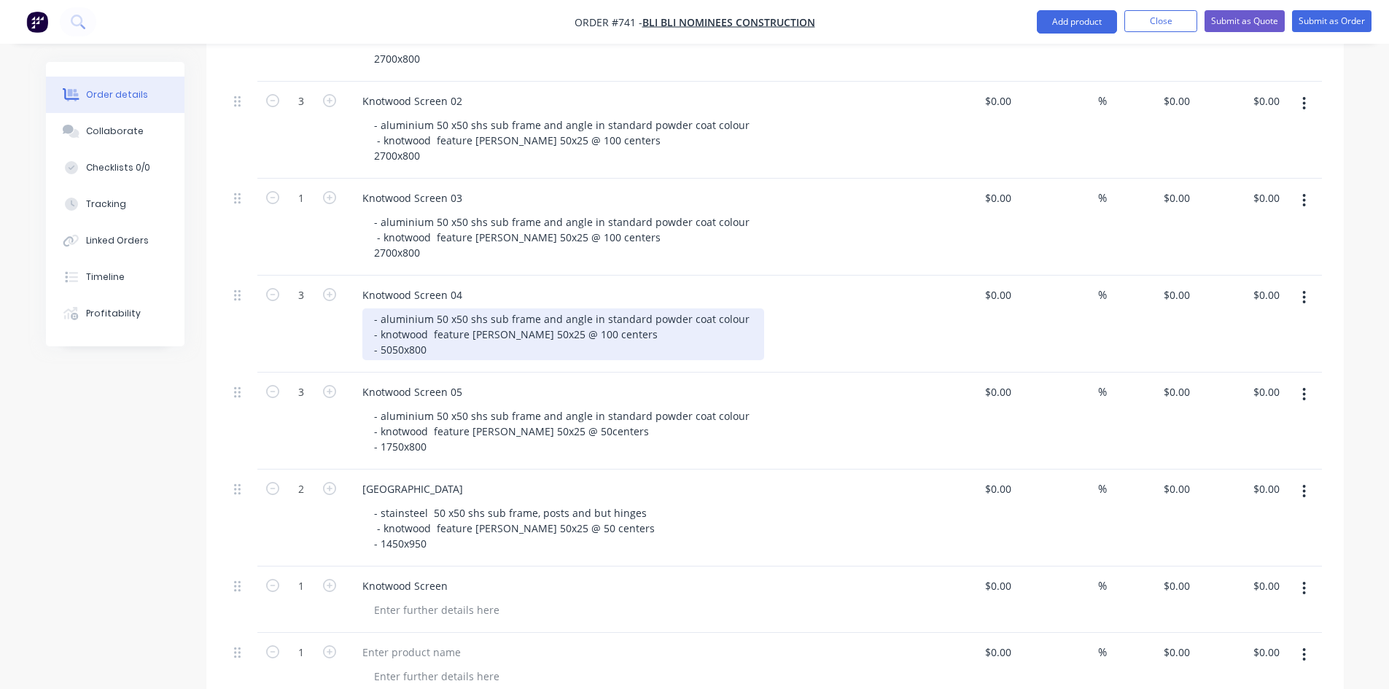
click at [563, 313] on div "- aluminium 50 x50 shs sub frame and angle in standard powder coat colour - kno…" at bounding box center [563, 334] width 402 height 52
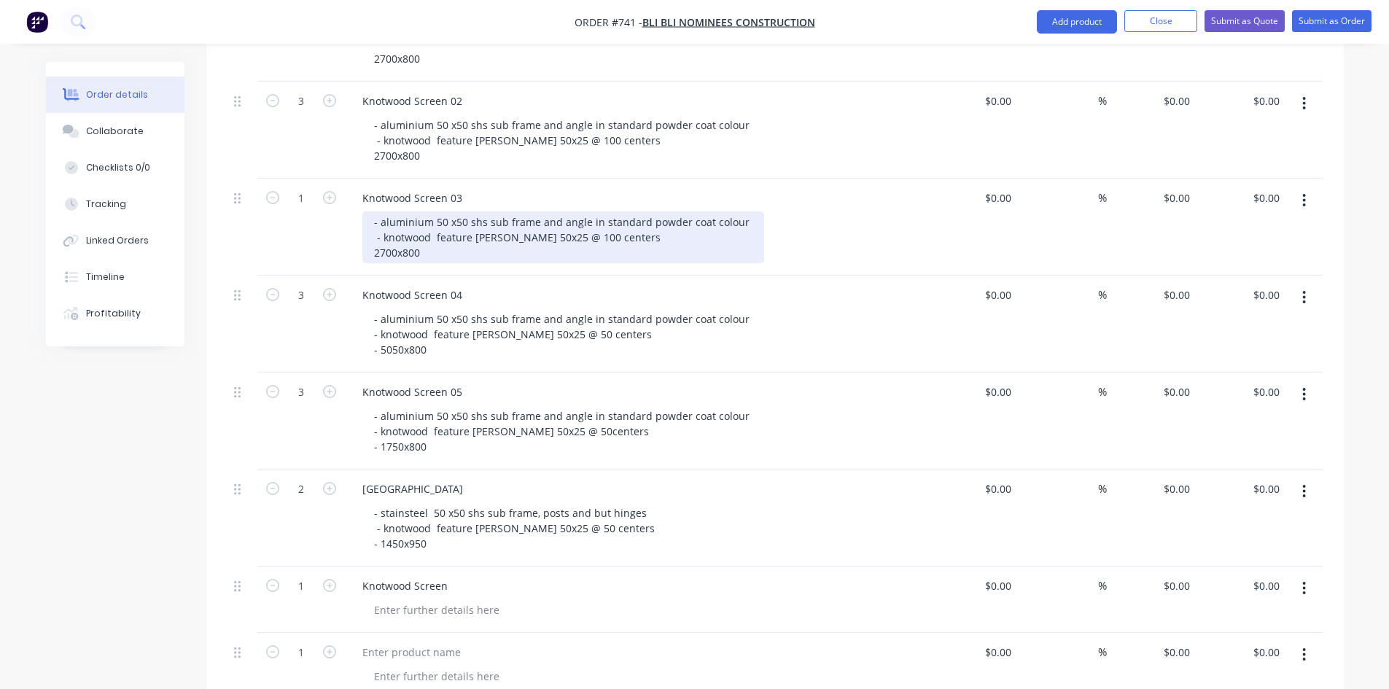
click at [566, 221] on div "- aluminium 50 x50 shs sub frame and angle in standard powder coat colour - kno…" at bounding box center [563, 237] width 402 height 52
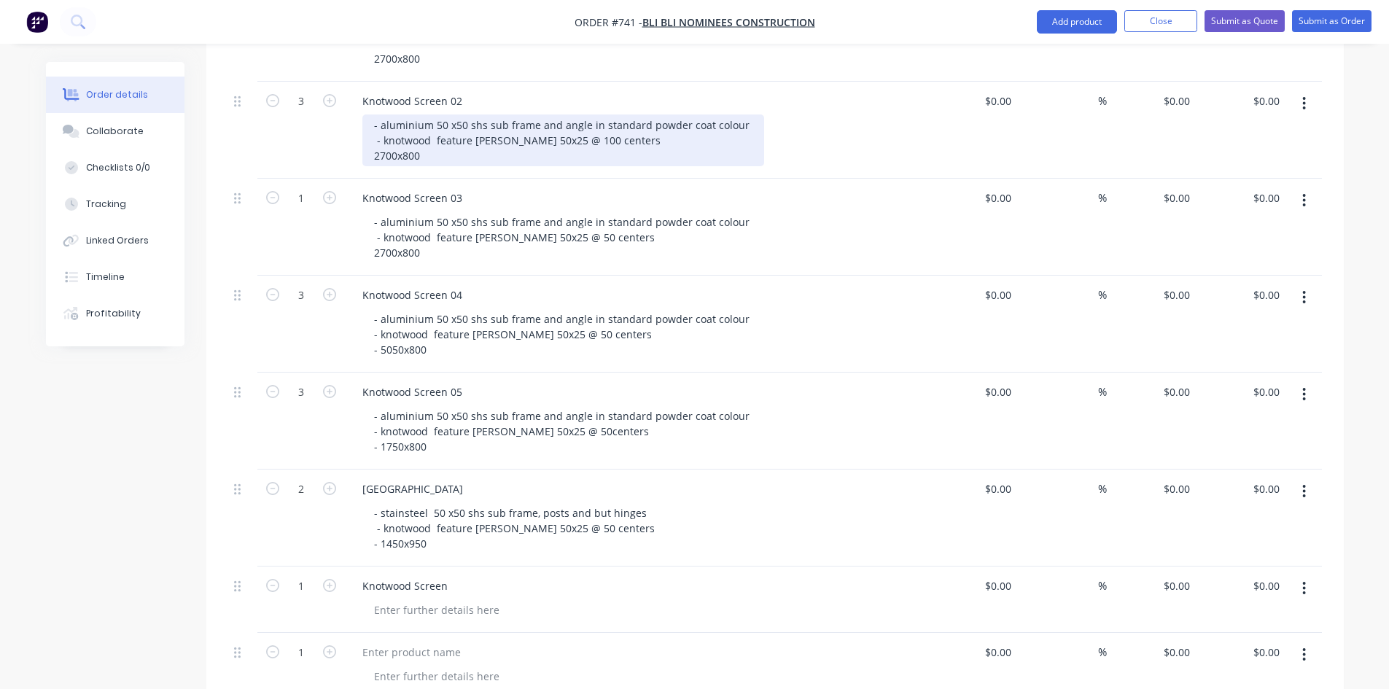
click at [567, 120] on div "- aluminium 50 x50 shs sub frame and angle in standard powder coat colour - kno…" at bounding box center [563, 140] width 402 height 52
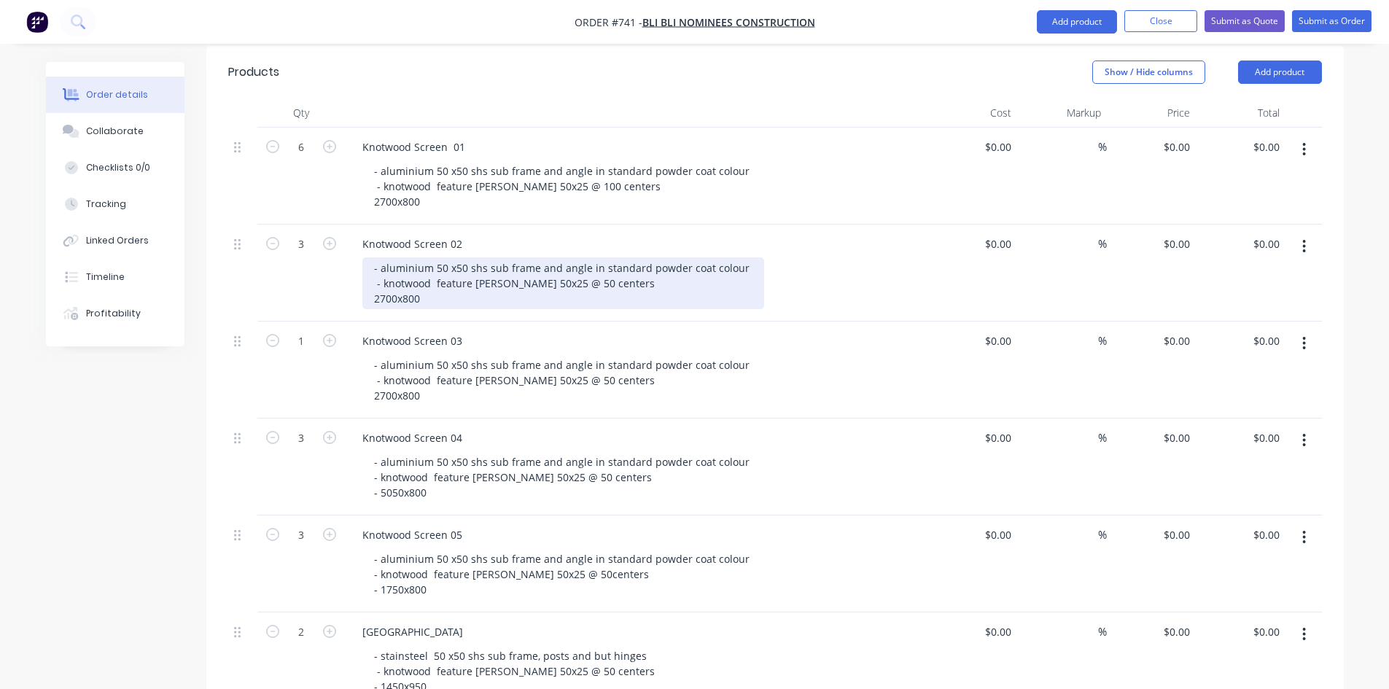
scroll to position [400, 0]
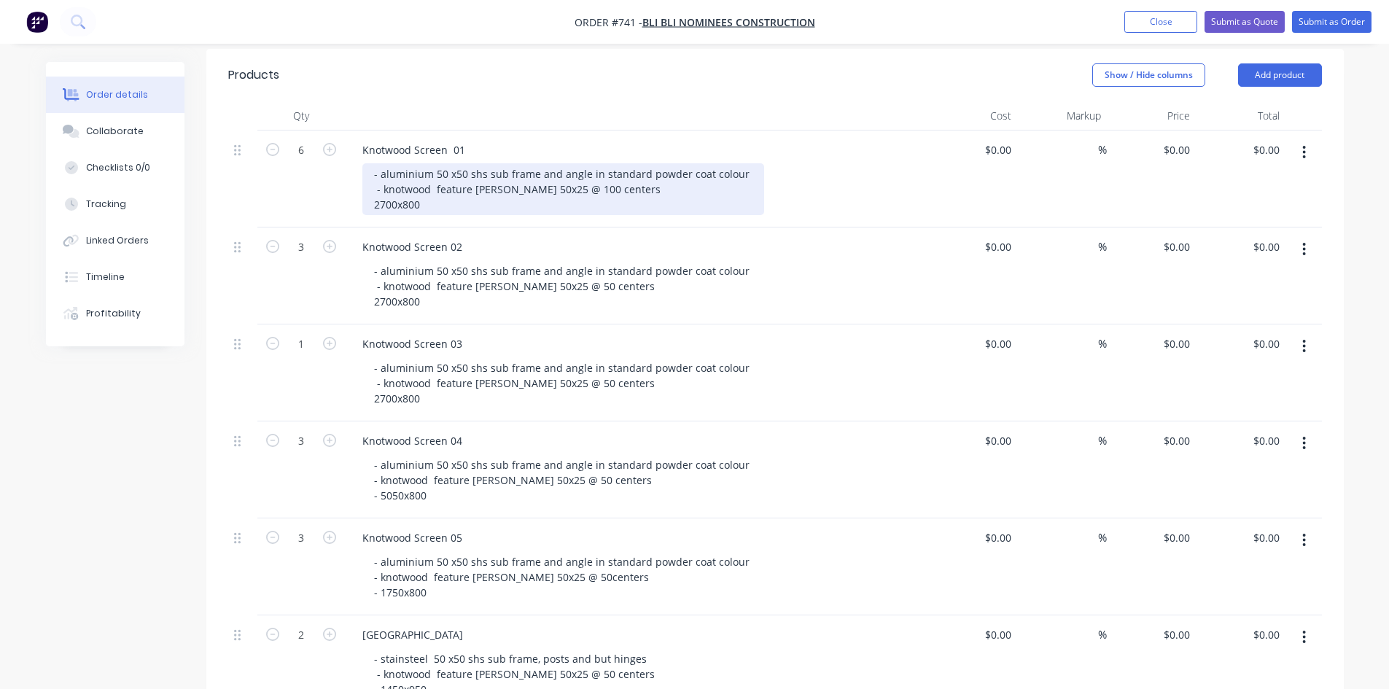
click at [567, 168] on div "- aluminium 50 x50 shs sub frame and angle in standard powder coat colour - kno…" at bounding box center [563, 189] width 402 height 52
click at [583, 170] on div "- aluminium 50 x50 shs sub frame and angle in standard powder coat colour - kno…" at bounding box center [563, 189] width 402 height 52
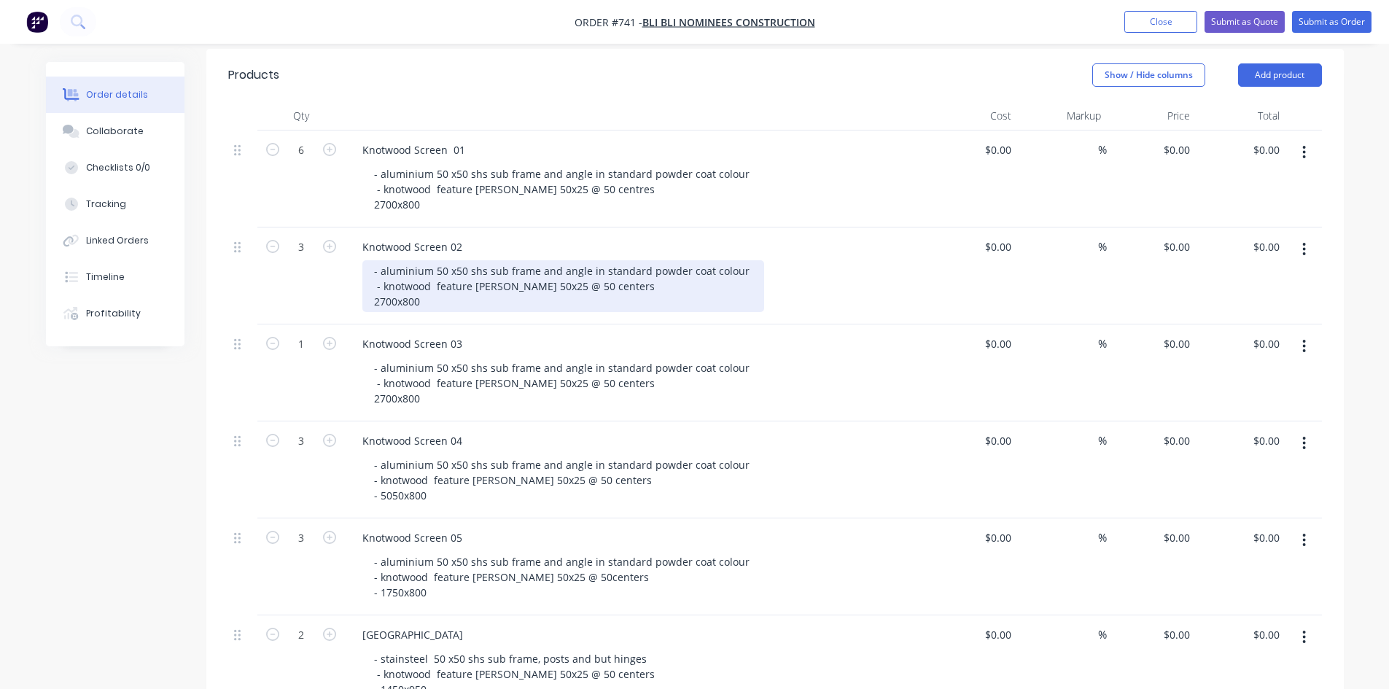
click at [583, 266] on div "- aluminium 50 x50 shs sub frame and angle in standard powder coat colour - kno…" at bounding box center [563, 286] width 402 height 52
drag, startPoint x: 583, startPoint y: 266, endPoint x: 570, endPoint y: 271, distance: 14.8
click at [570, 271] on div "- aluminium 50 x50 shs sub frame and angle in standard powder coat colour - kno…" at bounding box center [563, 286] width 402 height 52
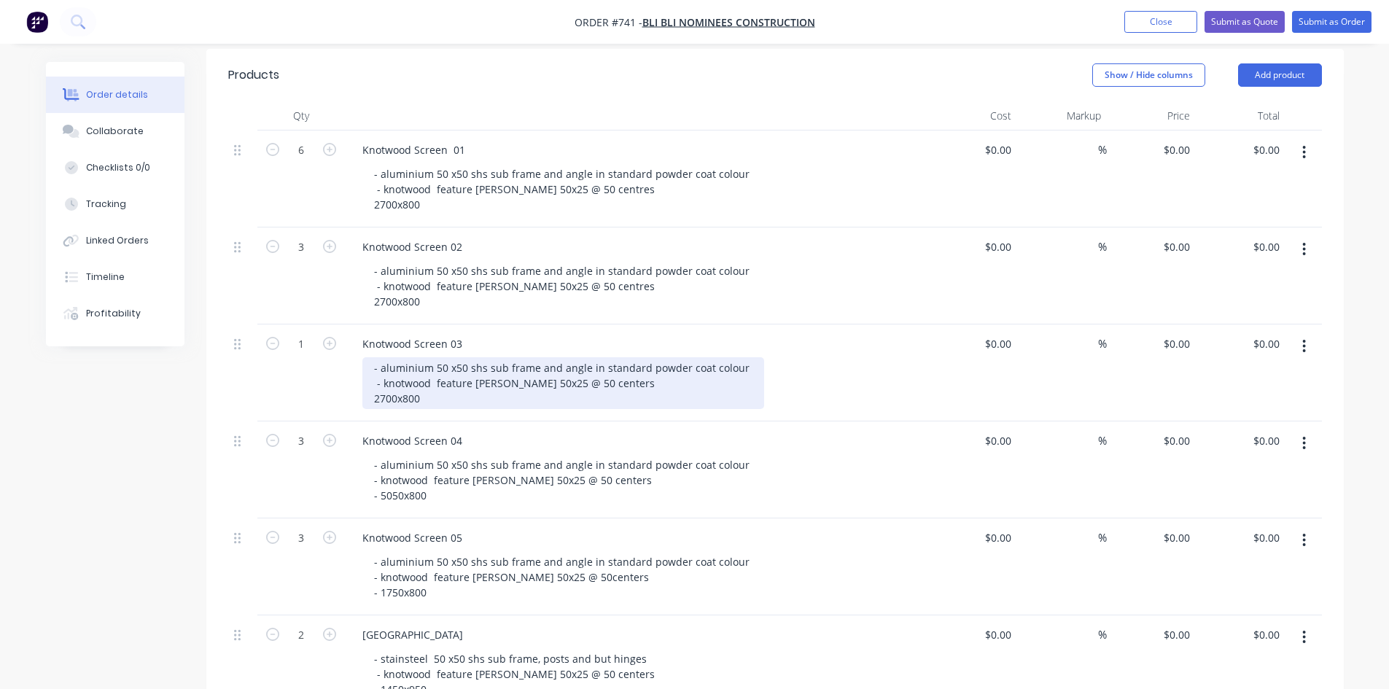
click at [589, 365] on div "- aluminium 50 x50 shs sub frame and angle in standard powder coat colour - kno…" at bounding box center [563, 383] width 402 height 52
click at [592, 376] on div "- aluminium 50 x50 shs sub frame and angle in standard powder coat colour - kno…" at bounding box center [563, 383] width 402 height 52
click at [604, 371] on div "- aluminium 50 x50 shs sub frame and angle in standard powder coat colour - kno…" at bounding box center [563, 383] width 402 height 52
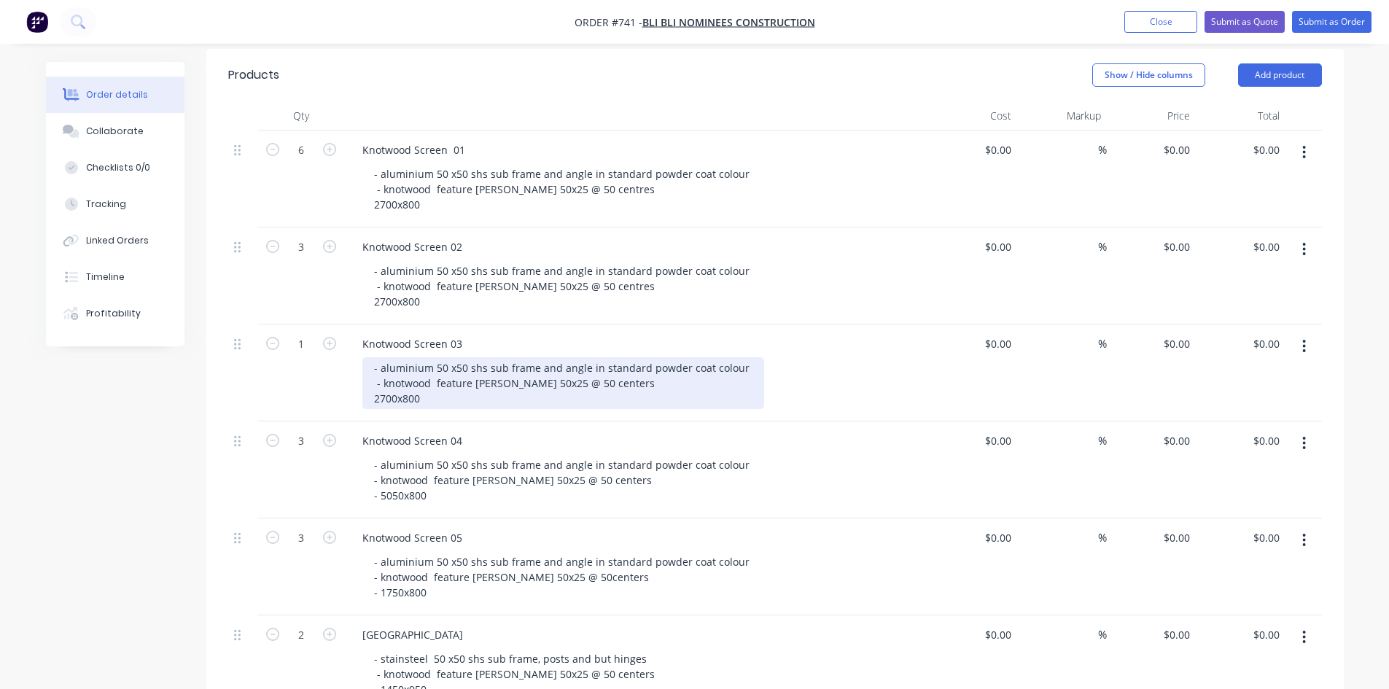
click at [609, 362] on div "- aluminium 50 x50 shs sub frame and angle in standard powder coat colour - kno…" at bounding box center [563, 383] width 402 height 52
click at [593, 366] on div "- aluminium 50 x50 shs sub frame and angle in standard powder coat colour - kno…" at bounding box center [563, 383] width 402 height 52
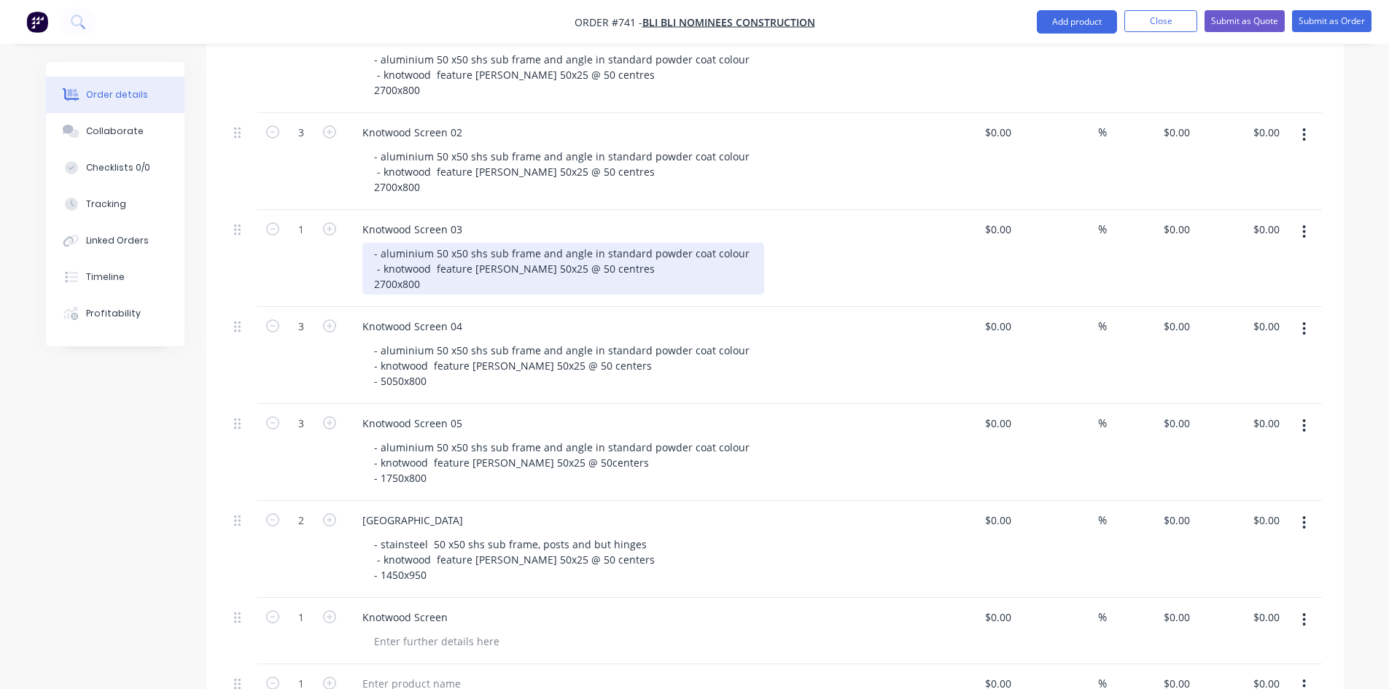
scroll to position [546, 0]
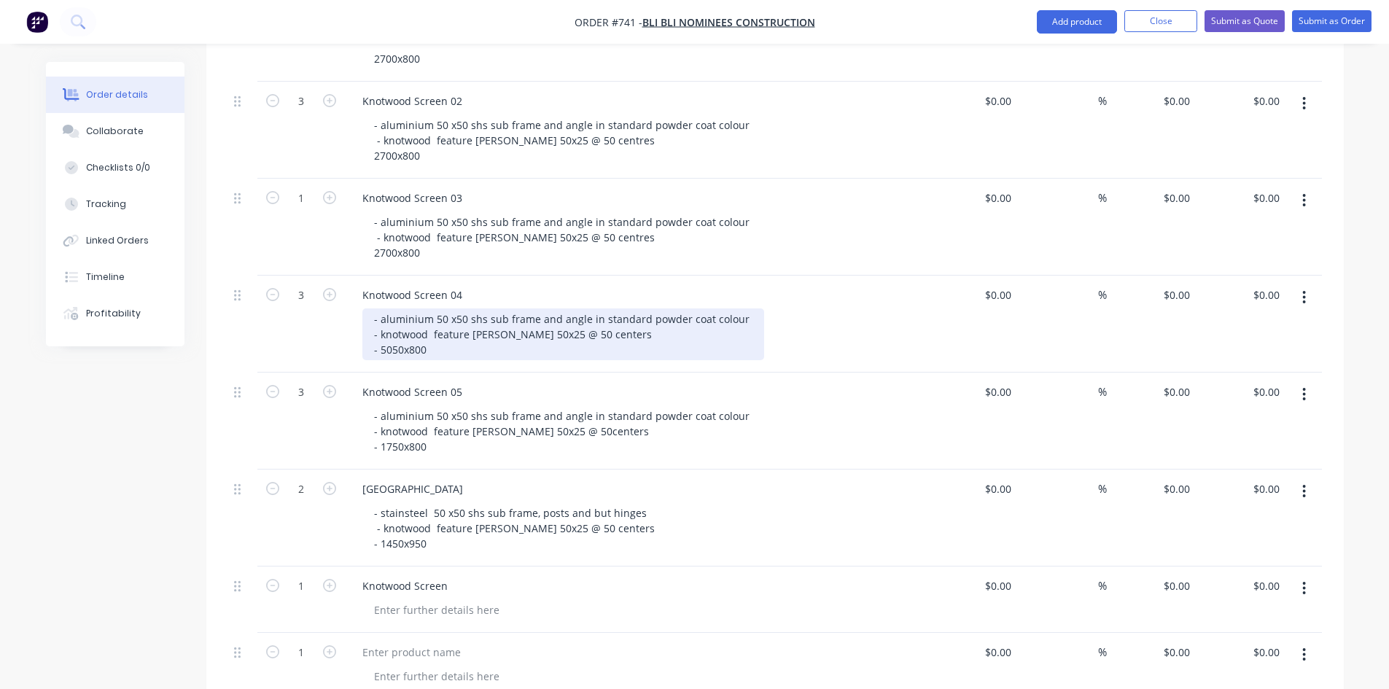
click at [600, 319] on div "- aluminium 50 x50 shs sub frame and angle in standard powder coat colour - kno…" at bounding box center [563, 334] width 402 height 52
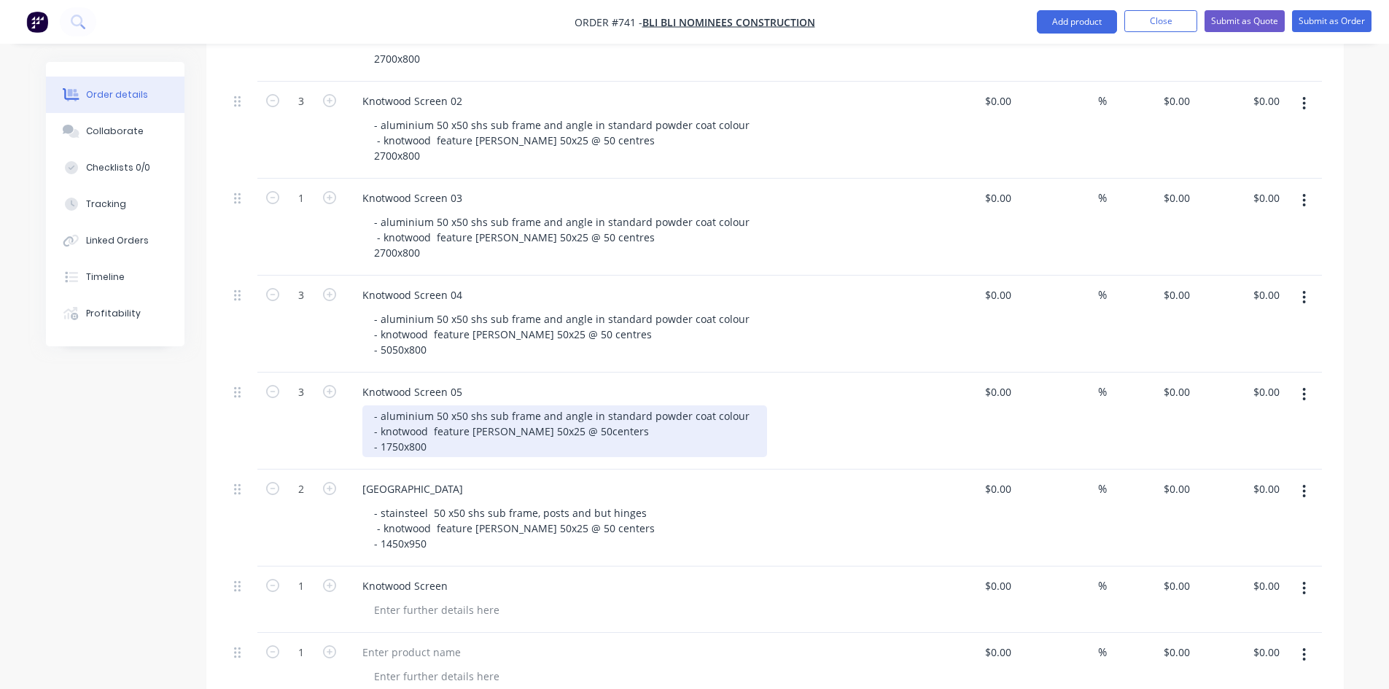
click at [593, 411] on div "- aluminium 50 x50 shs sub frame and angle in standard powder coat colour - kno…" at bounding box center [564, 431] width 405 height 52
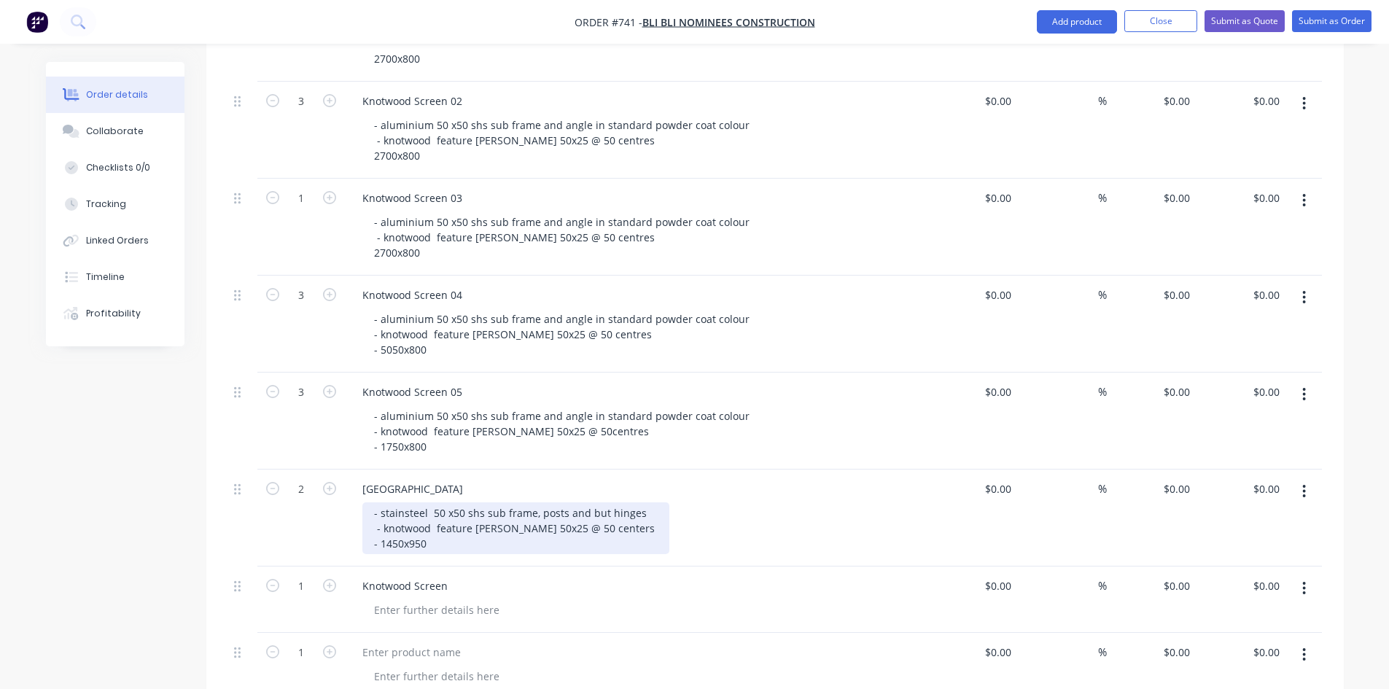
click at [599, 508] on div "- stainsteel 50 x50 shs sub frame, posts and but hinges - knotwood feature [PER…" at bounding box center [515, 528] width 307 height 52
click at [401, 502] on div "- stainsteel 50 x50 shs sub frame, posts and but hinges - knotwood feature [PER…" at bounding box center [515, 528] width 307 height 52
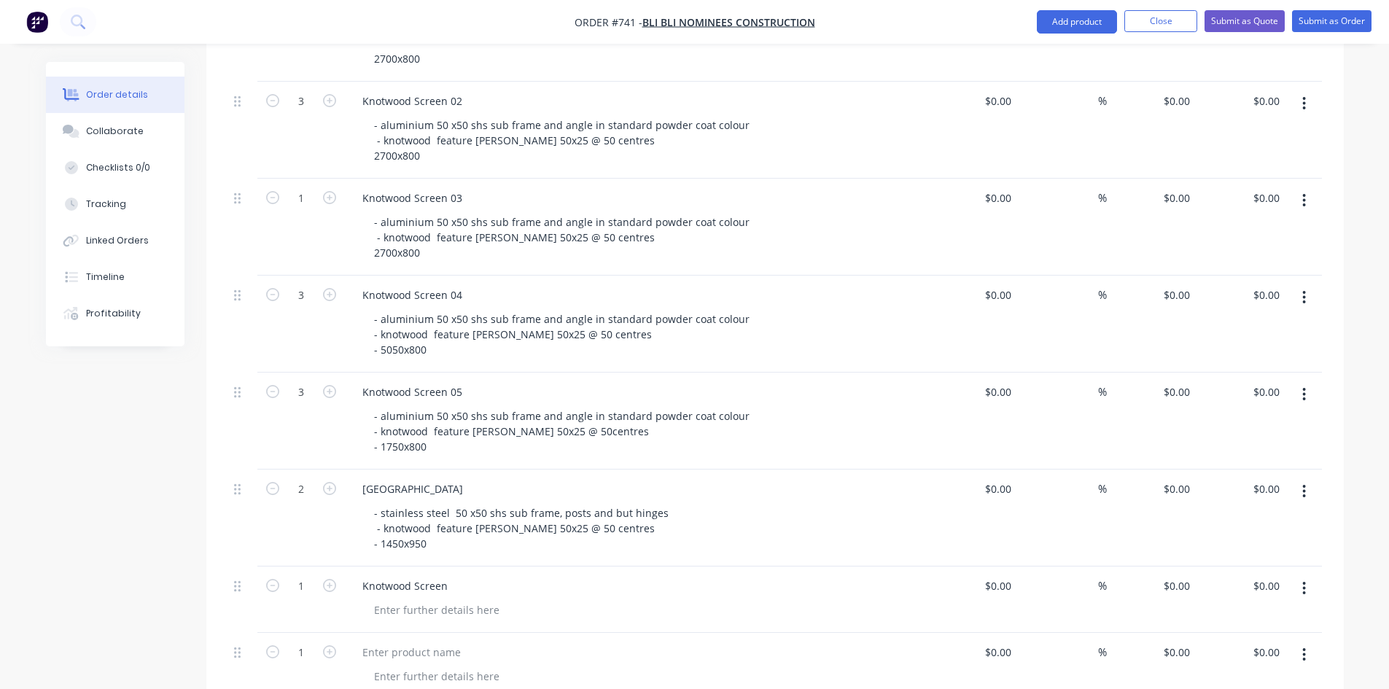
click at [812, 405] on div "- aluminium 50 x50 shs sub frame and angle in standard powder coat colour - kno…" at bounding box center [642, 431] width 560 height 52
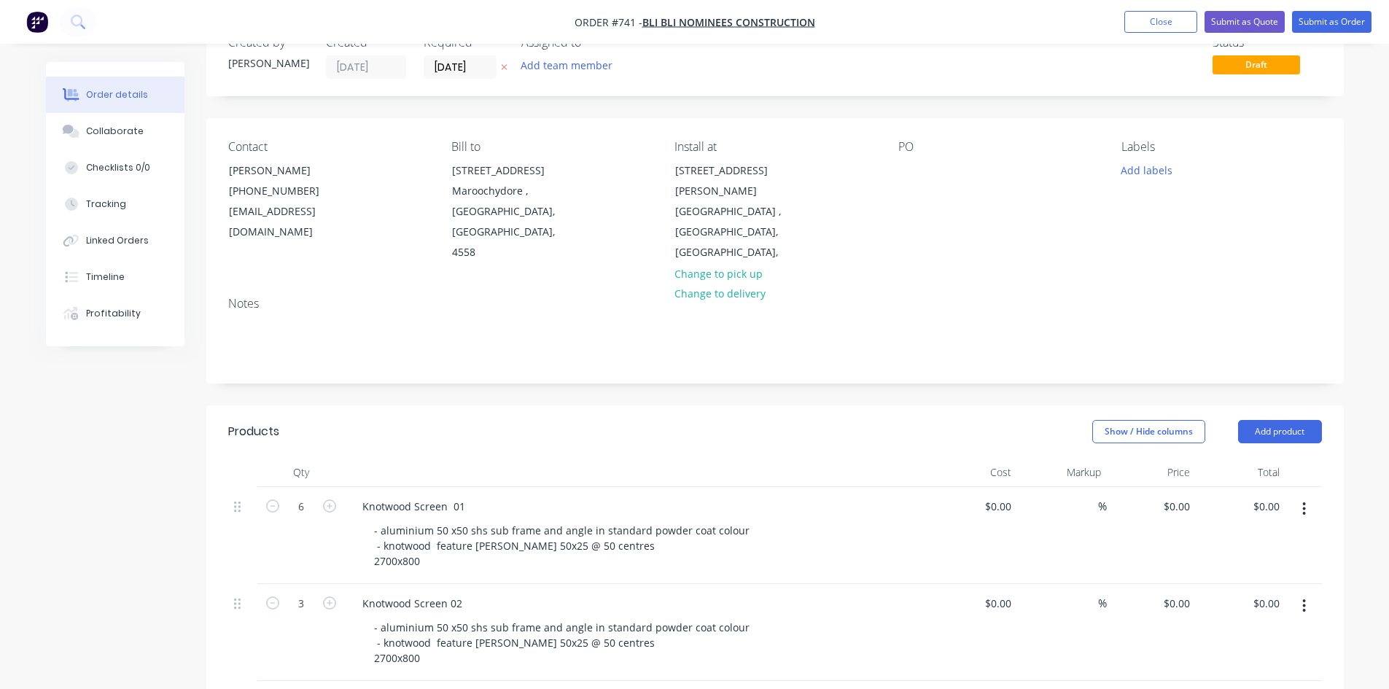
scroll to position [36, 0]
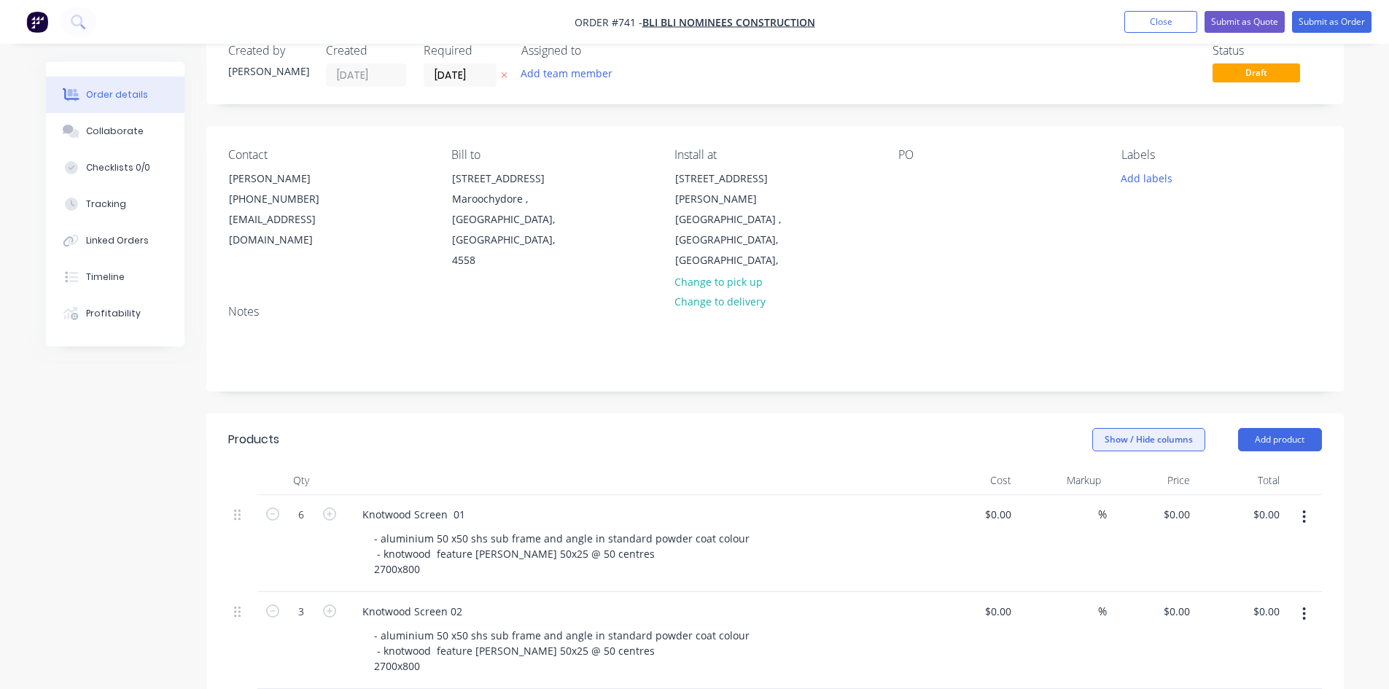
click at [1133, 428] on button "Show / Hide columns" at bounding box center [1148, 439] width 113 height 23
click at [1143, 467] on span "Cost" at bounding box center [1189, 466] width 109 height 15
click at [1098, 461] on input "Cost" at bounding box center [1098, 461] width 0 height 0
click at [1143, 487] on span "Markup" at bounding box center [1189, 486] width 109 height 15
click at [1098, 481] on input "Markup" at bounding box center [1098, 481] width 0 height 0
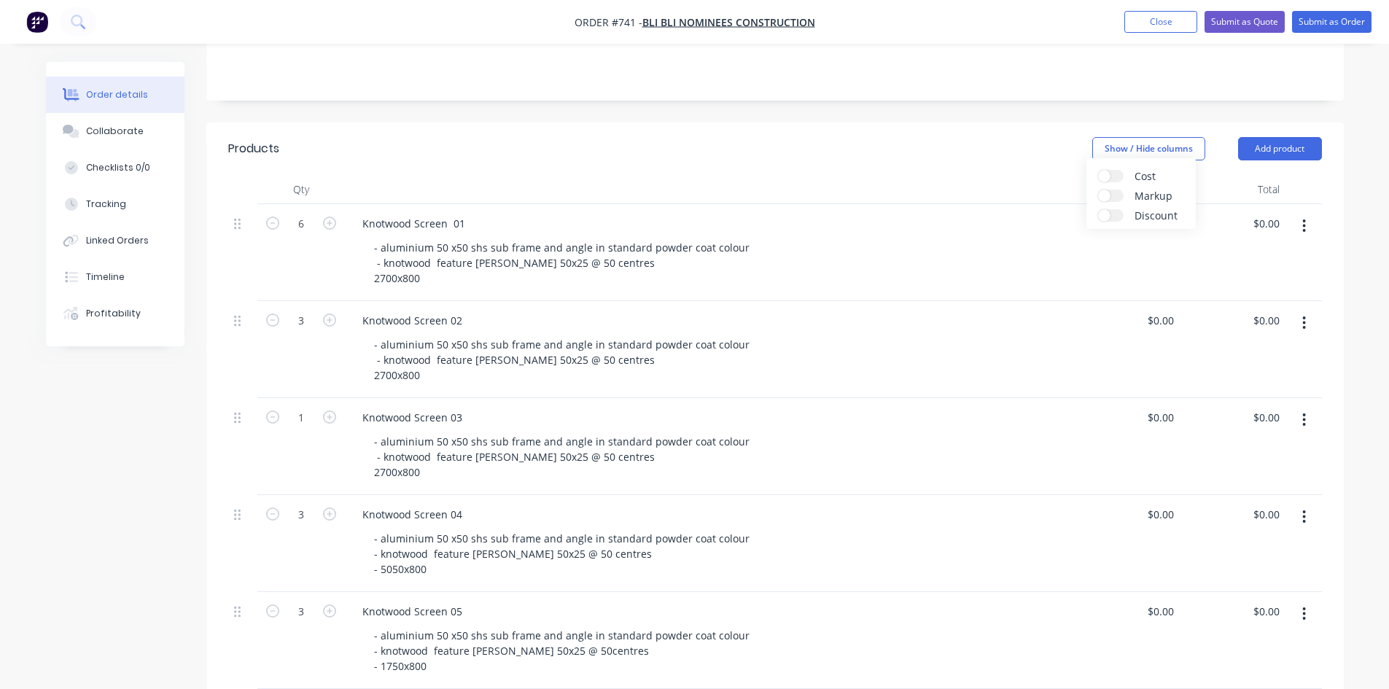
scroll to position [327, 0]
click at [939, 343] on div "- aluminium 50 x50 shs sub frame and angle in standard powder coat colour - kno…" at bounding box center [715, 359] width 706 height 52
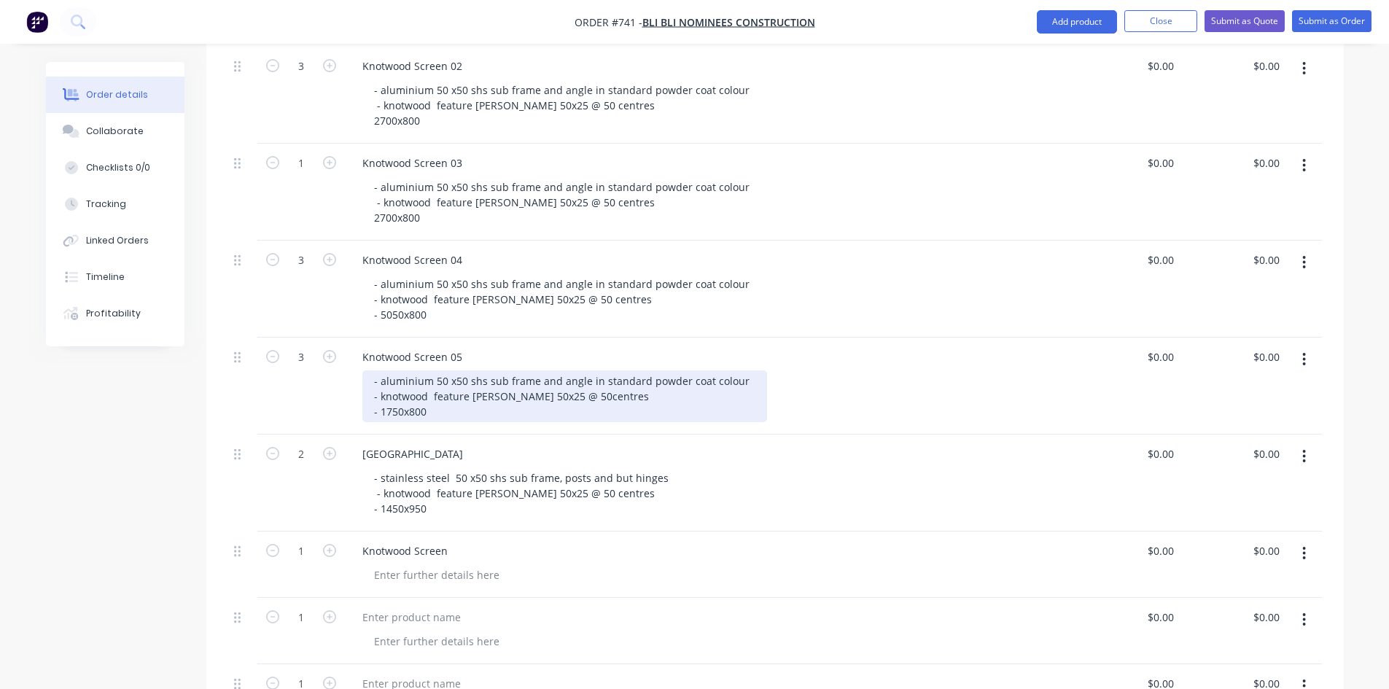
scroll to position [619, 0]
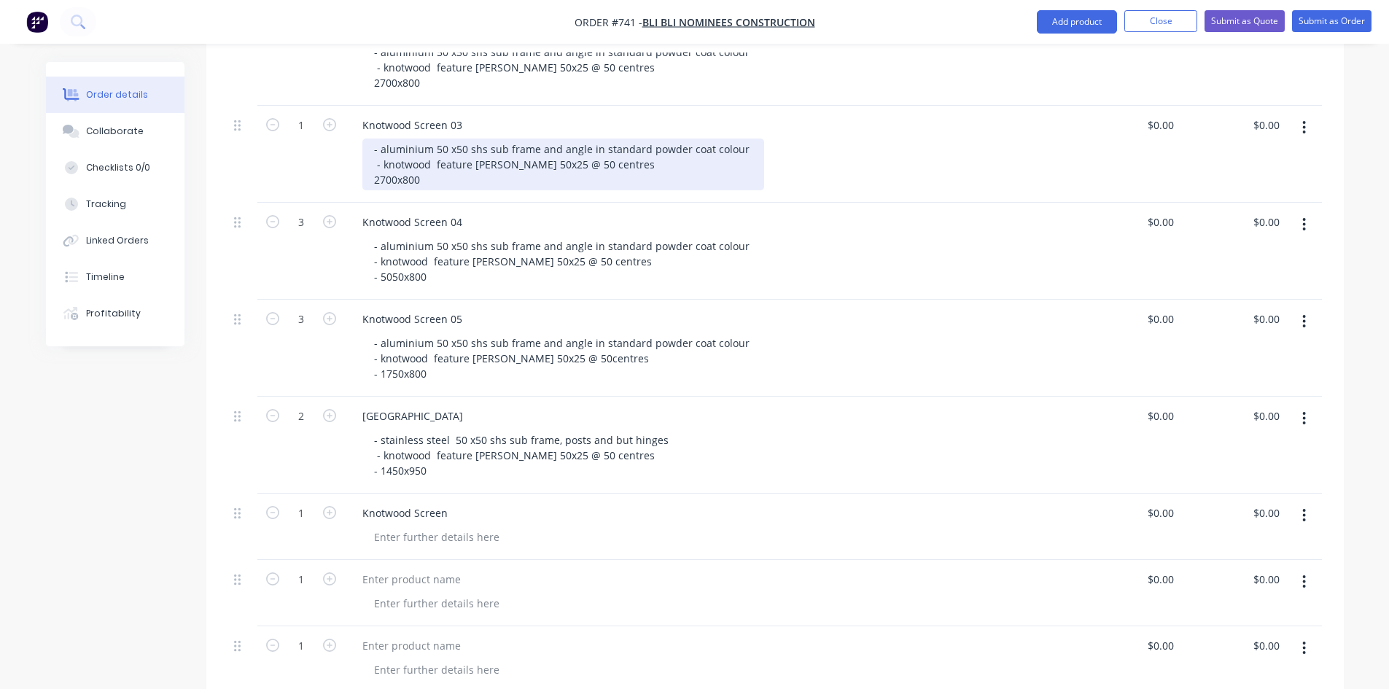
click at [395, 162] on div "- aluminium 50 x50 shs sub frame and angle in standard powder coat colour - kno…" at bounding box center [563, 165] width 402 height 52
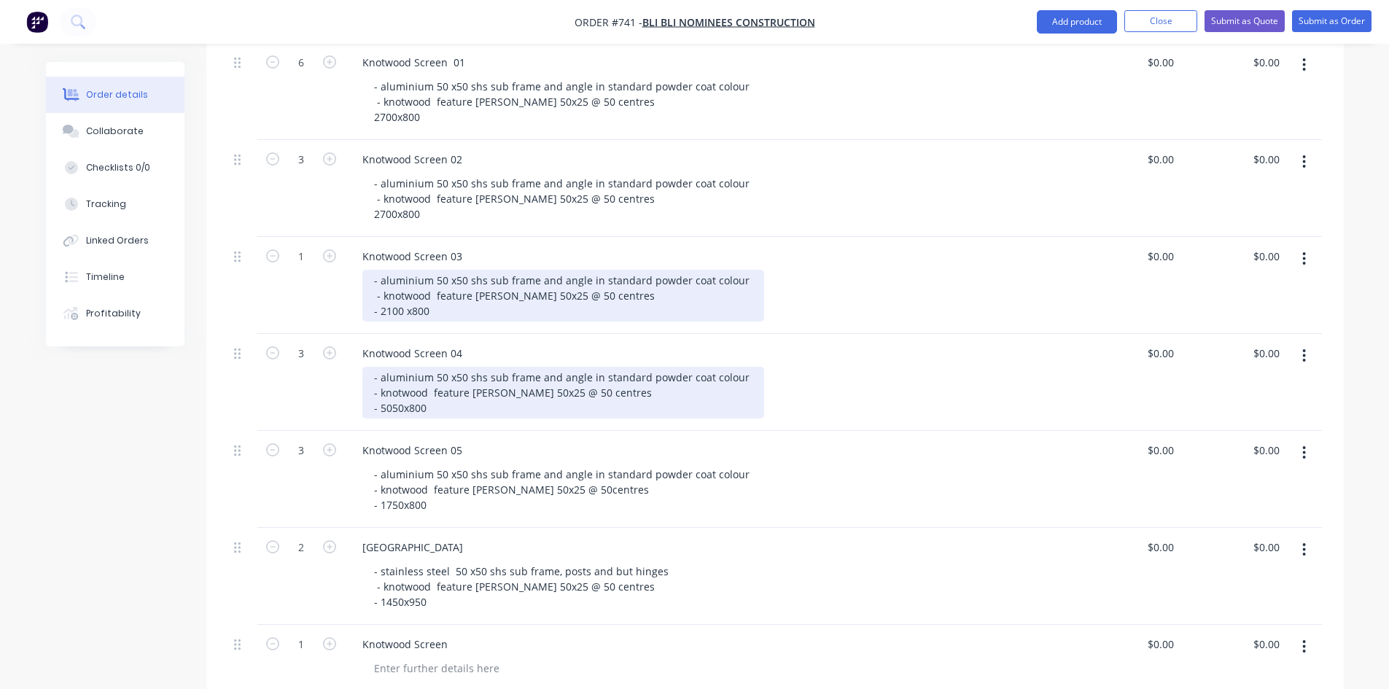
scroll to position [473, 0]
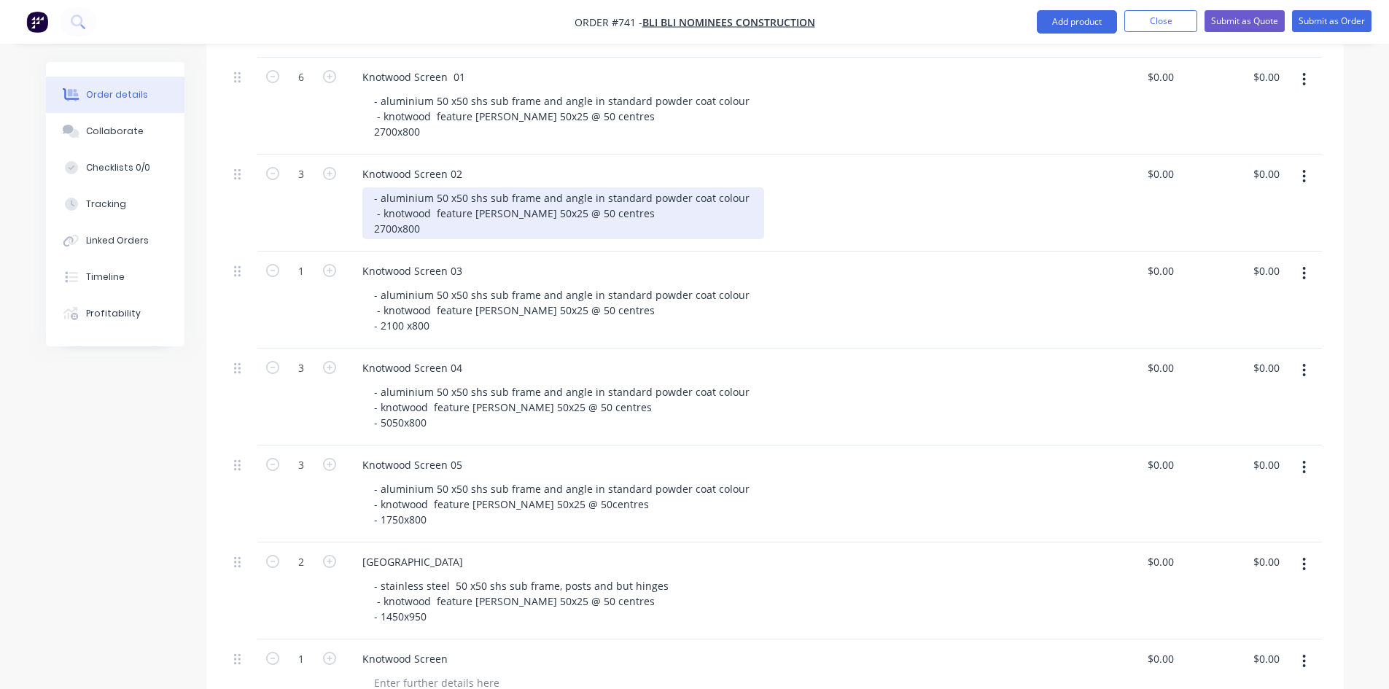
click at [397, 206] on div "- aluminium 50 x50 shs sub frame and angle in standard powder coat colour - kno…" at bounding box center [563, 213] width 402 height 52
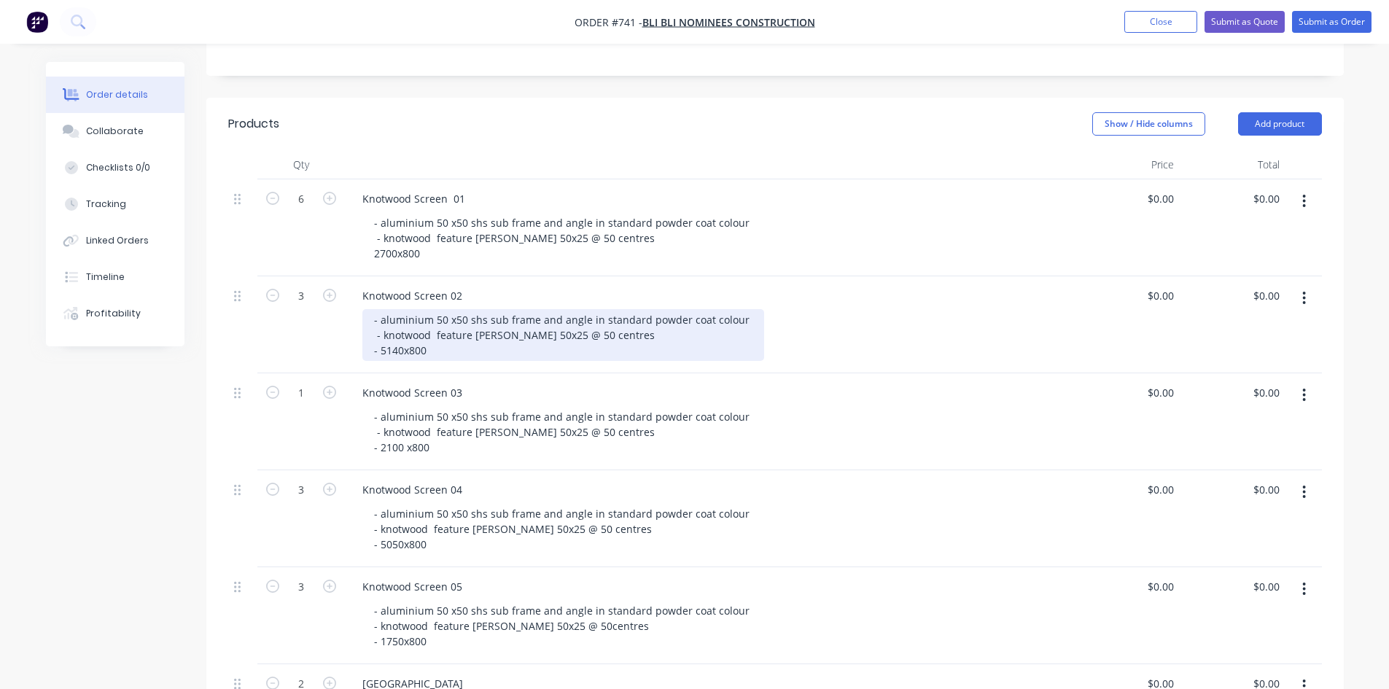
scroll to position [327, 0]
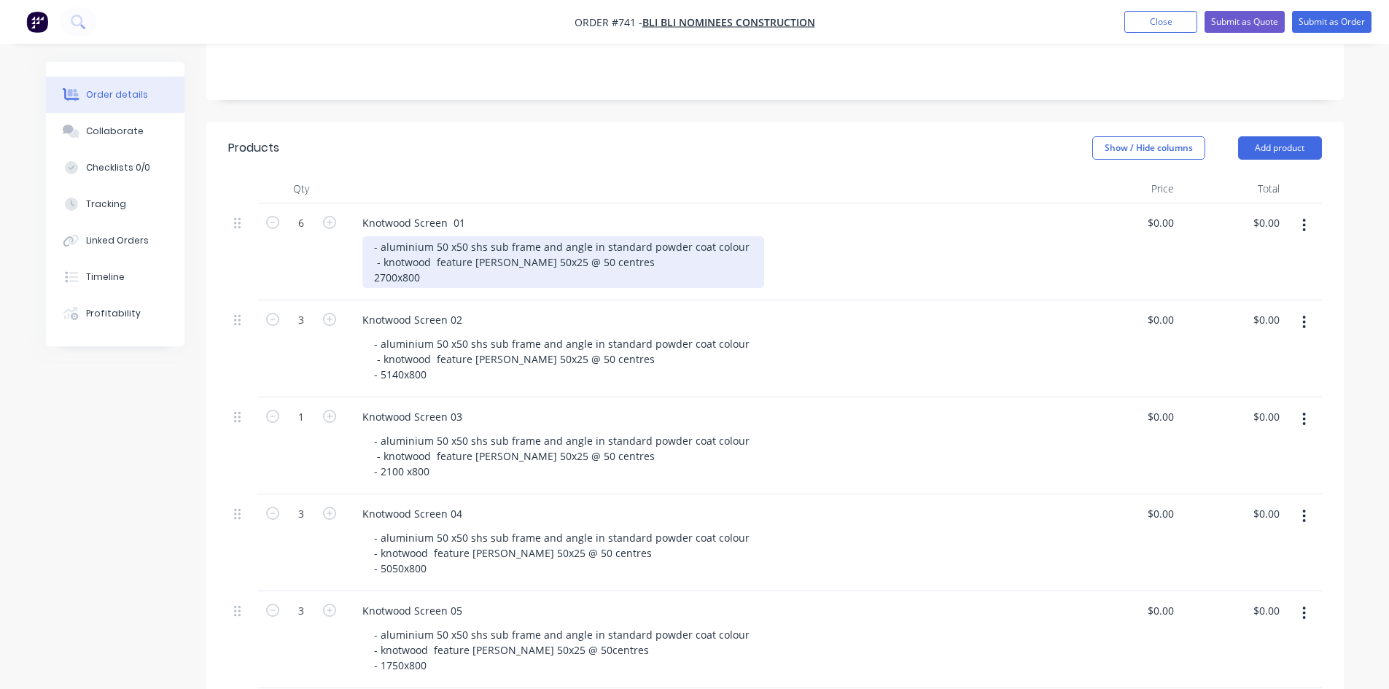
click at [373, 257] on div "- aluminium 50 x50 shs sub frame and angle in standard powder coat colour - kno…" at bounding box center [563, 262] width 402 height 52
click at [374, 257] on div "- aluminium 50 x50 shs sub frame and angle in standard powder coat colour - kno…" at bounding box center [563, 262] width 402 height 52
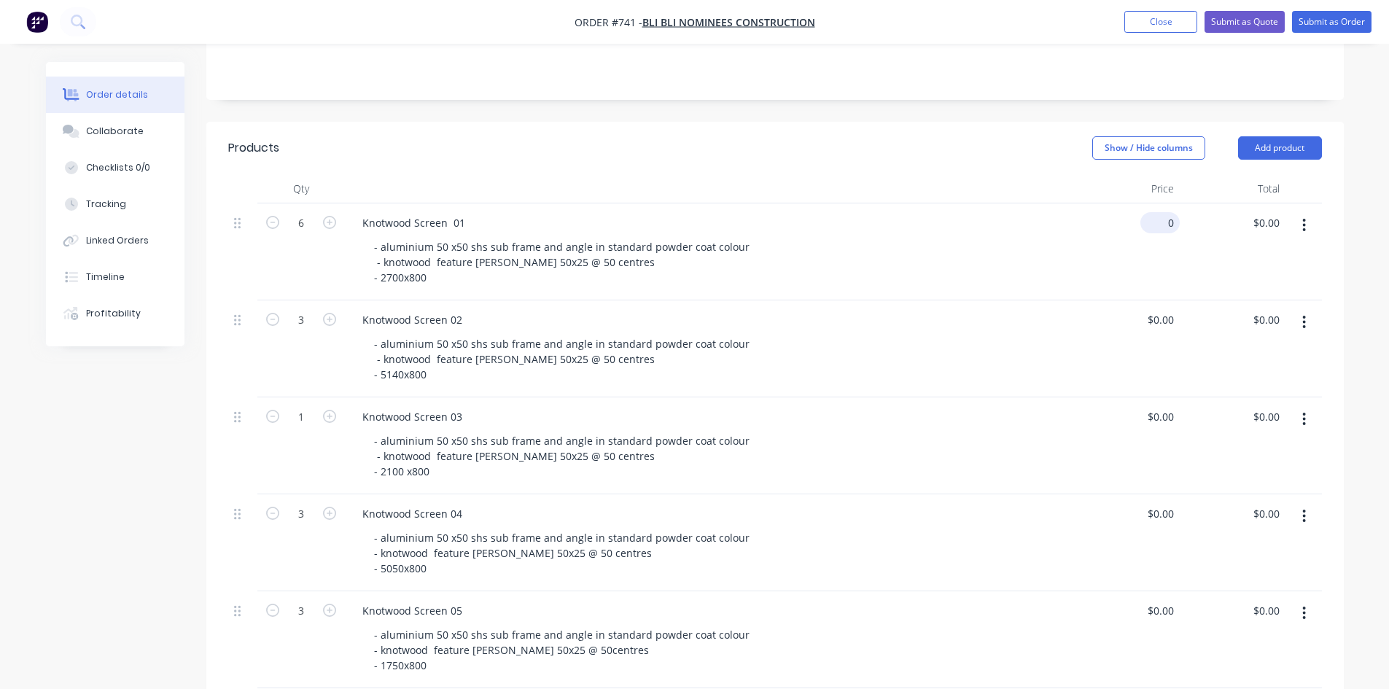
click at [1165, 212] on input "0" at bounding box center [1163, 222] width 34 height 21
type input "$1,836.00"
type input "$11,016.00"
click at [1126, 253] on div "$1,836.00 1836" at bounding box center [1127, 251] width 106 height 97
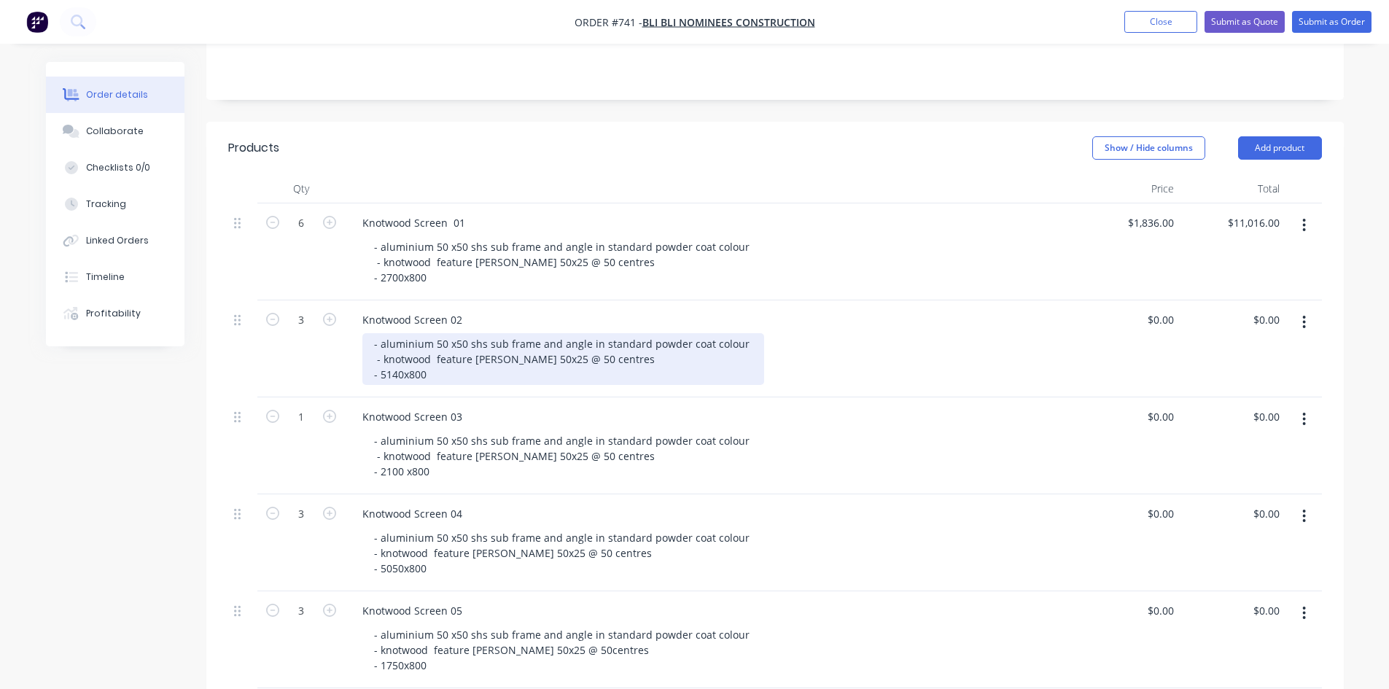
click at [559, 333] on div "- aluminium 50 x50 shs sub frame and angle in standard powder coat colour - kno…" at bounding box center [563, 359] width 402 height 52
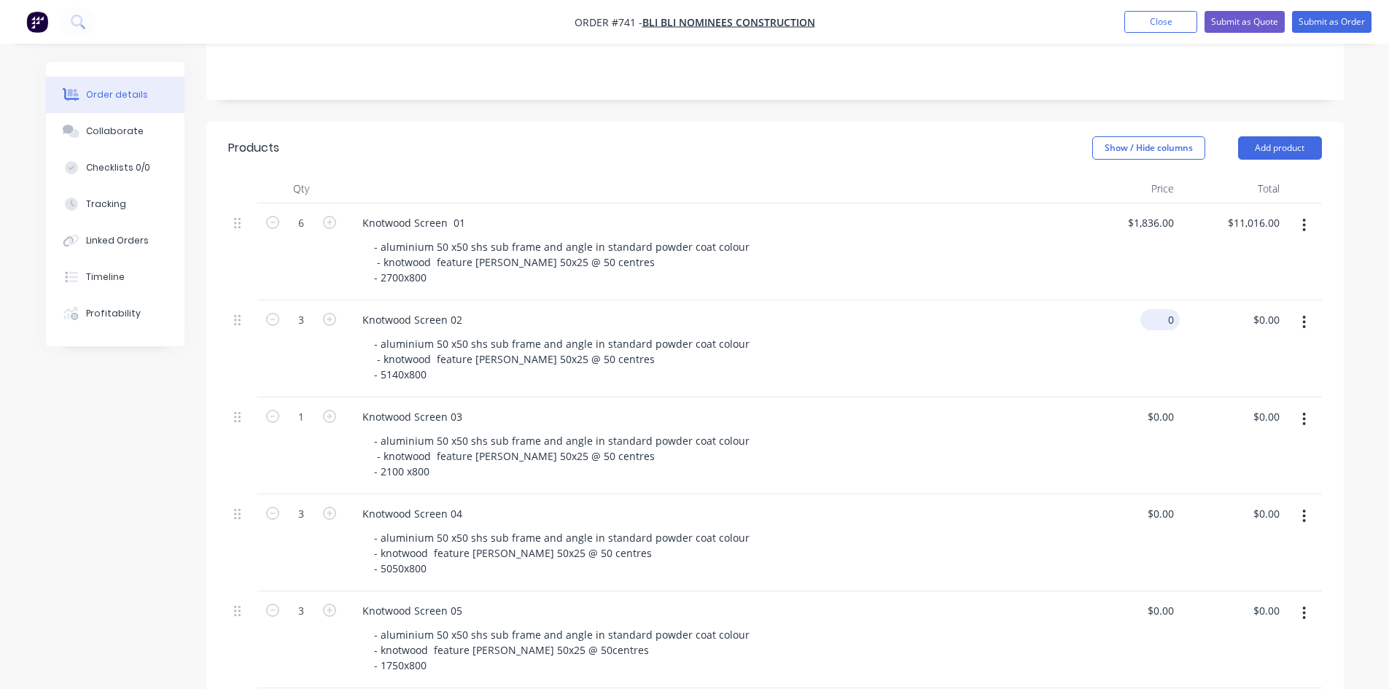
click at [1177, 309] on input "0" at bounding box center [1163, 319] width 34 height 21
type input "$3,495.00"
type input "$10,485.00"
click at [1161, 406] on div "0 0" at bounding box center [1168, 416] width 23 height 21
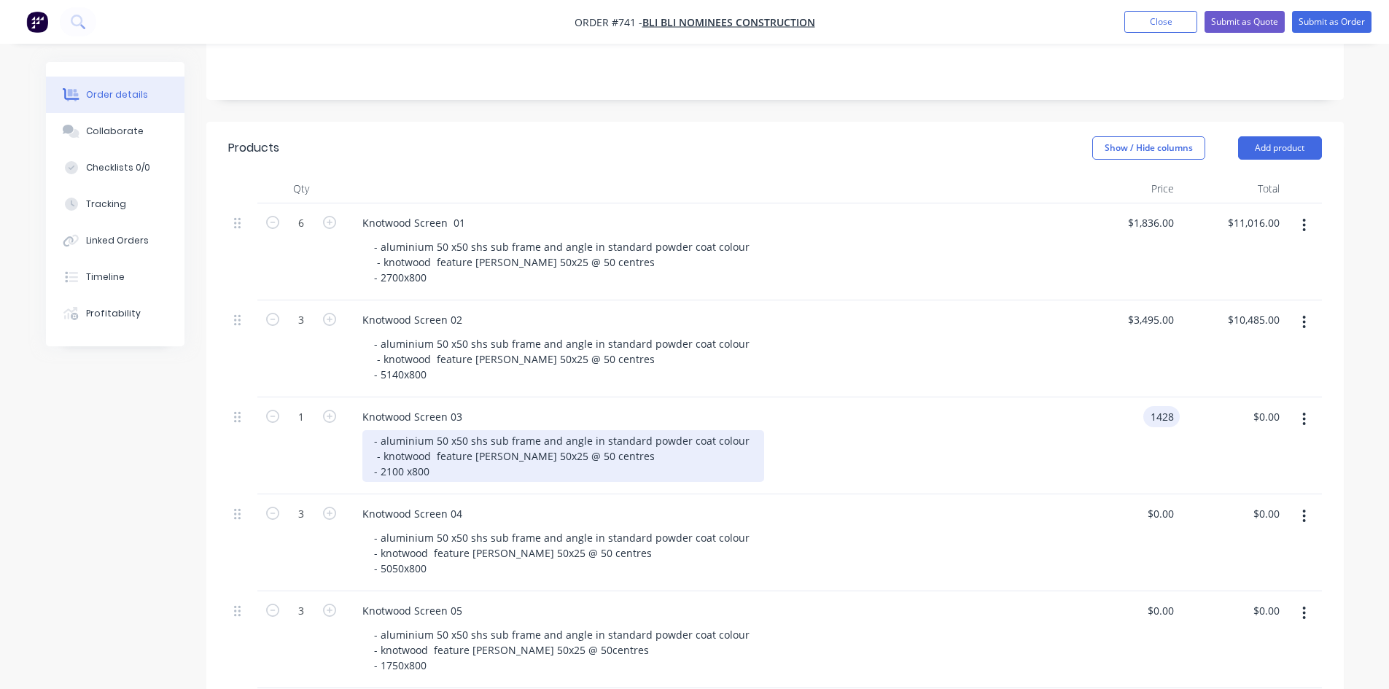
type input "$1,428.00"
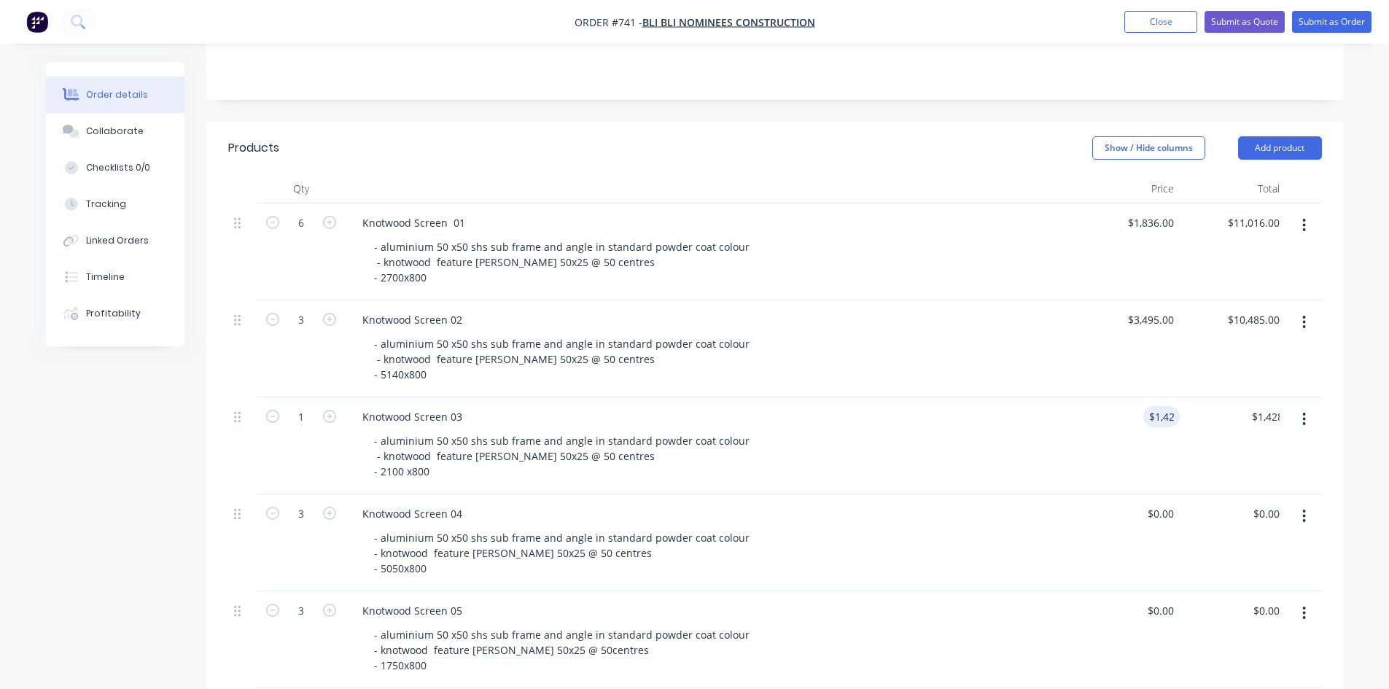
drag, startPoint x: 726, startPoint y: 452, endPoint x: 759, endPoint y: 457, distance: 33.1
click at [731, 453] on div "- aluminium 50 x50 shs sub frame and angle in standard powder coat colour - kno…" at bounding box center [563, 456] width 402 height 52
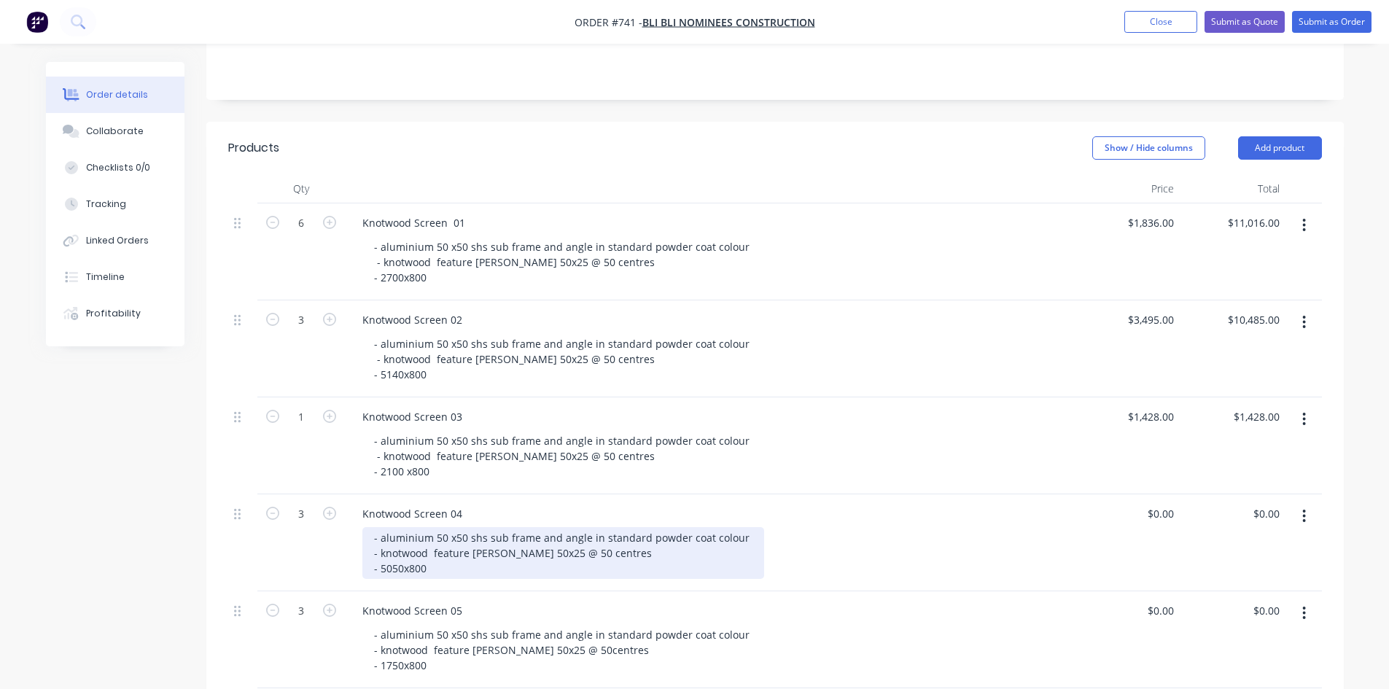
click at [459, 552] on div "- aluminium 50 x50 shs sub frame and angle in standard powder coat colour - kno…" at bounding box center [563, 553] width 402 height 52
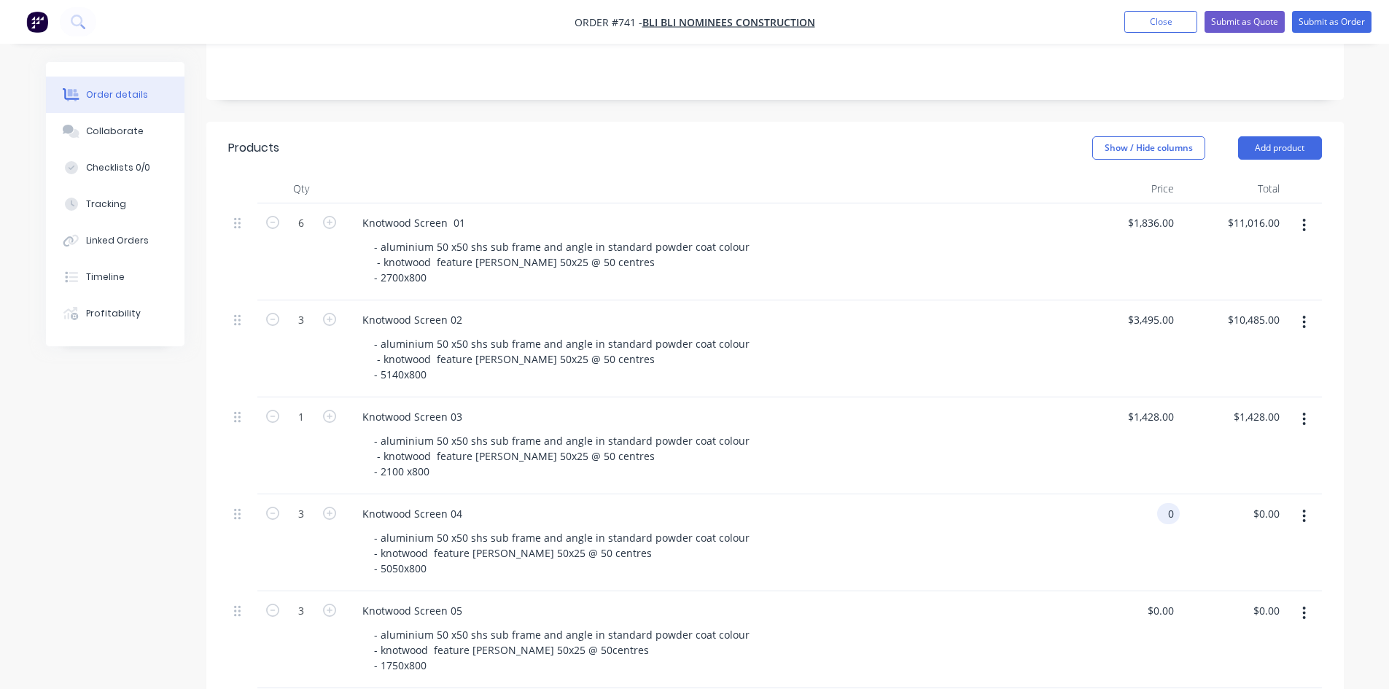
click at [1162, 503] on div "0 0" at bounding box center [1168, 513] width 23 height 21
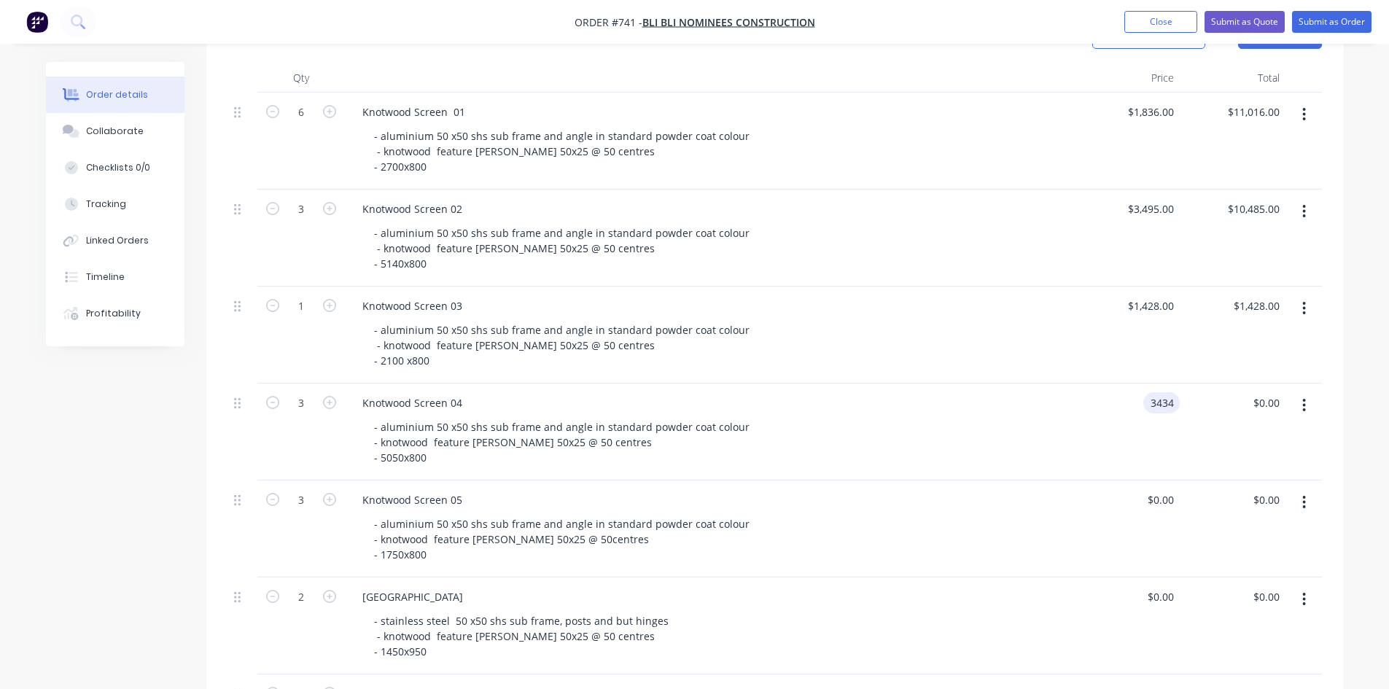
scroll to position [473, 0]
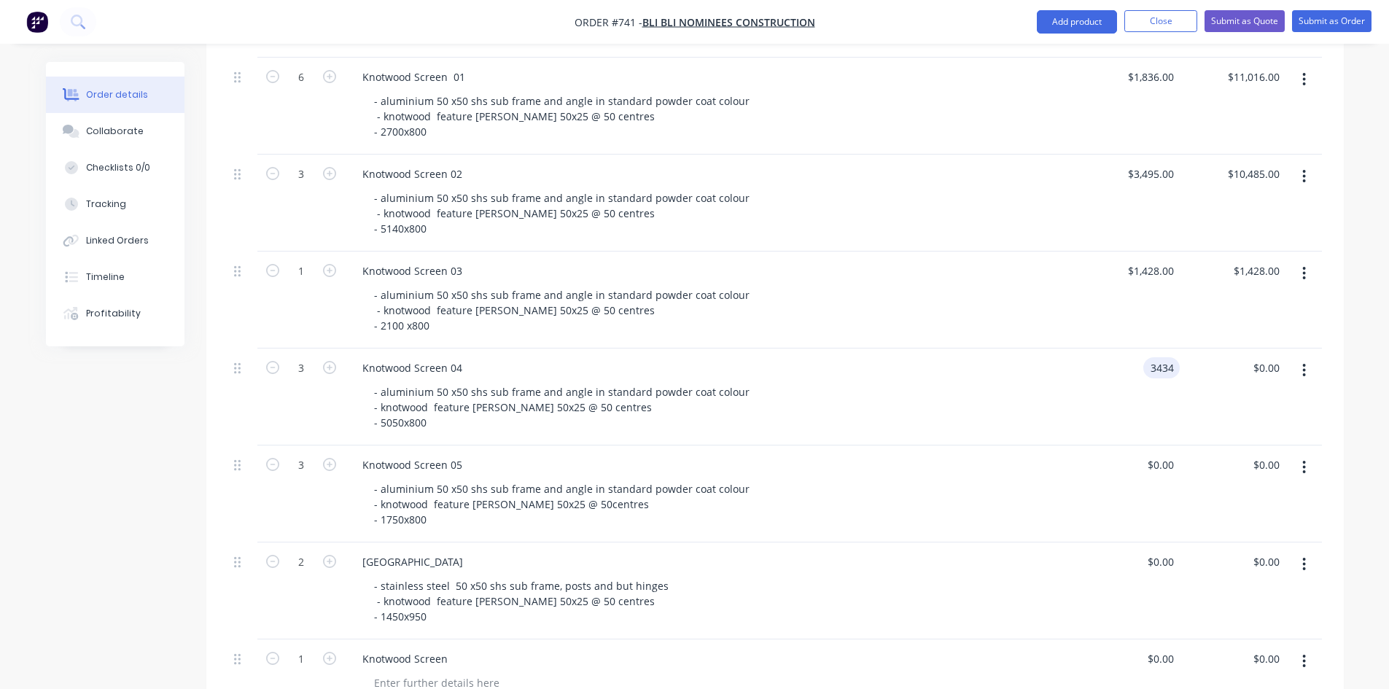
type input "$3,434.00"
type input "$10,302.00"
click at [1165, 459] on div "$0.00 $0.00" at bounding box center [1127, 494] width 106 height 97
click at [1163, 455] on div "$0.00 $0.00" at bounding box center [1127, 494] width 106 height 97
click at [1173, 454] on input "0" at bounding box center [1171, 464] width 17 height 21
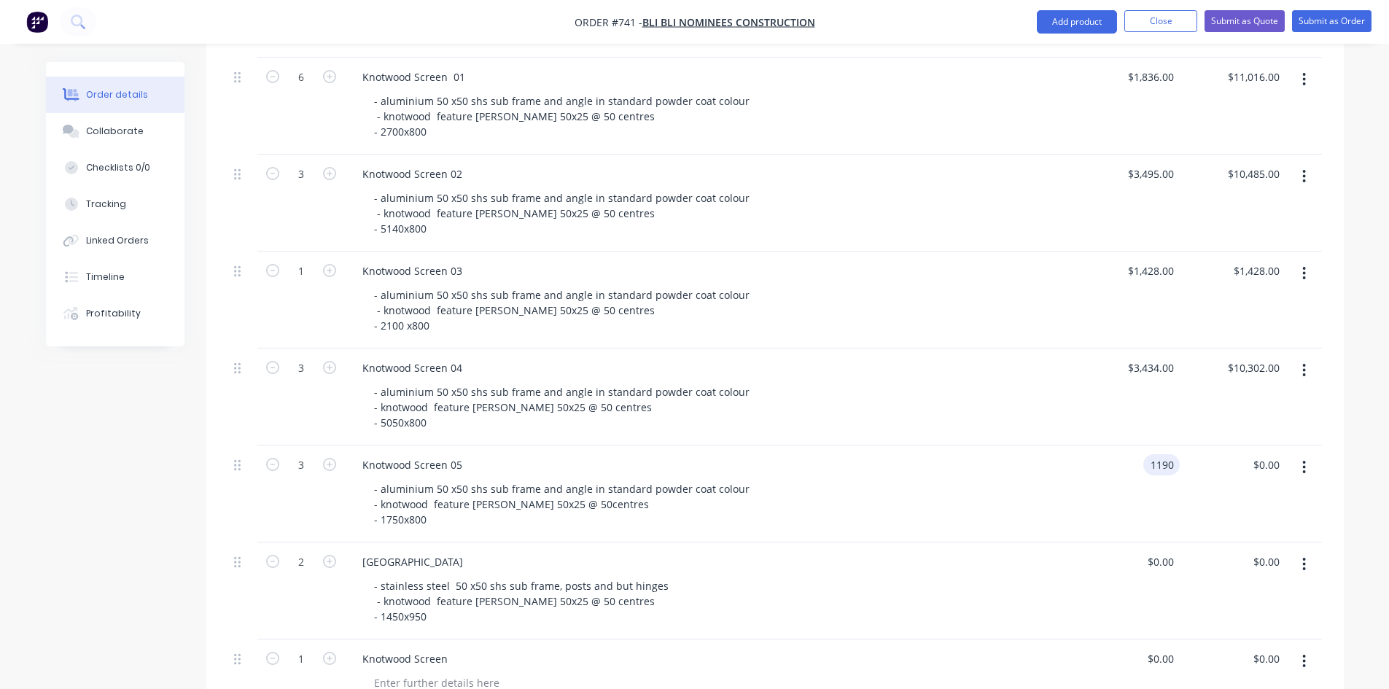
type input "$1,190.00"
type input "$3,570.00"
click at [1092, 446] on div "$1,190.00 1190" at bounding box center [1127, 494] width 106 height 97
click at [1172, 551] on input "0" at bounding box center [1171, 561] width 17 height 21
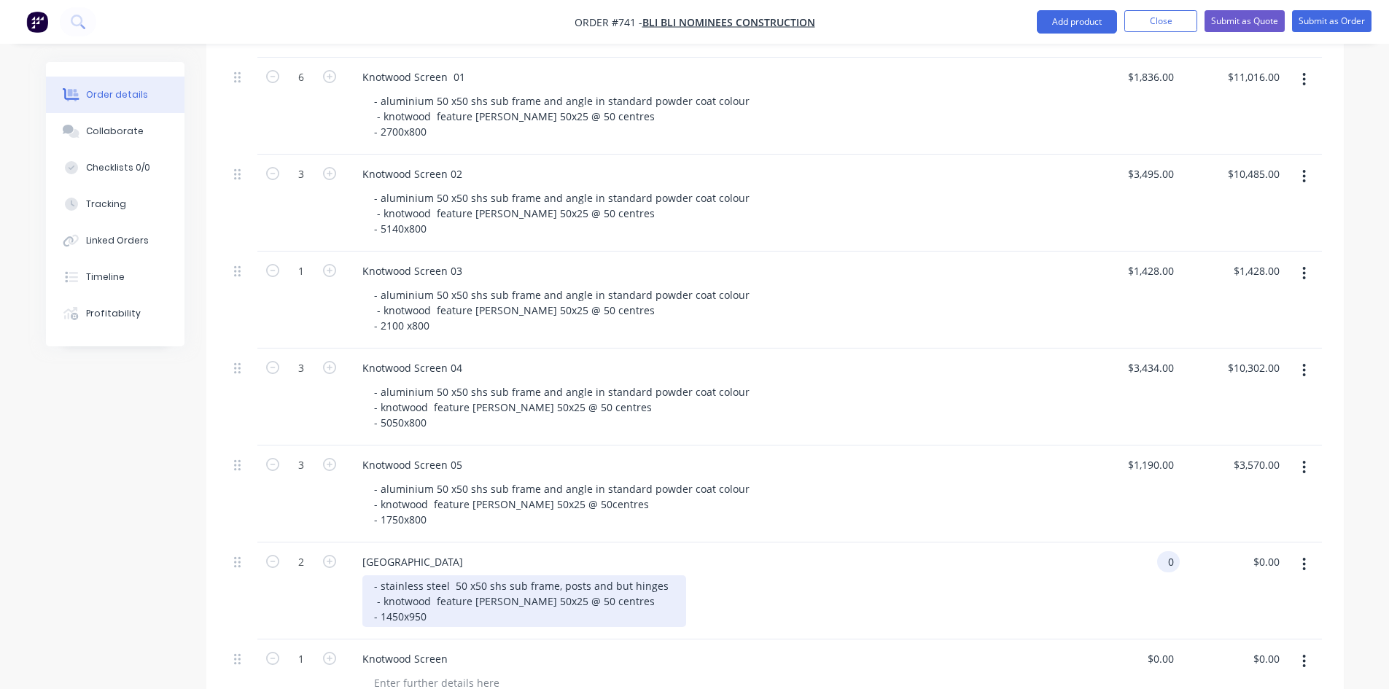
type input "$0.00"
click at [451, 600] on div "- stainless steel 50 x50 shs sub frame, posts and but hinges - knotwood feature…" at bounding box center [524, 601] width 324 height 52
click at [450, 599] on div "- stainless steel 50 x50 shs sub frame, posts and but hinges - knotwood feature…" at bounding box center [524, 601] width 324 height 52
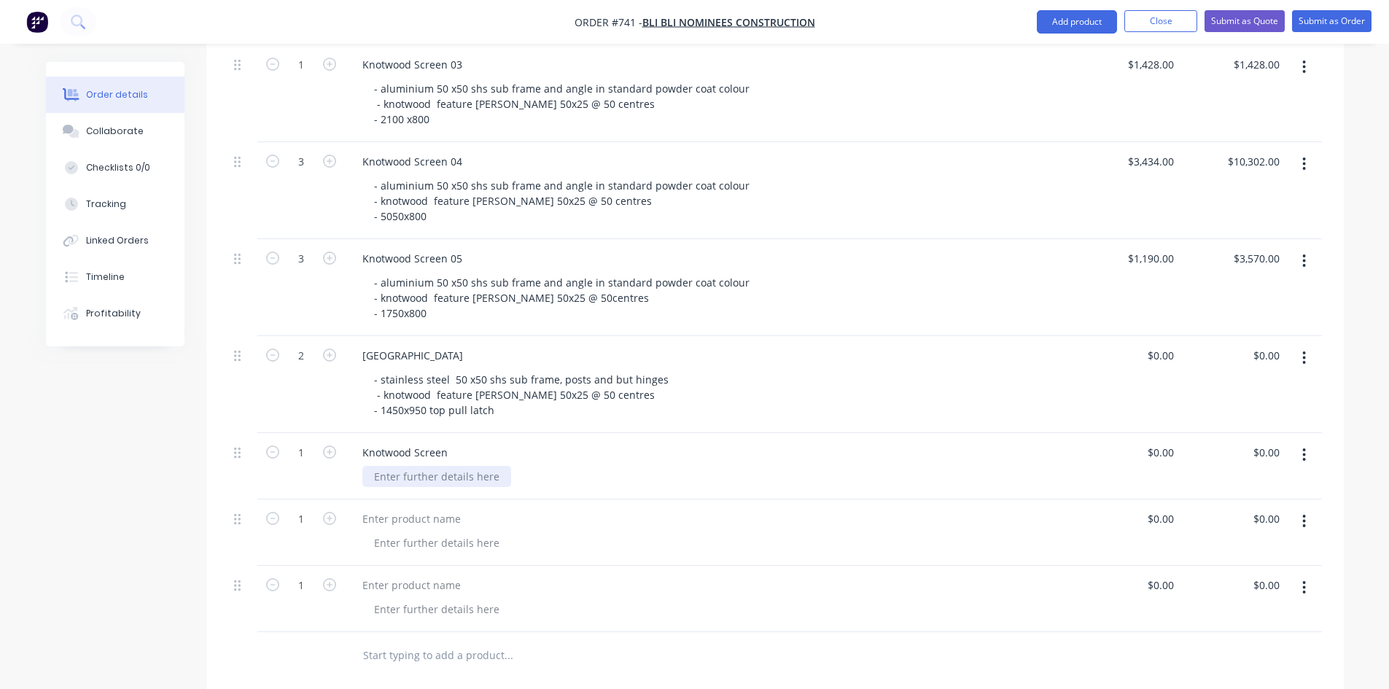
scroll to position [692, 0]
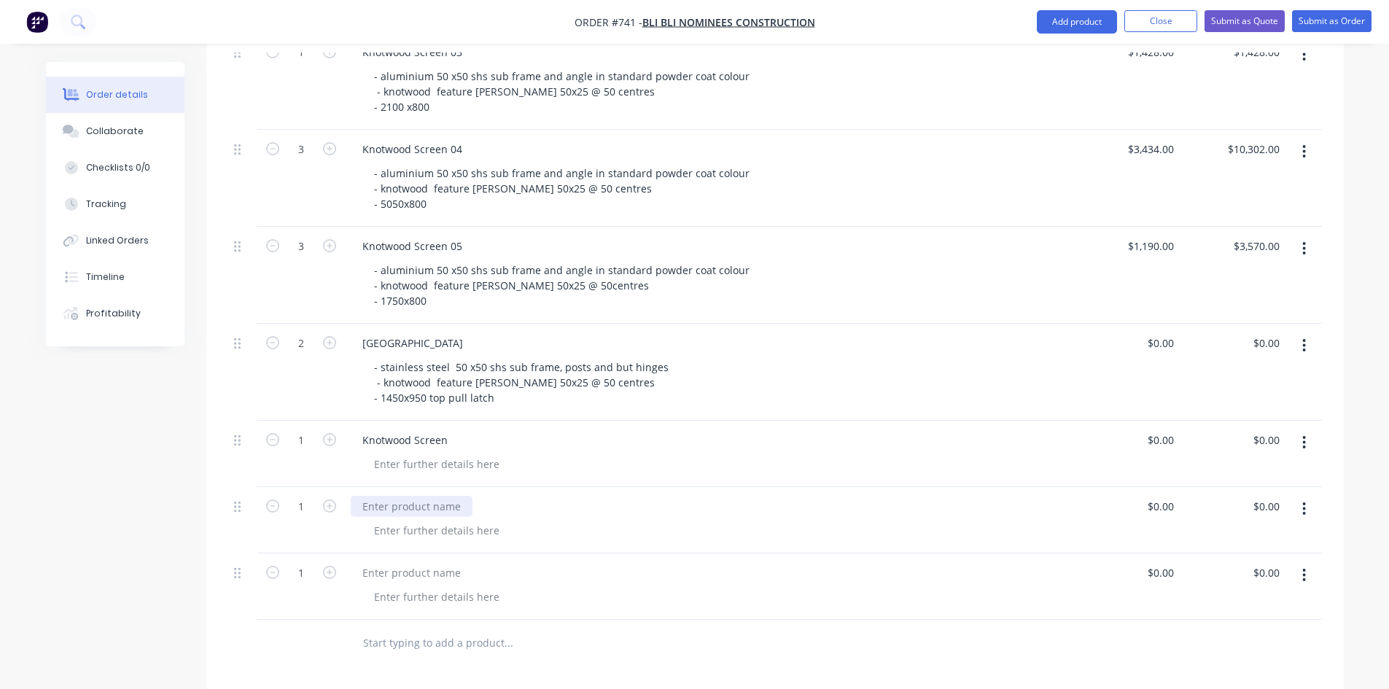
click at [374, 496] on div at bounding box center [412, 506] width 122 height 21
click at [366, 496] on div "roller garage door and motor" at bounding box center [434, 506] width 166 height 21
click at [399, 520] on div at bounding box center [436, 530] width 149 height 21
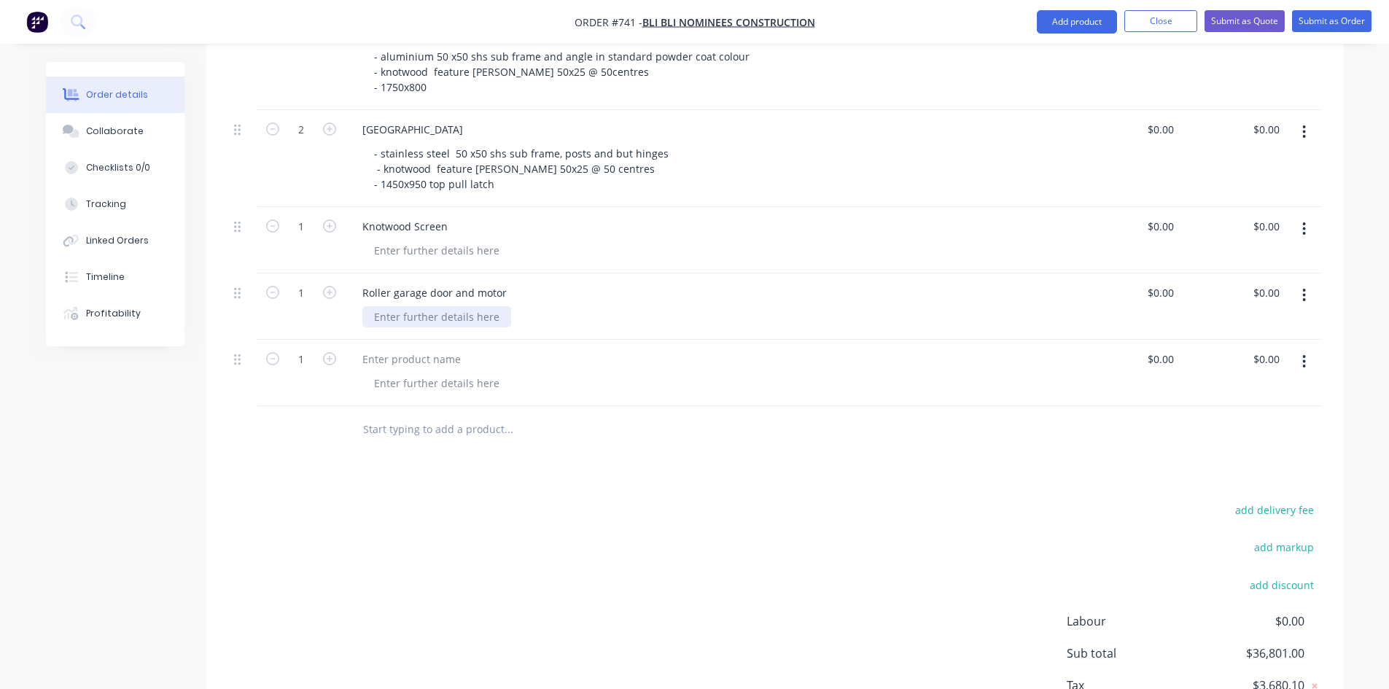
scroll to position [990, 0]
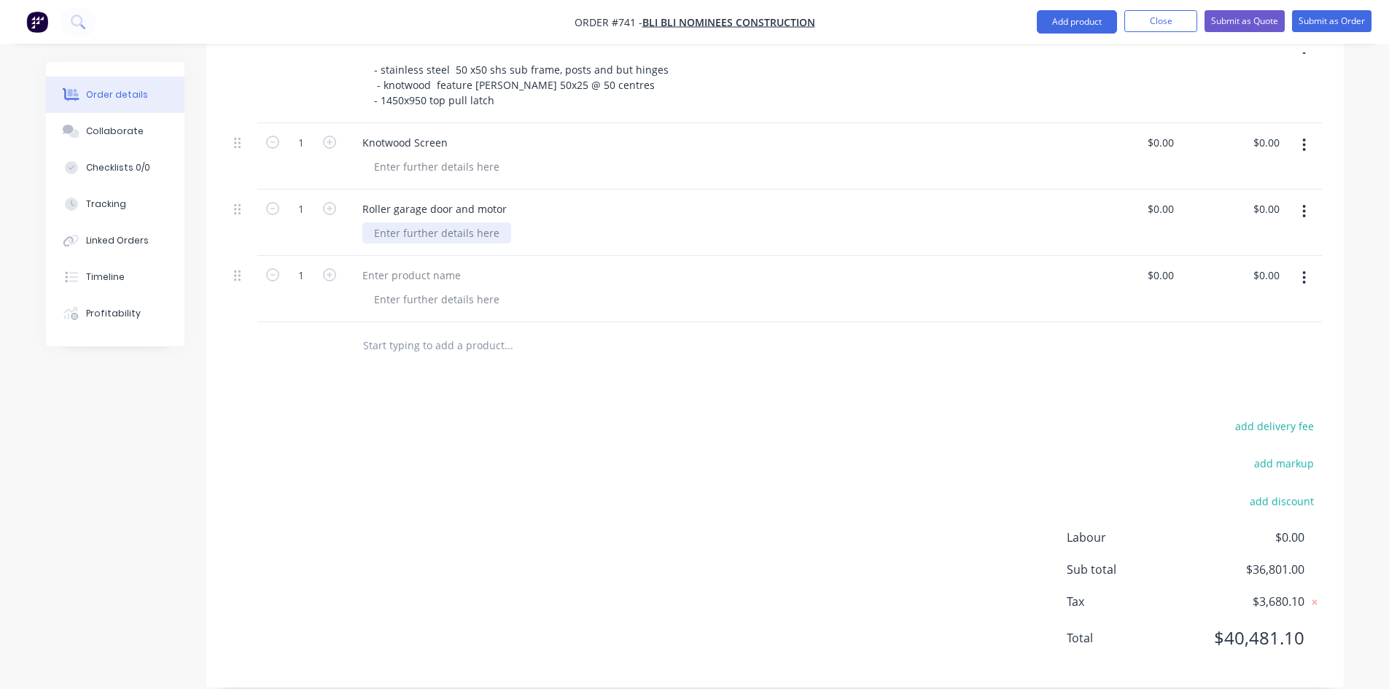
click at [387, 222] on div at bounding box center [436, 232] width 149 height 21
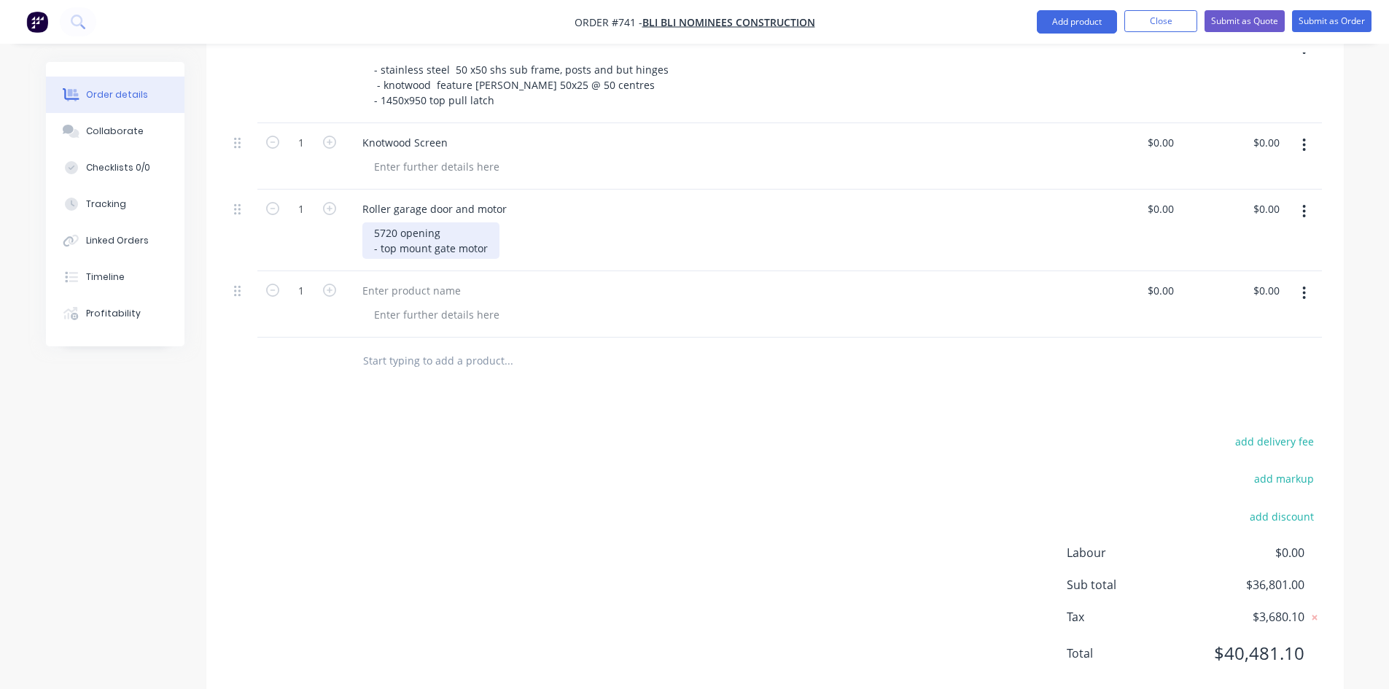
click at [488, 226] on div "5720 opening - top mount gate motor" at bounding box center [430, 240] width 137 height 36
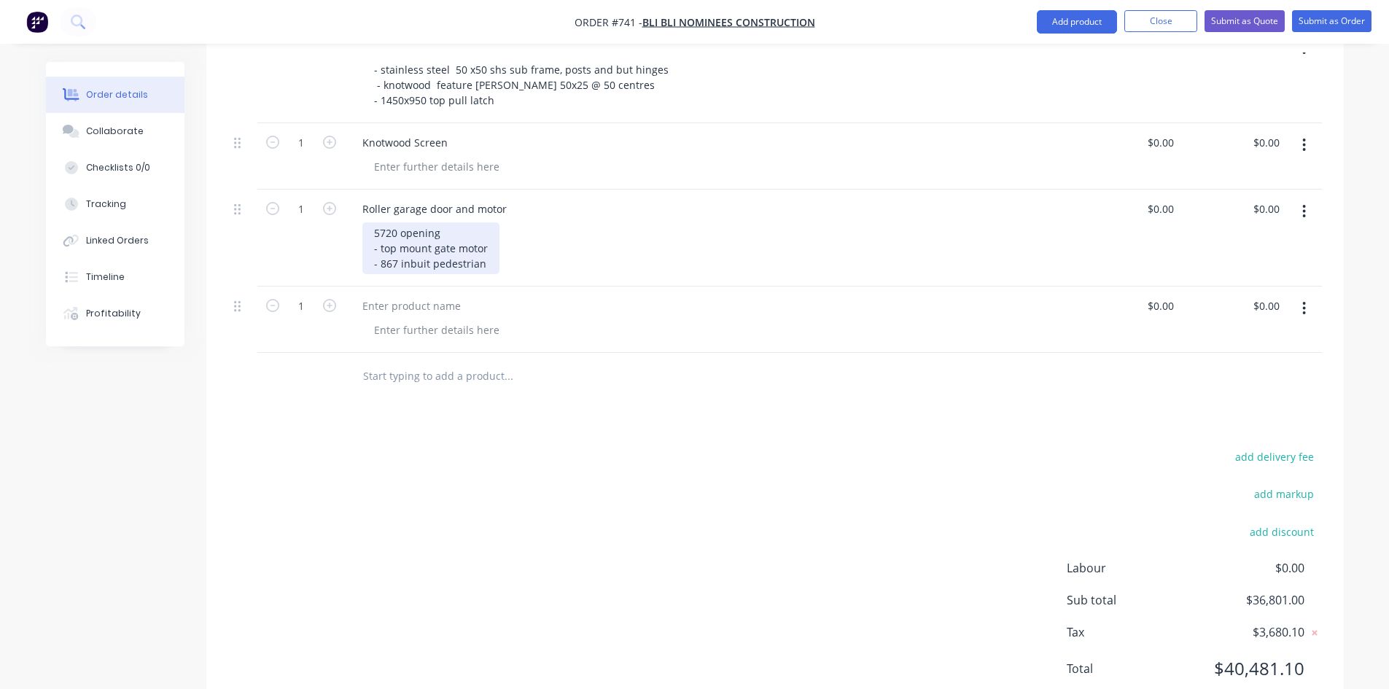
click at [422, 247] on div "5720 opening - top mount gate motor - 867 inbuit pedestrian" at bounding box center [430, 248] width 137 height 52
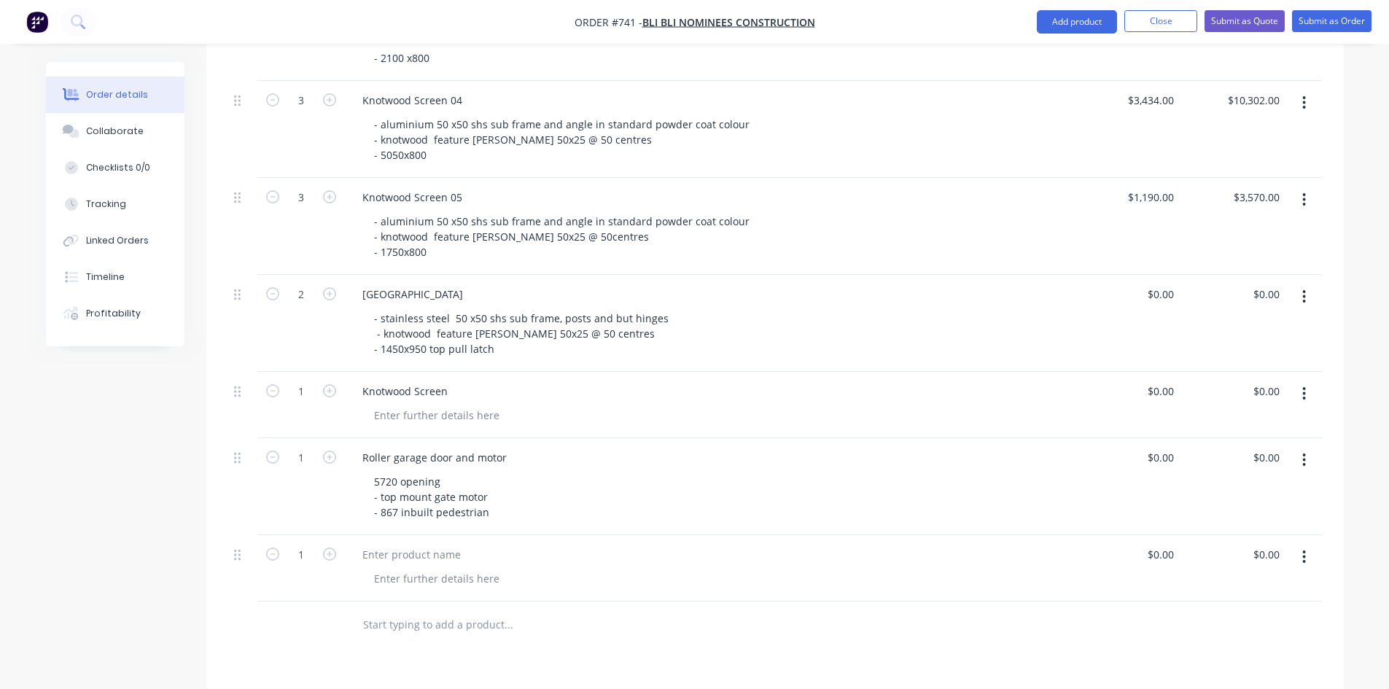
scroll to position [771, 0]
